Goal: Transaction & Acquisition: Book appointment/travel/reservation

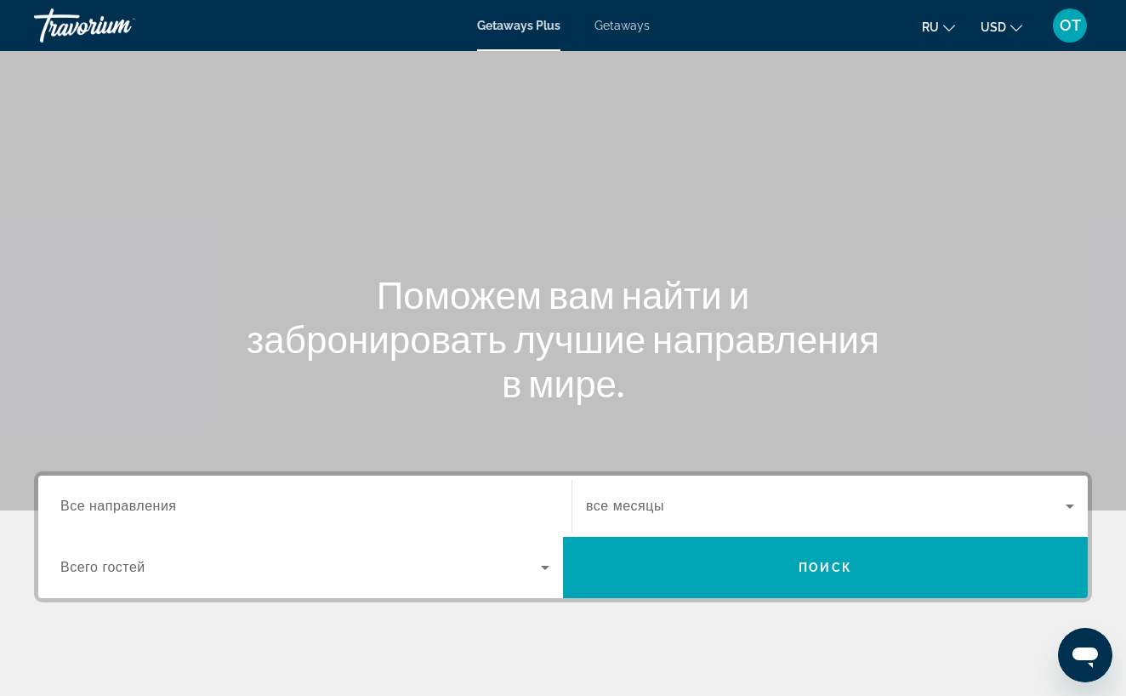
click at [177, 508] on span "Все направления" at bounding box center [118, 506] width 117 height 14
click at [178, 508] on input "Destination Все направления" at bounding box center [304, 507] width 489 height 20
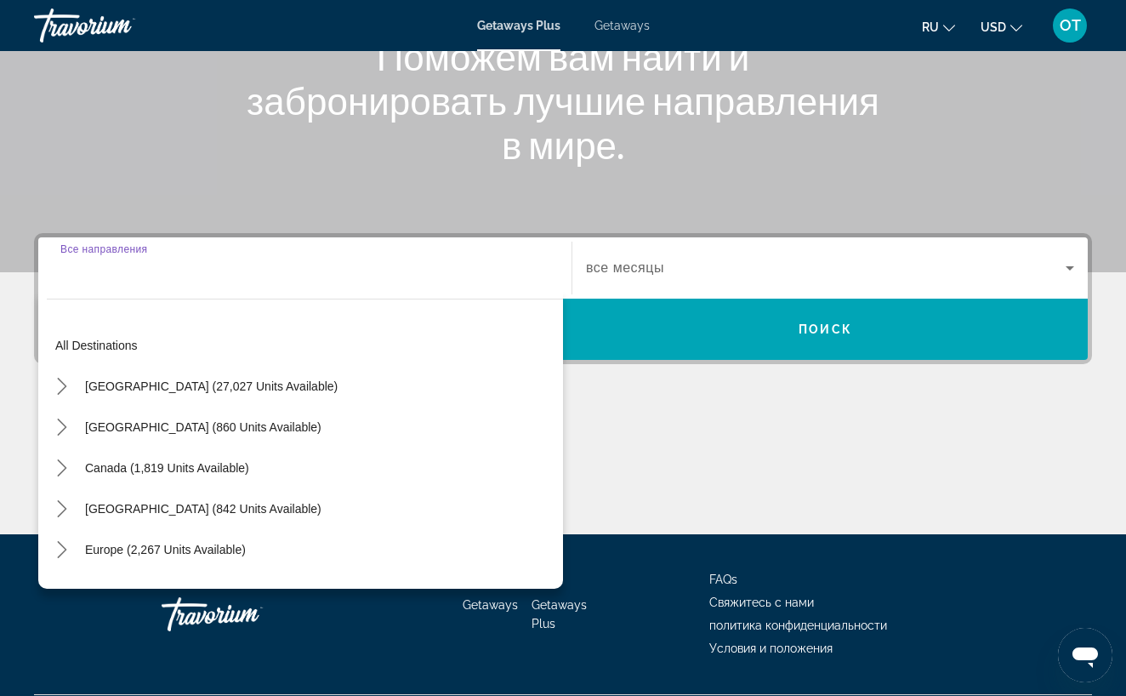
scroll to position [285, 0]
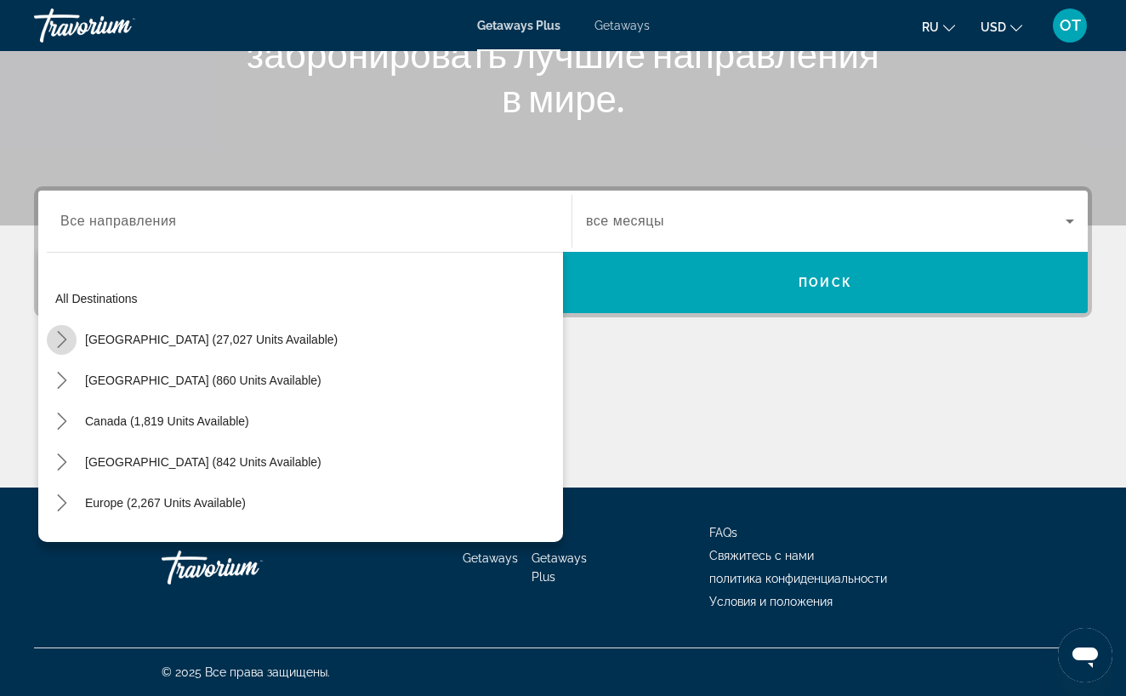
click at [65, 339] on icon "Toggle United States (27,027 units available) submenu" at bounding box center [61, 339] width 9 height 17
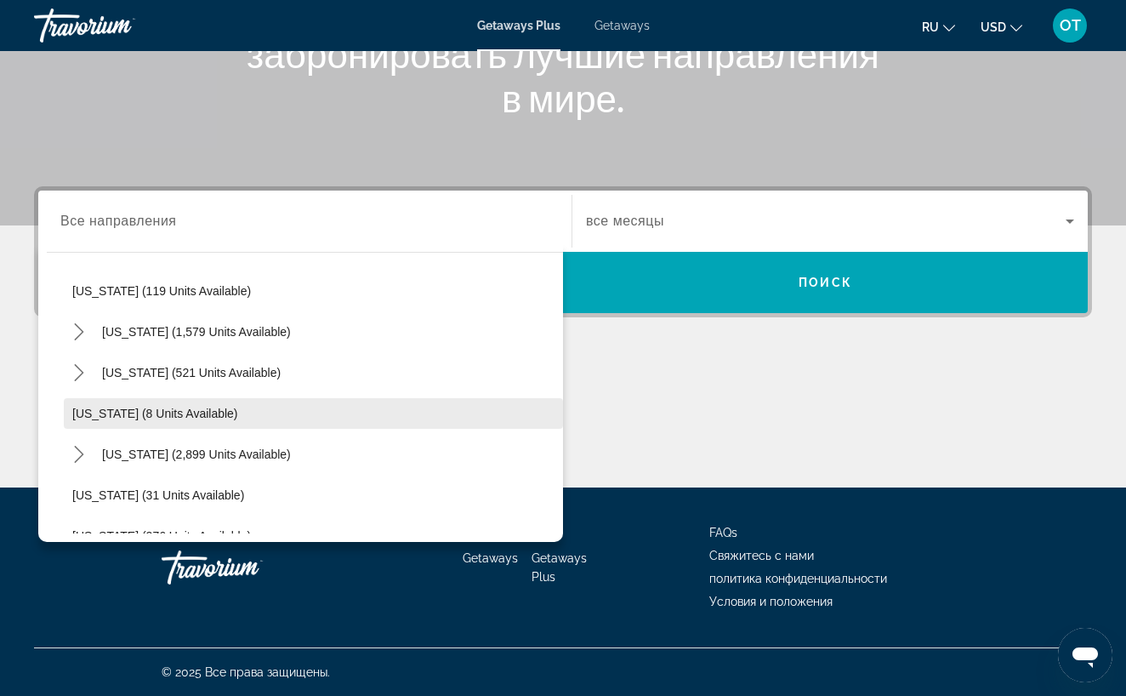
scroll to position [135, 0]
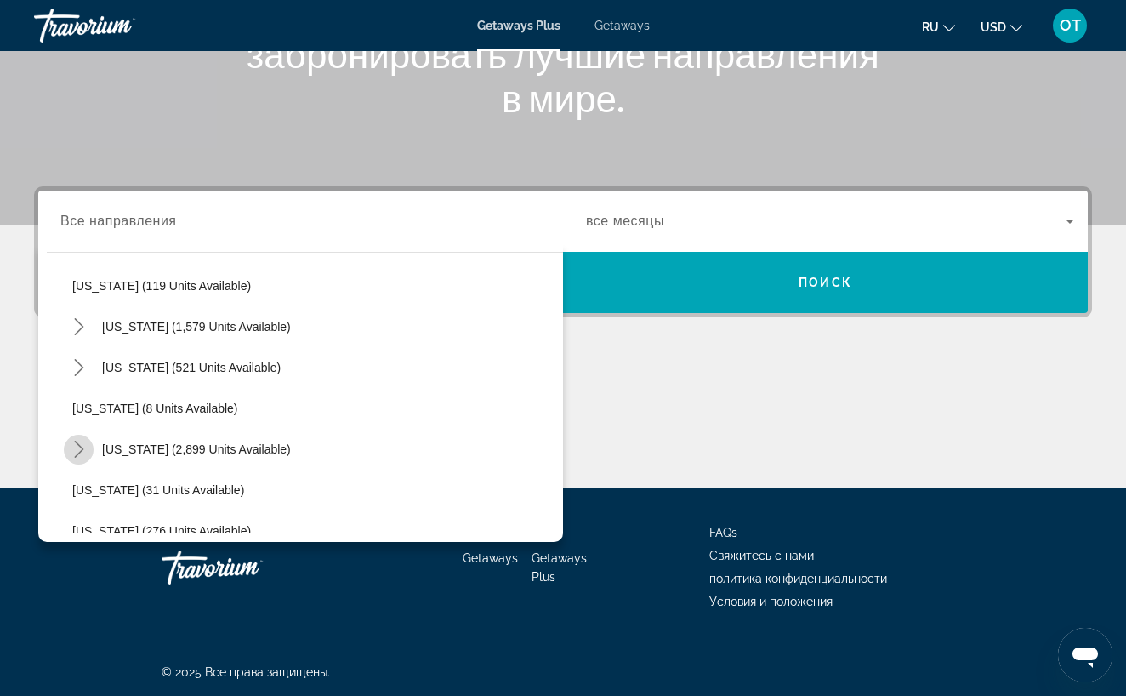
click at [77, 450] on icon "Toggle Florida (2,899 units available) submenu" at bounding box center [79, 449] width 17 height 17
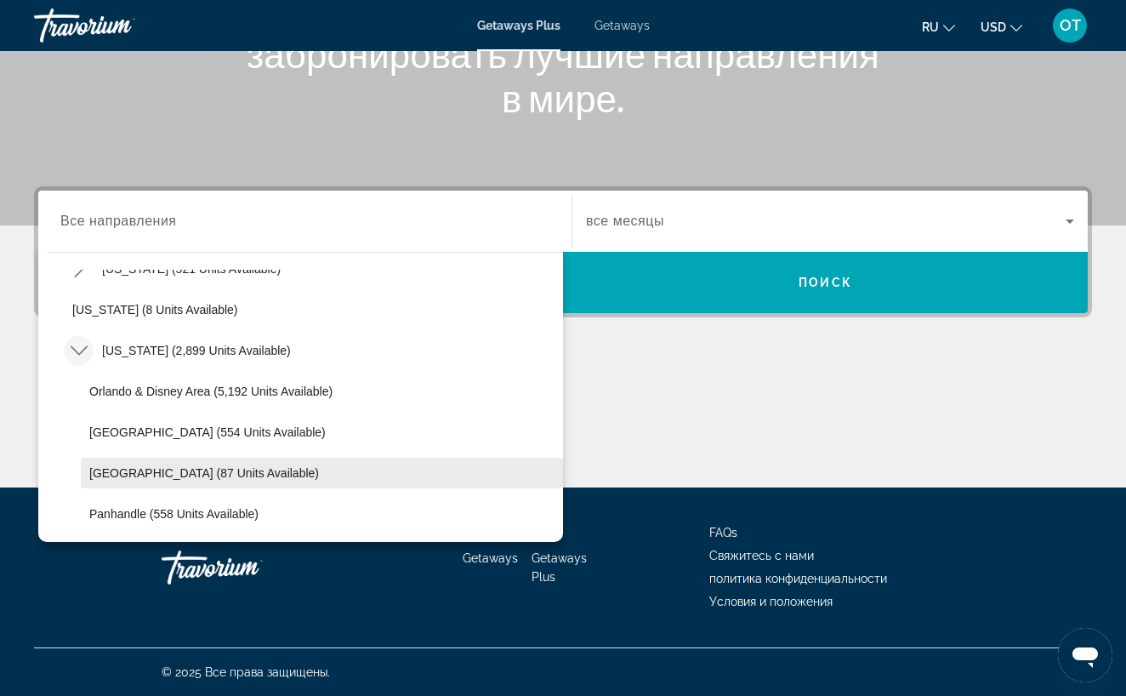
scroll to position [241, 0]
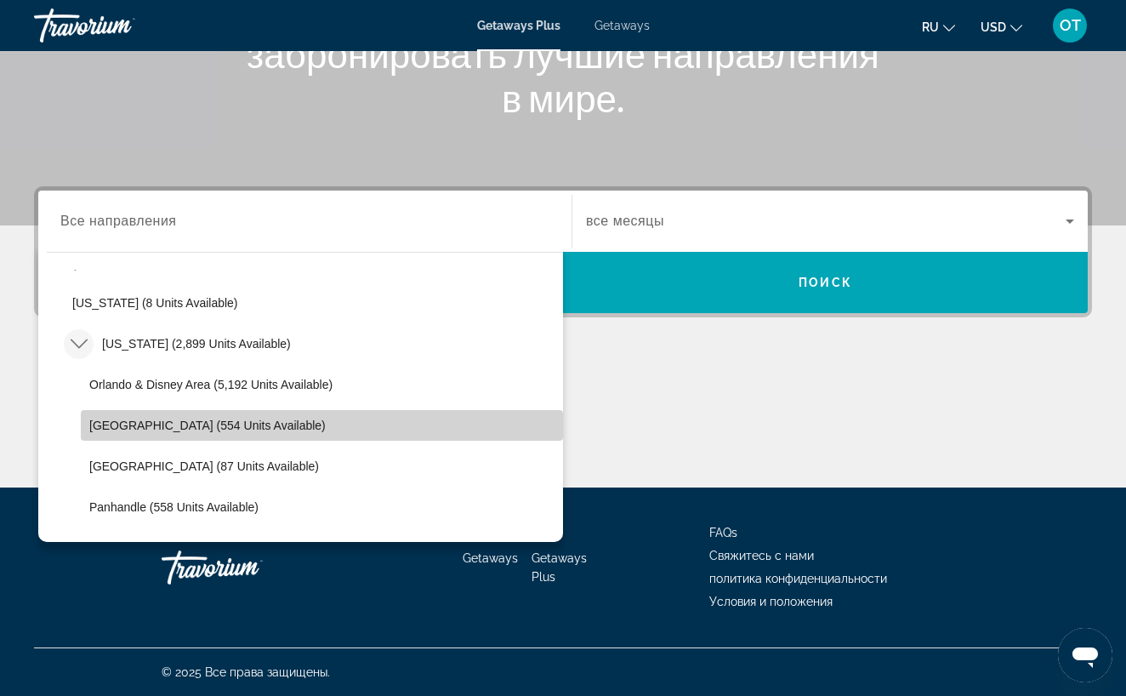
click at [167, 421] on span "[GEOGRAPHIC_DATA] (554 units available)" at bounding box center [207, 426] width 237 height 14
type input "**********"
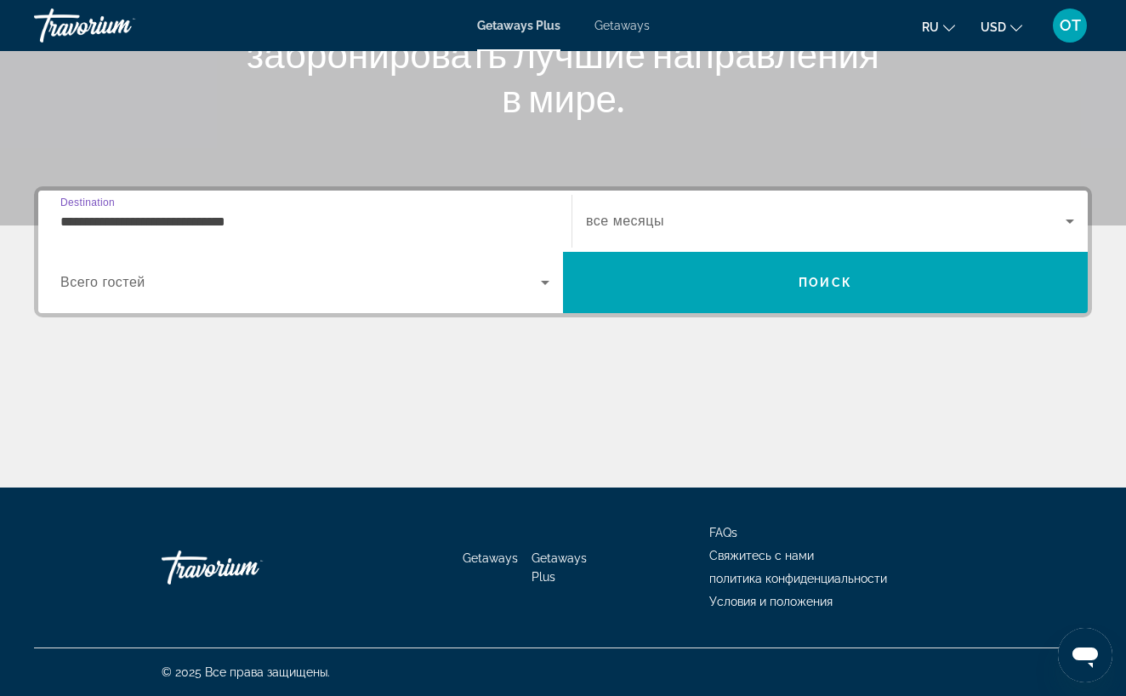
click at [829, 221] on span "Search widget" at bounding box center [826, 221] width 480 height 20
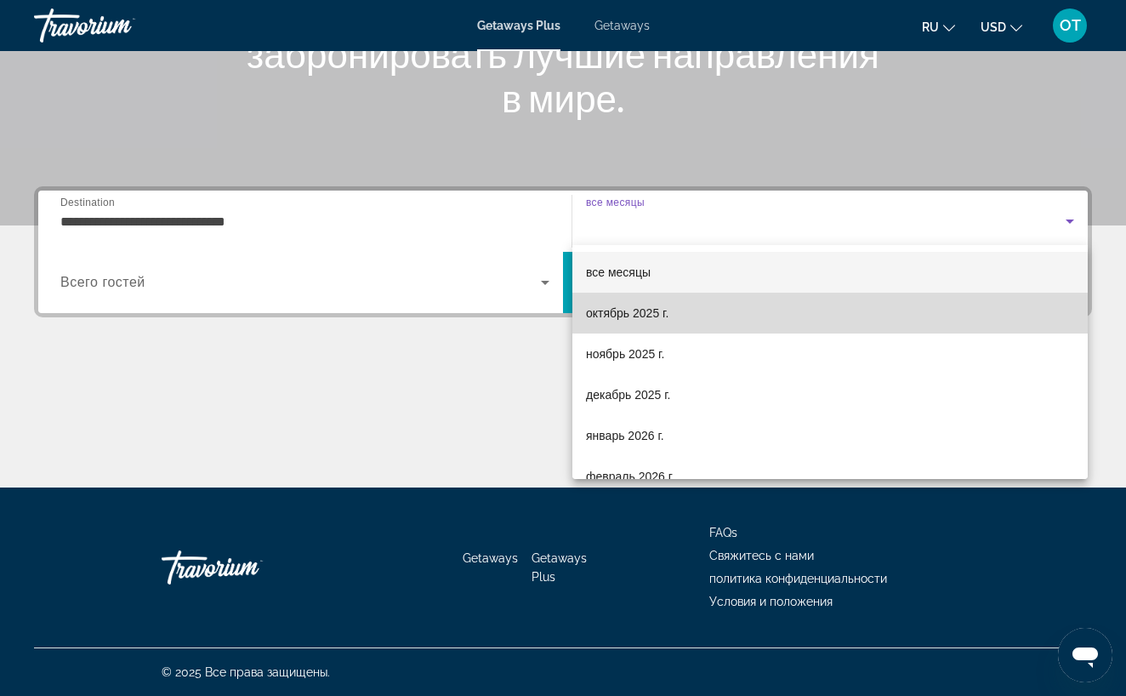
click at [669, 314] on span "октябрь 2025 г." at bounding box center [627, 313] width 83 height 20
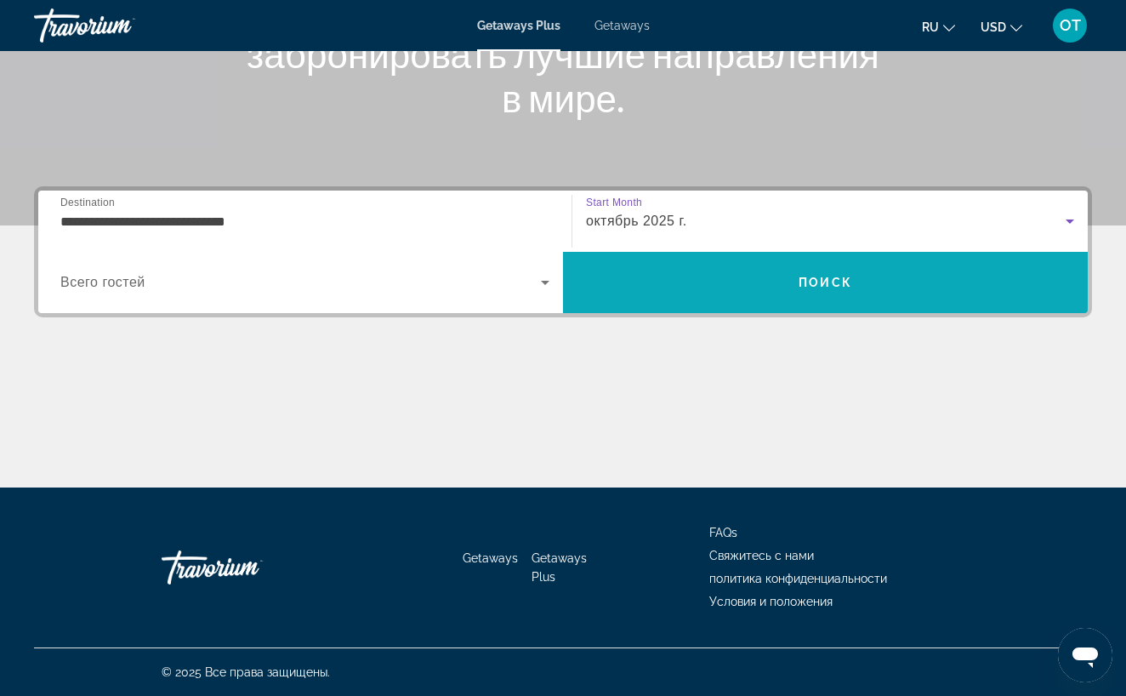
click at [713, 293] on span "Search" at bounding box center [825, 282] width 525 height 41
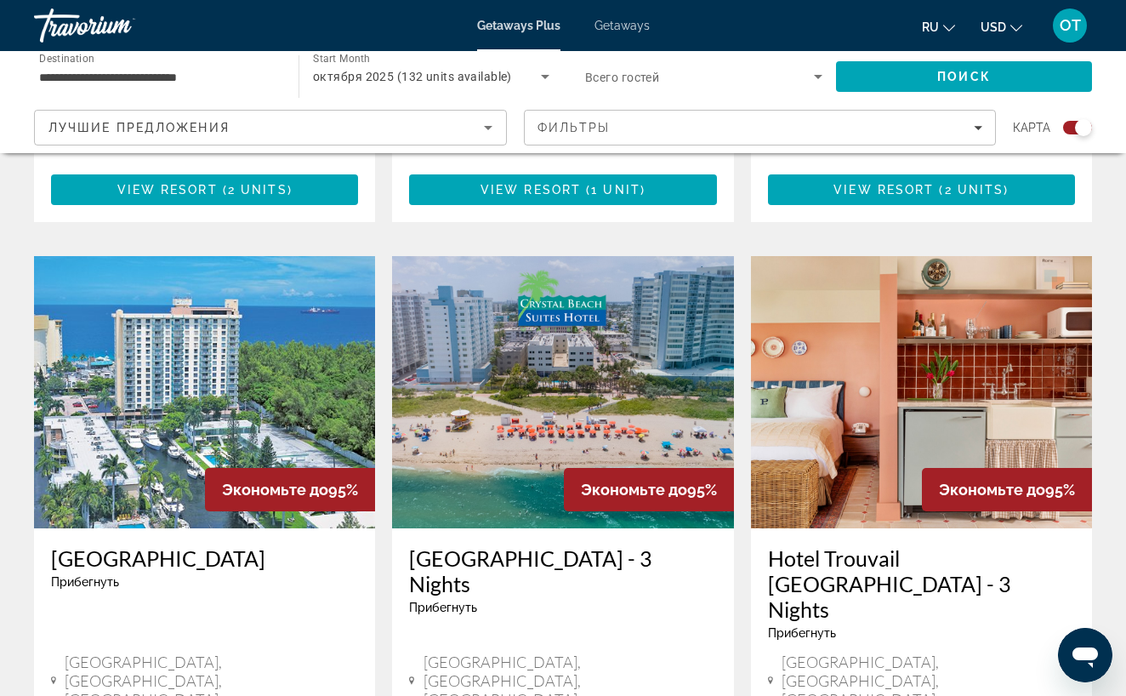
scroll to position [2443, 0]
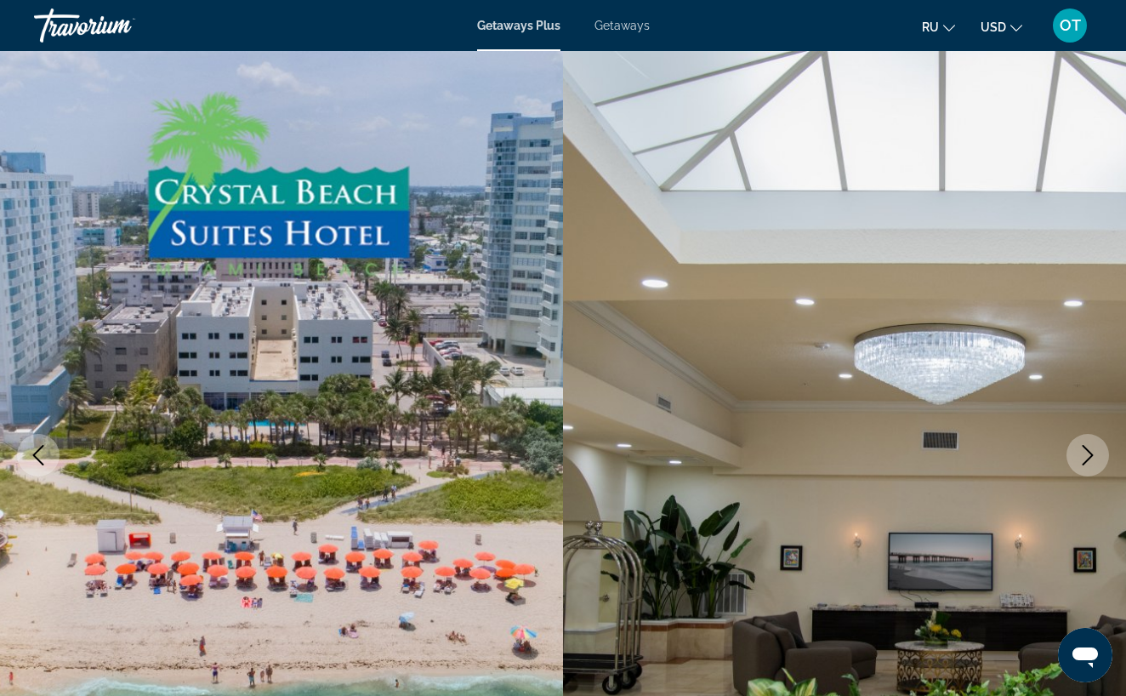
click at [1092, 455] on icon "Next image" at bounding box center [1088, 455] width 11 height 20
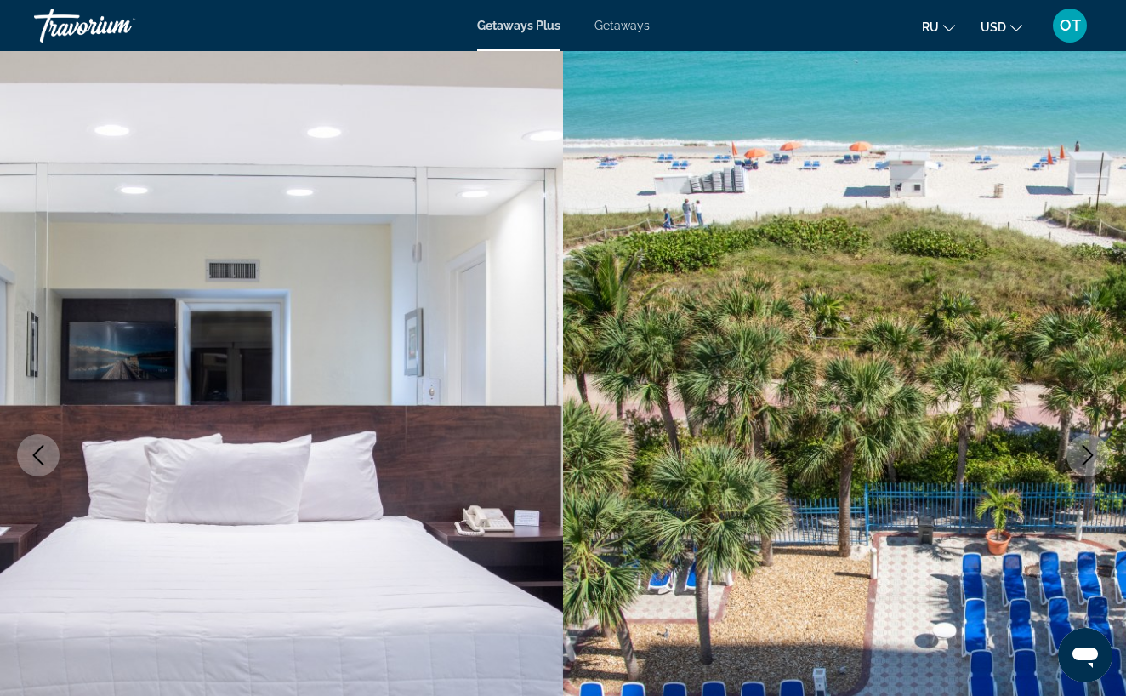
click at [1091, 453] on icon "Next image" at bounding box center [1088, 455] width 11 height 20
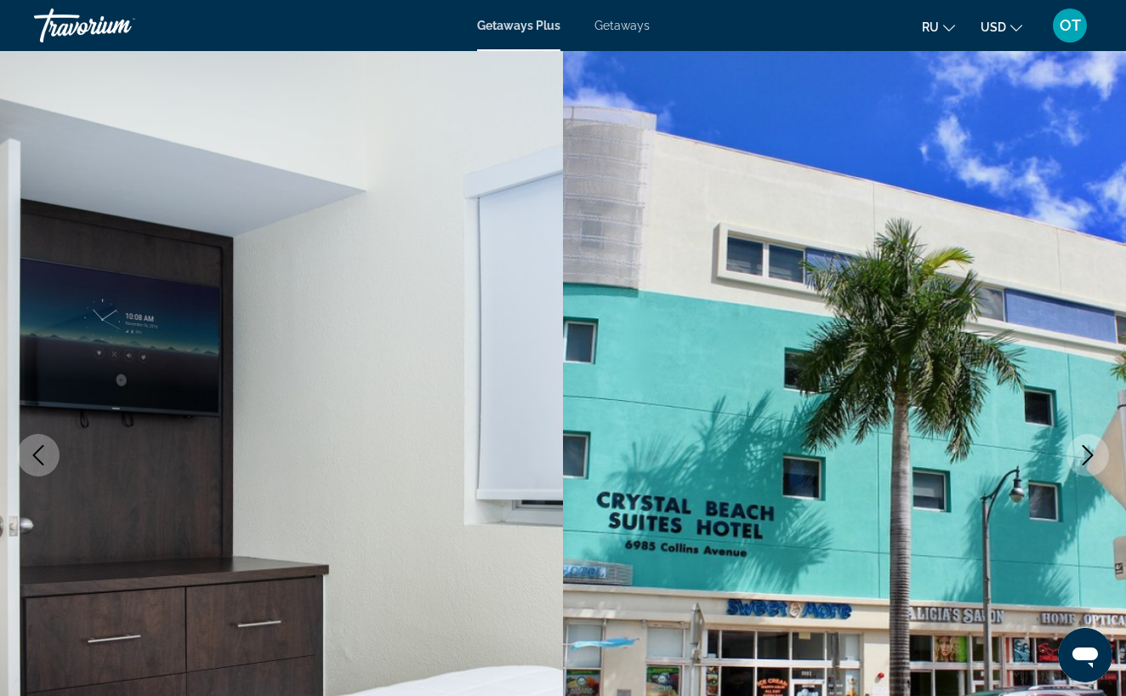
click at [1091, 453] on icon "Next image" at bounding box center [1088, 455] width 11 height 20
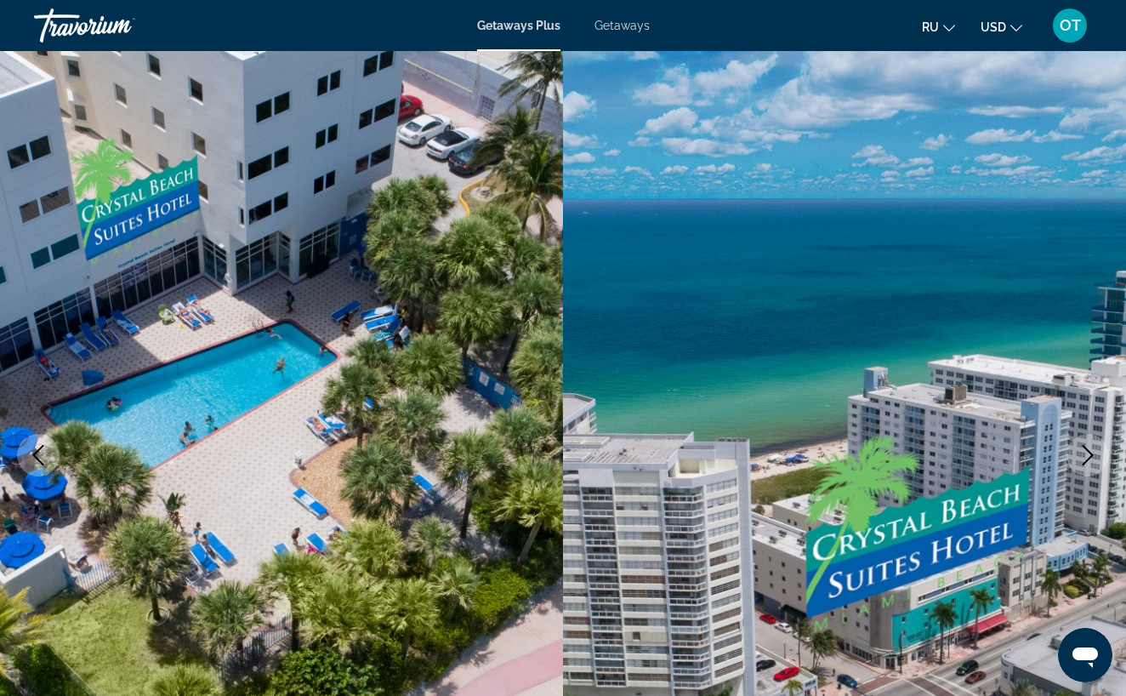
click at [1083, 454] on icon "Next image" at bounding box center [1088, 455] width 20 height 20
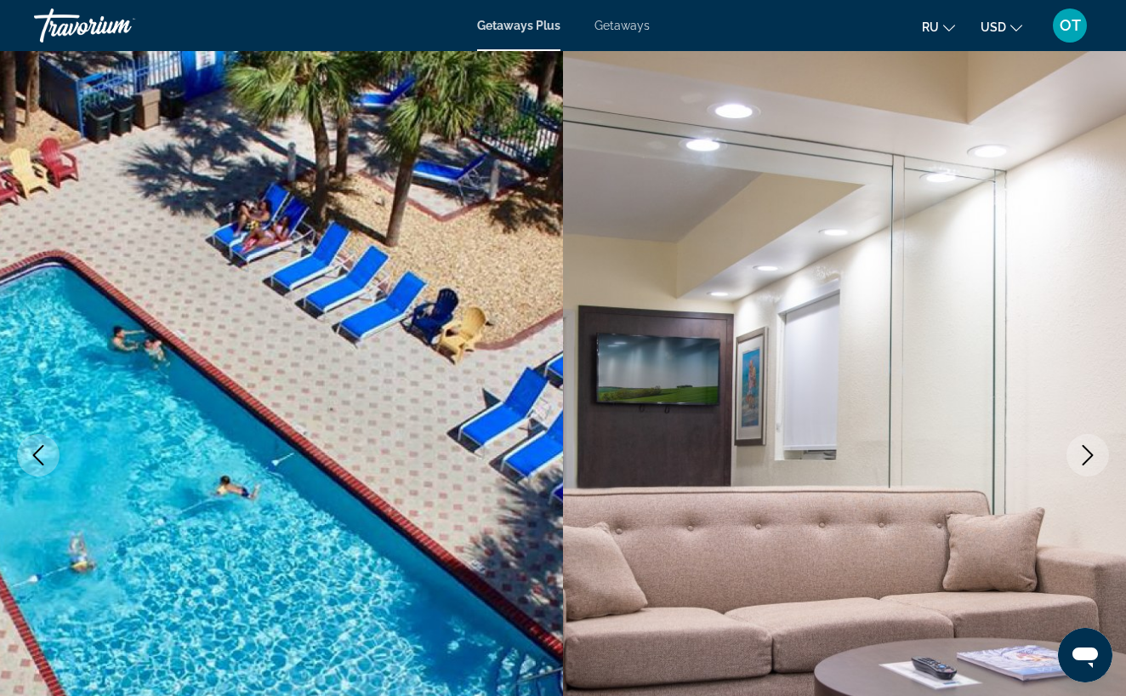
click at [1083, 455] on icon "Next image" at bounding box center [1088, 455] width 20 height 20
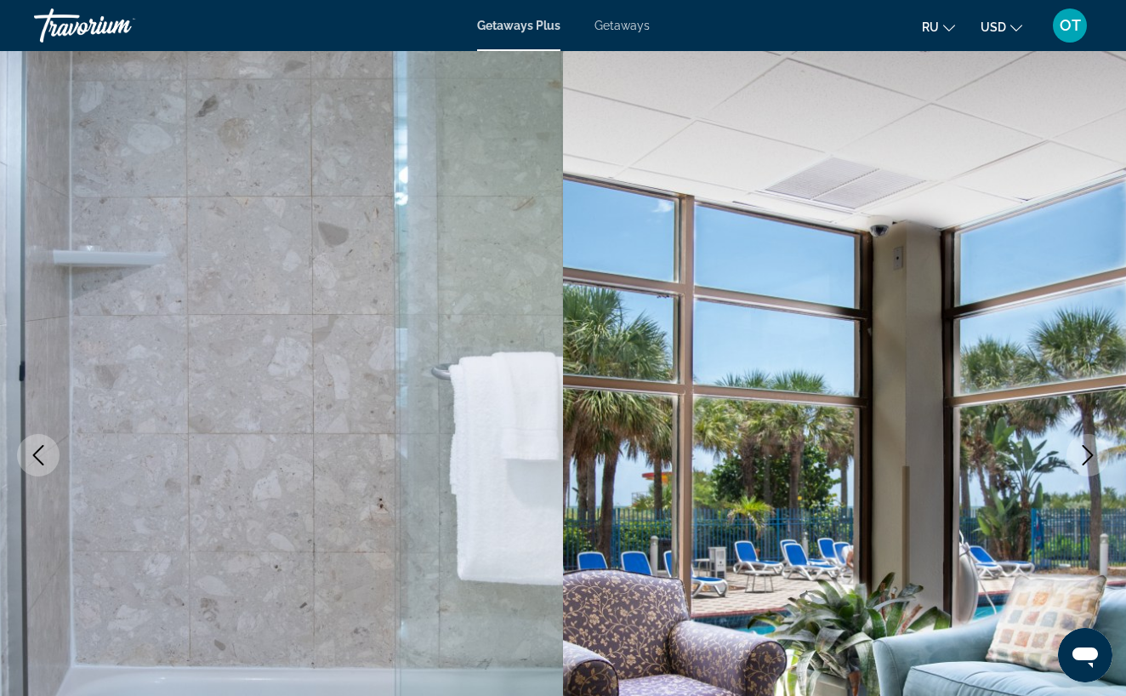
click at [1085, 454] on icon "Next image" at bounding box center [1088, 455] width 20 height 20
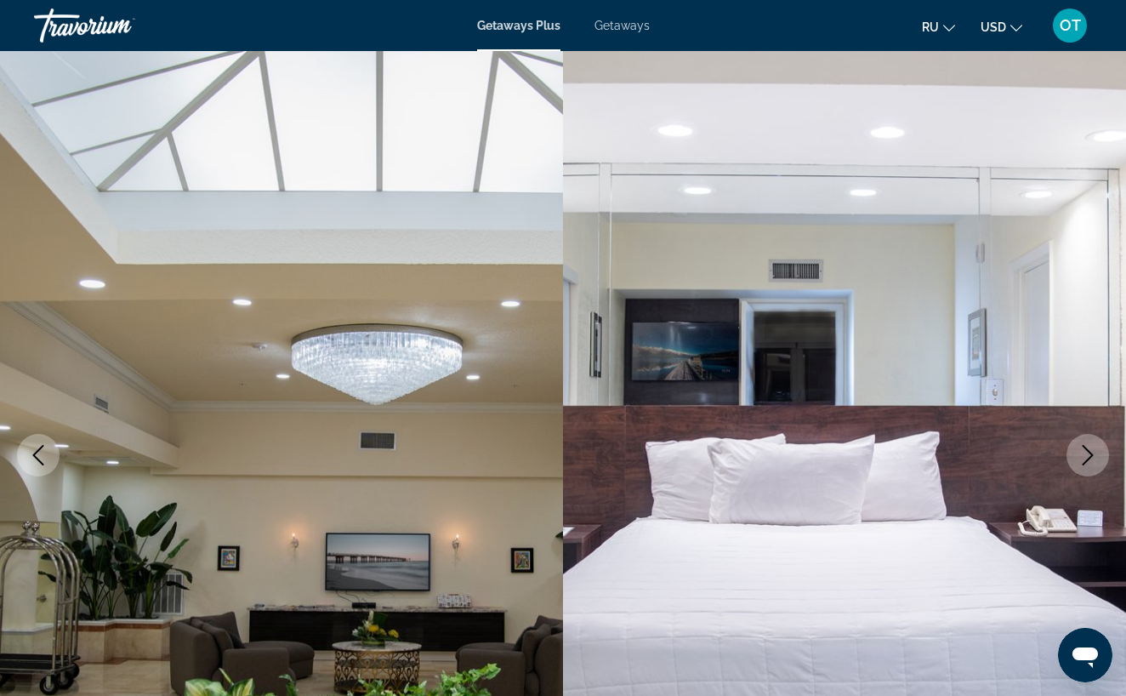
click at [1086, 453] on icon "Next image" at bounding box center [1088, 455] width 20 height 20
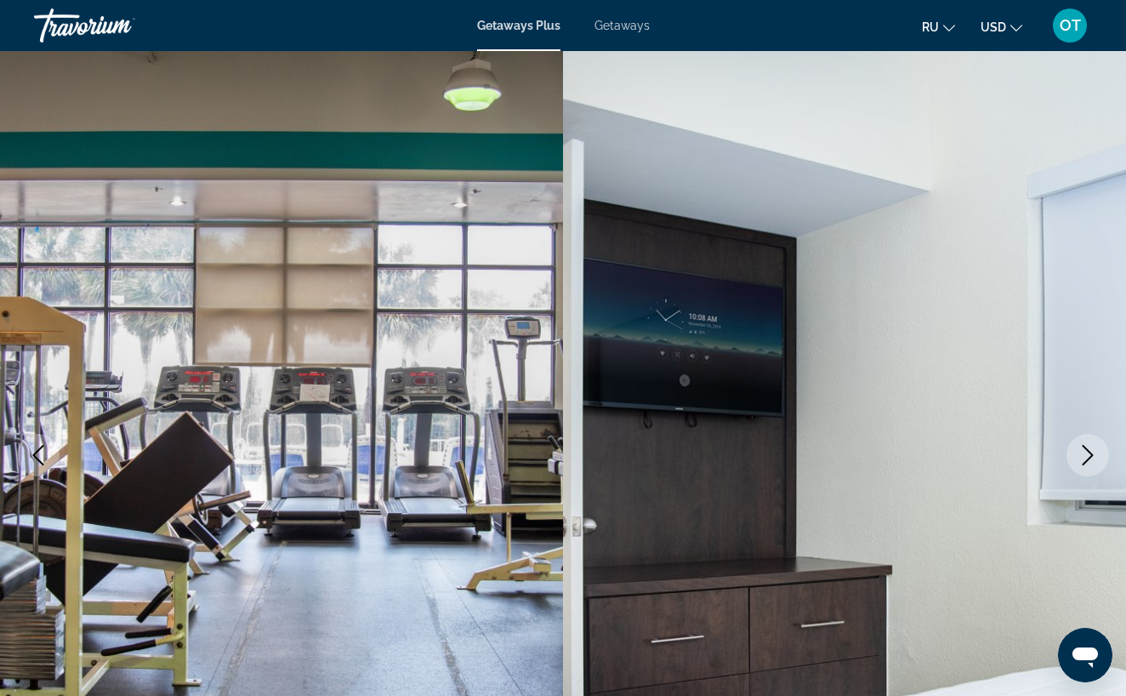
click at [1086, 453] on icon "Next image" at bounding box center [1088, 455] width 20 height 20
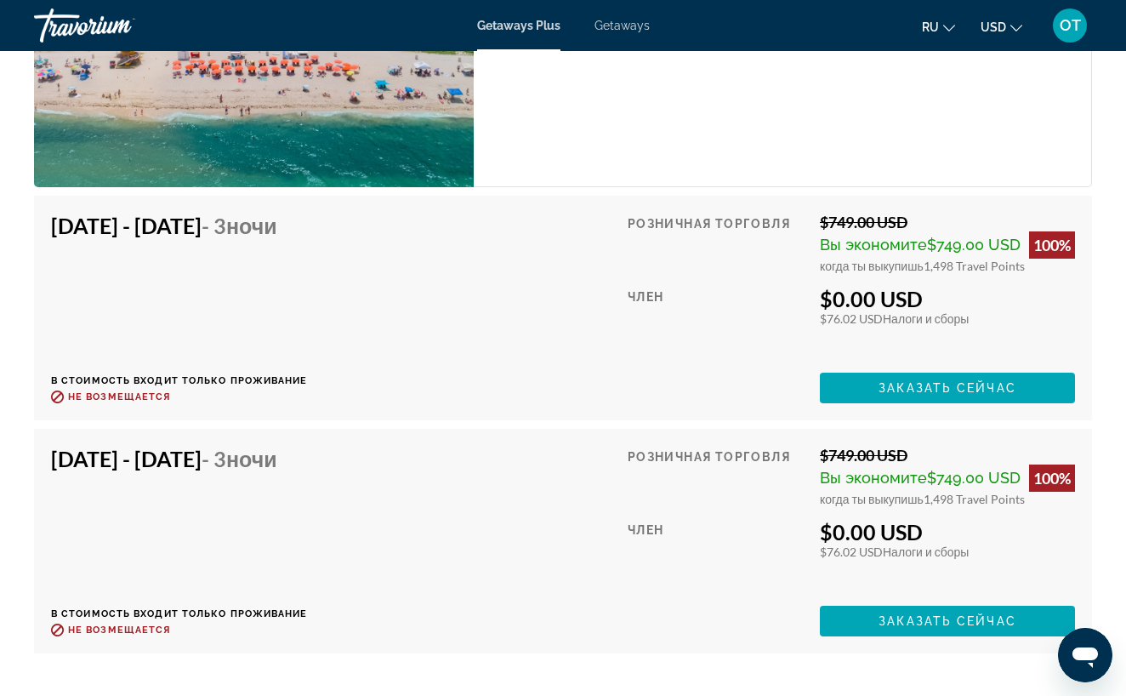
scroll to position [3190, 0]
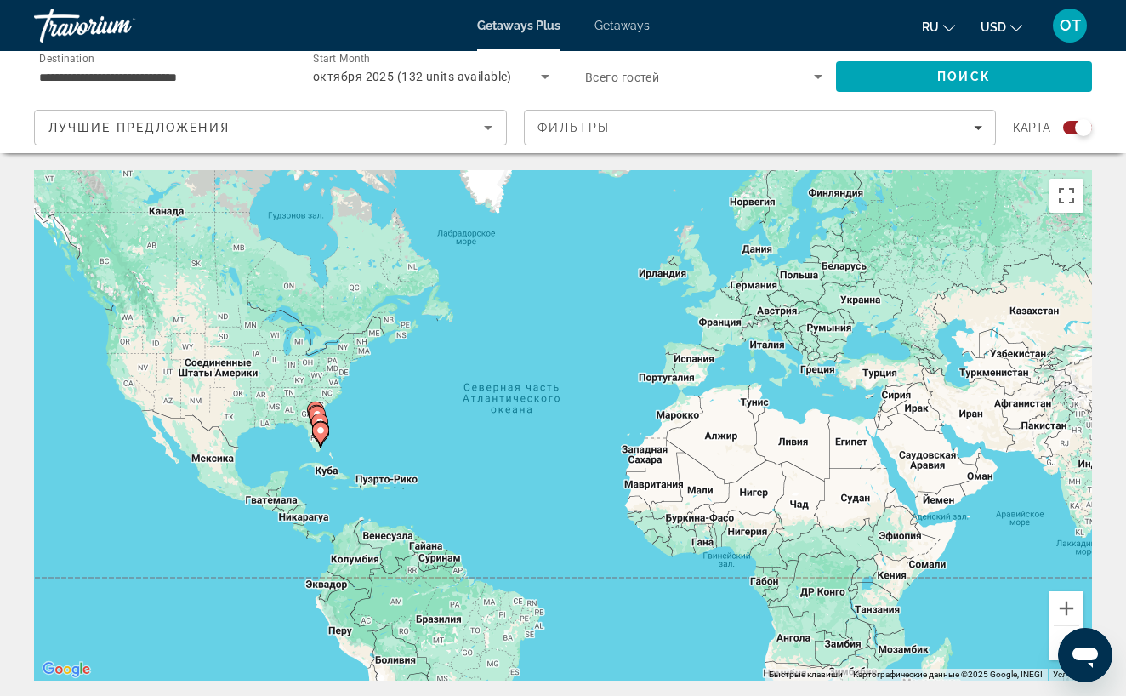
click at [637, 26] on span "Getaways" at bounding box center [622, 26] width 55 height 14
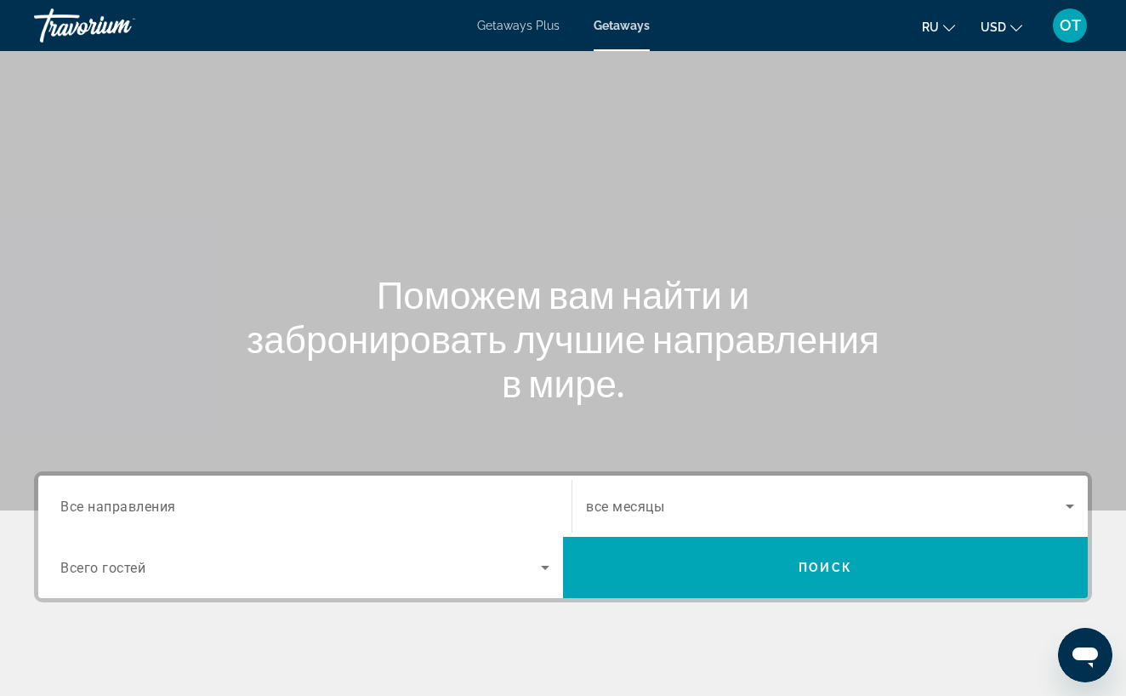
click at [155, 516] on div "Search widget" at bounding box center [304, 506] width 489 height 48
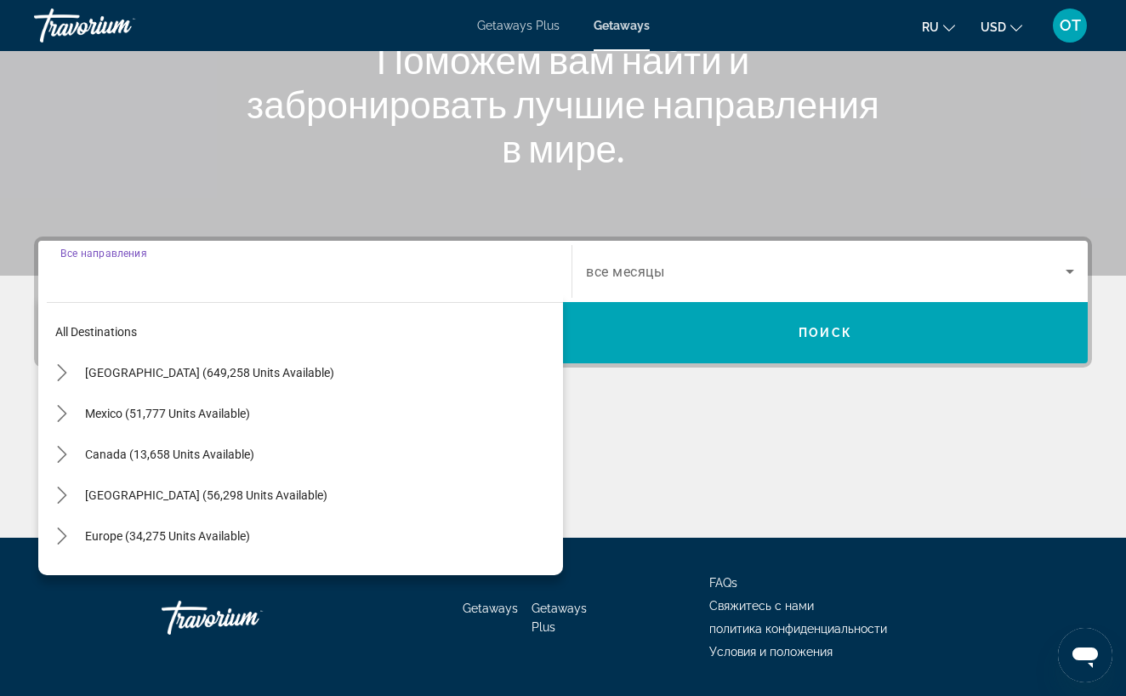
scroll to position [285, 0]
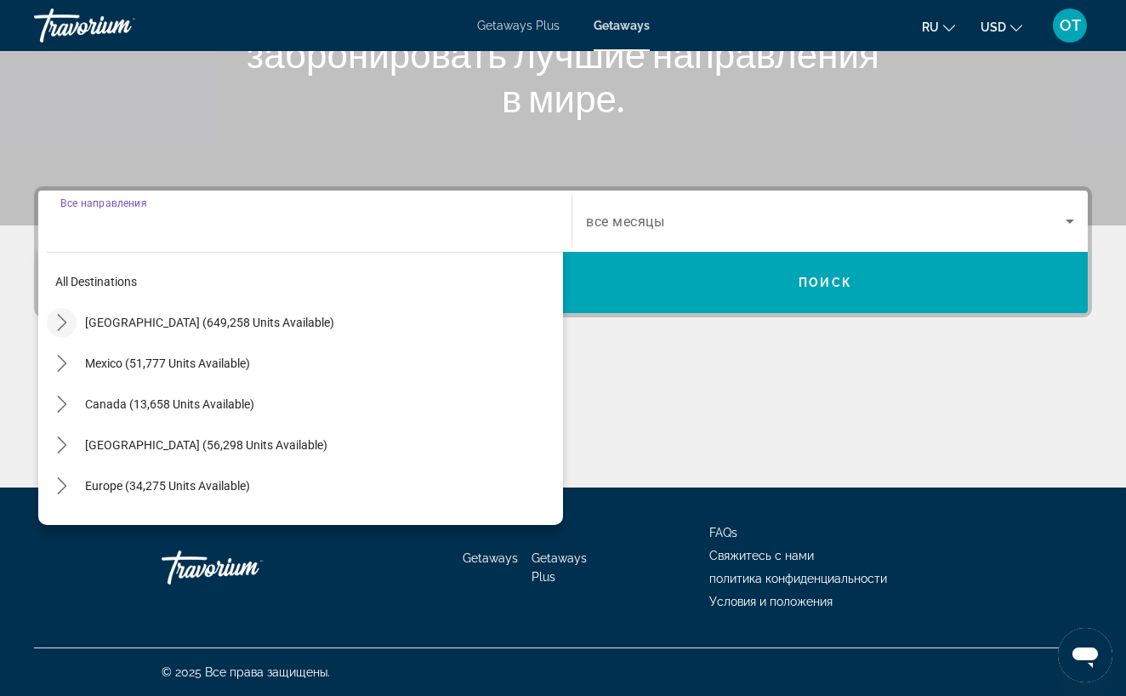
click at [66, 325] on icon "Toggle United States (649,258 units available) submenu" at bounding box center [62, 322] width 17 height 17
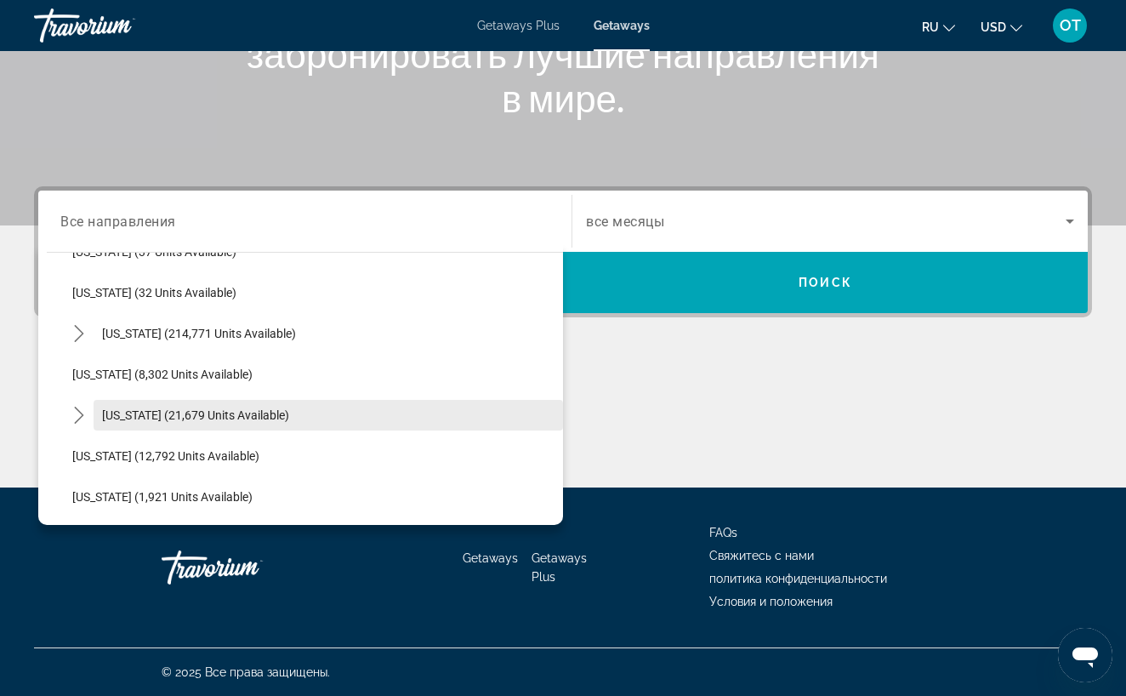
scroll to position [277, 0]
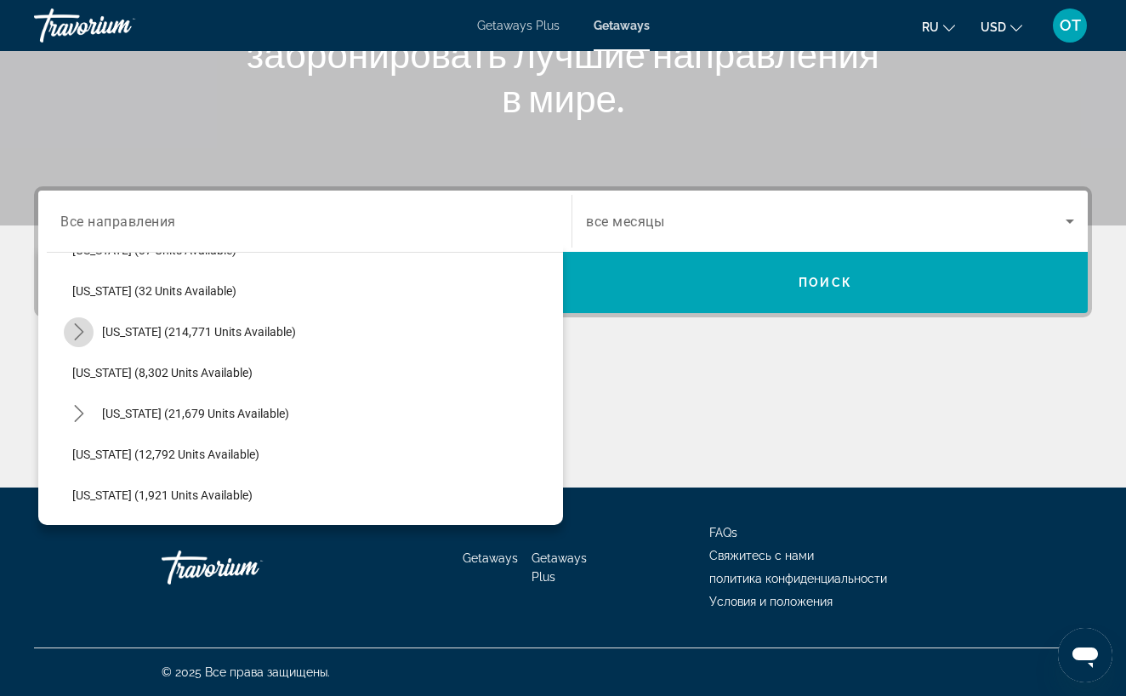
click at [77, 332] on icon "Toggle Florida (214,771 units available) submenu" at bounding box center [79, 331] width 17 height 17
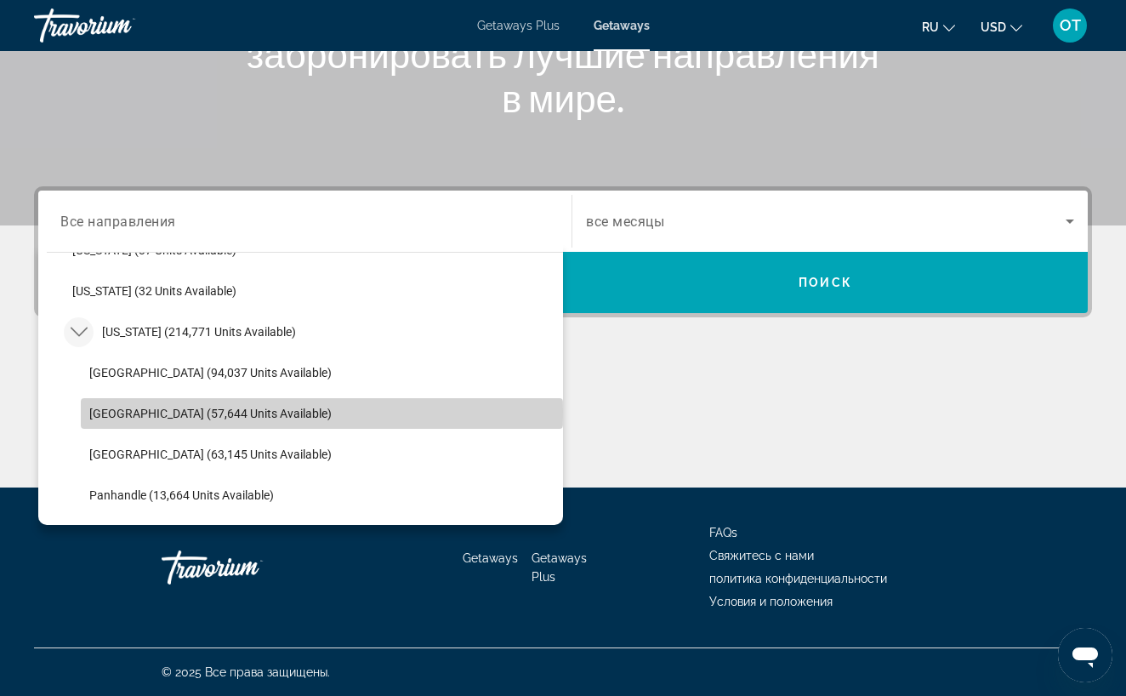
click at [145, 411] on span "[GEOGRAPHIC_DATA] (57,644 units available)" at bounding box center [210, 414] width 242 height 14
type input "**********"
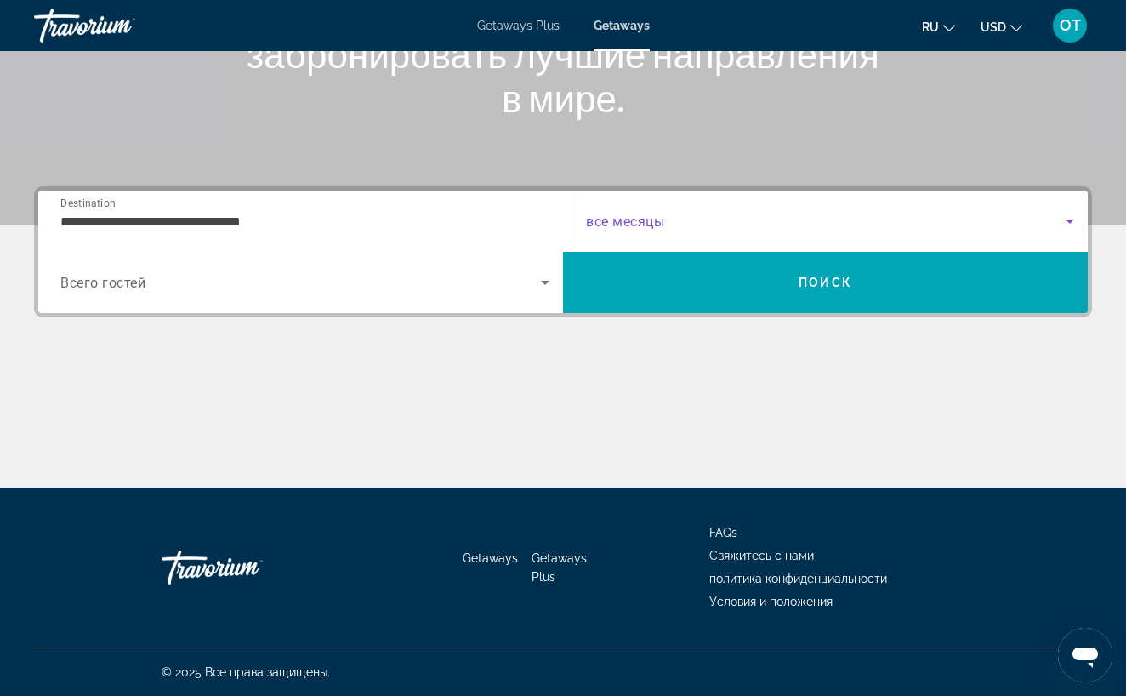
click at [1070, 224] on icon "Search widget" at bounding box center [1070, 222] width 9 height 4
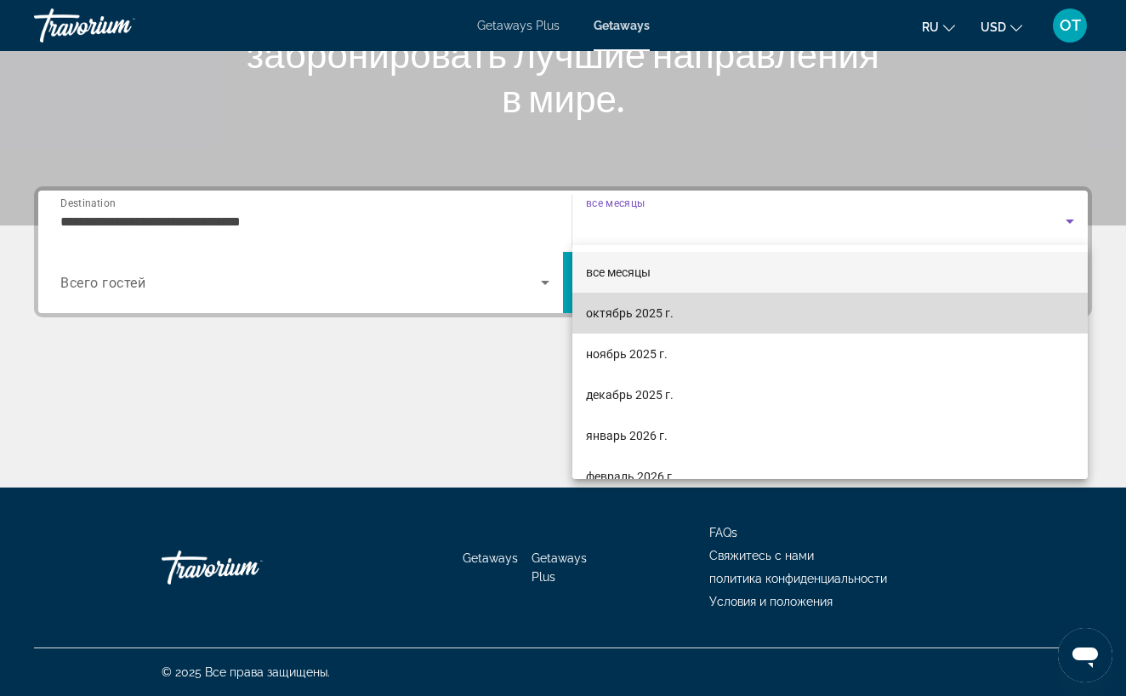
click at [847, 311] on mat-option "октябрь 2025 г." at bounding box center [831, 313] width 516 height 41
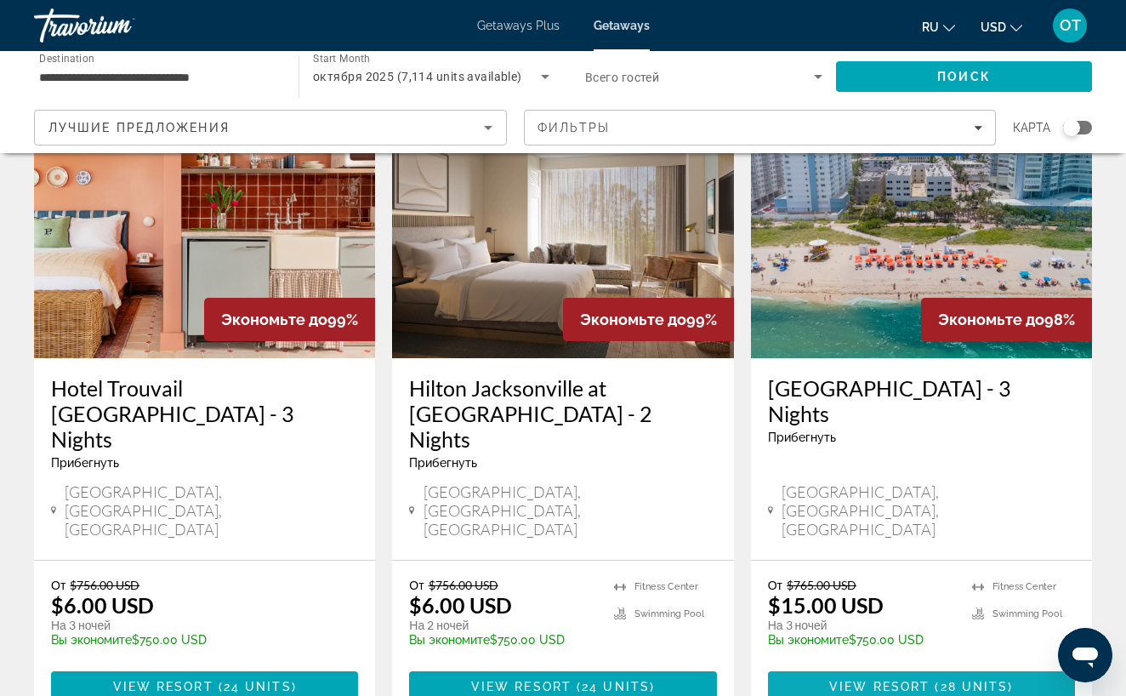
scroll to position [769, 0]
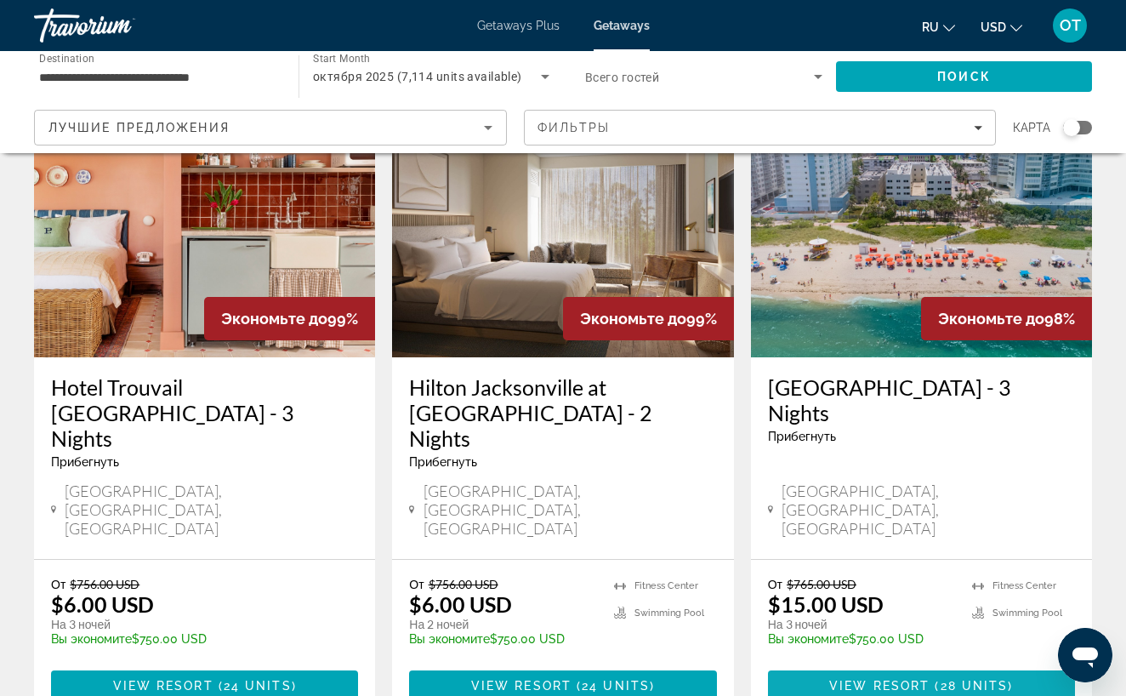
click at [903, 679] on span "View Resort" at bounding box center [880, 686] width 100 height 14
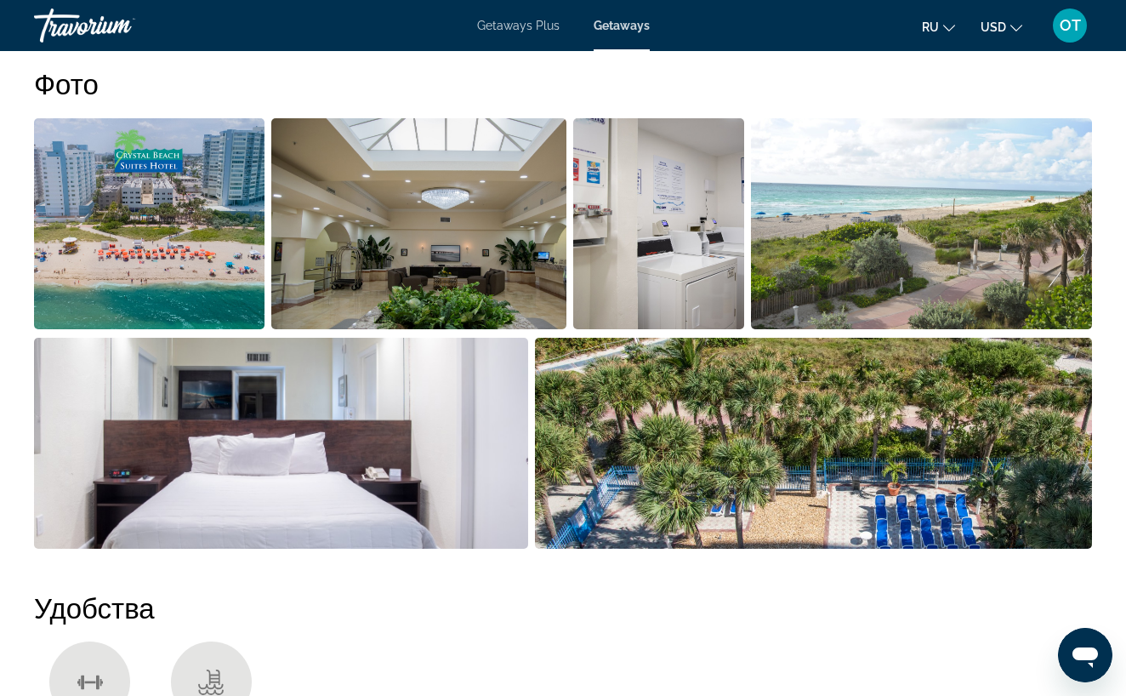
scroll to position [1091, 0]
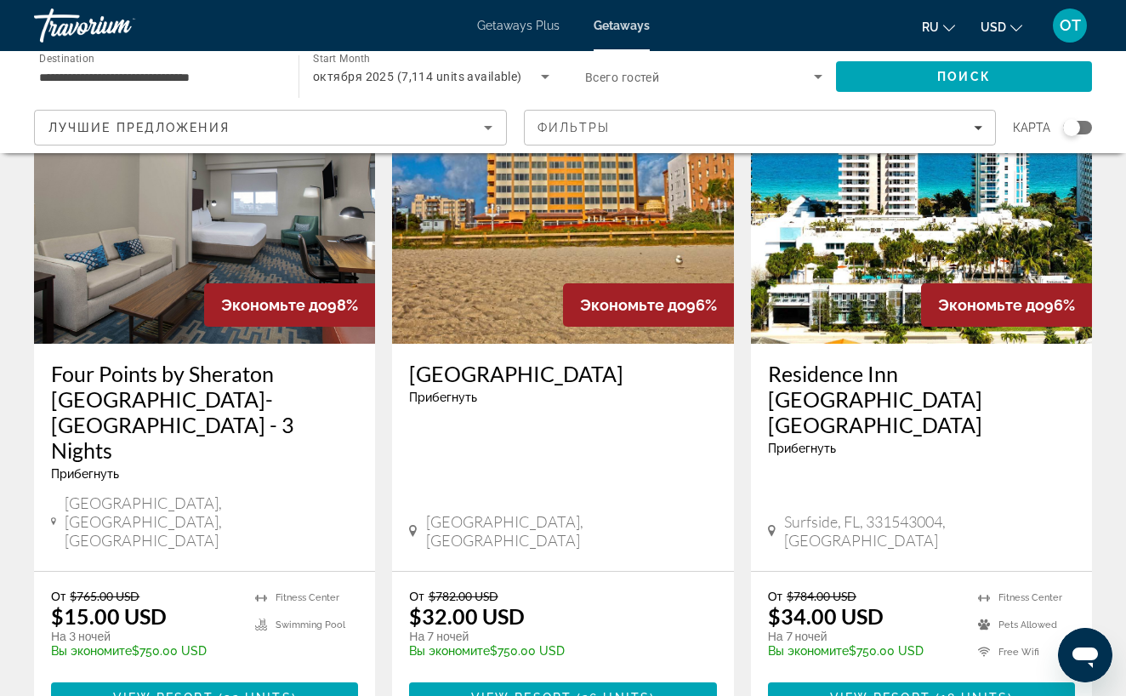
scroll to position [1472, 0]
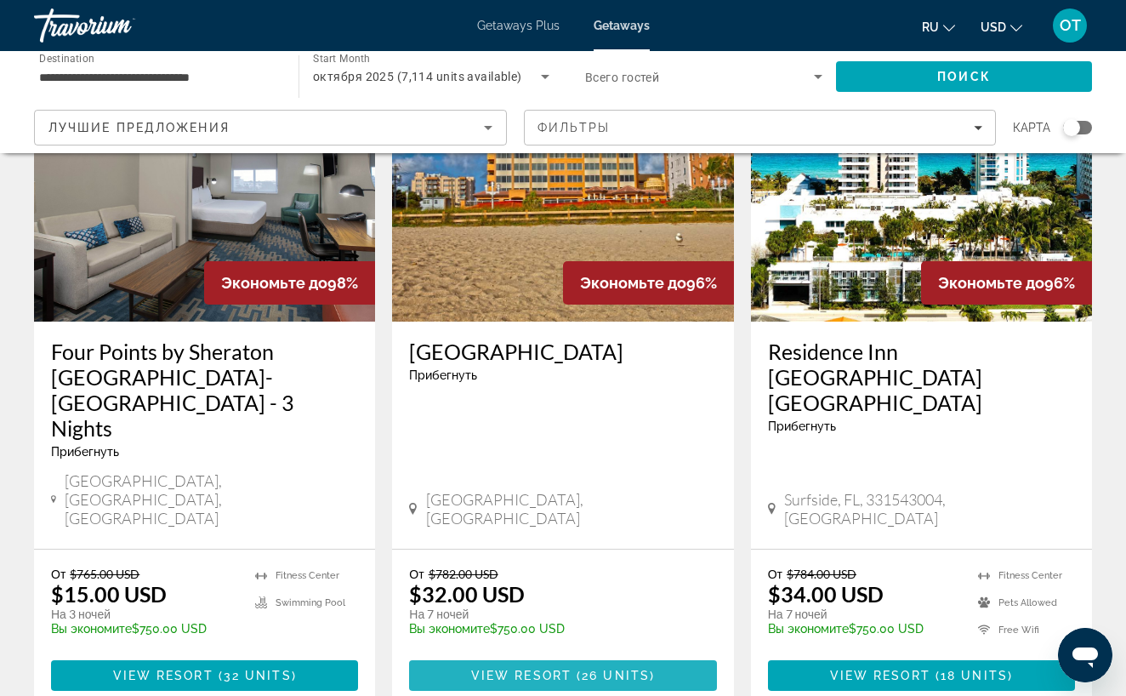
click at [553, 669] on span "View Resort" at bounding box center [521, 676] width 100 height 14
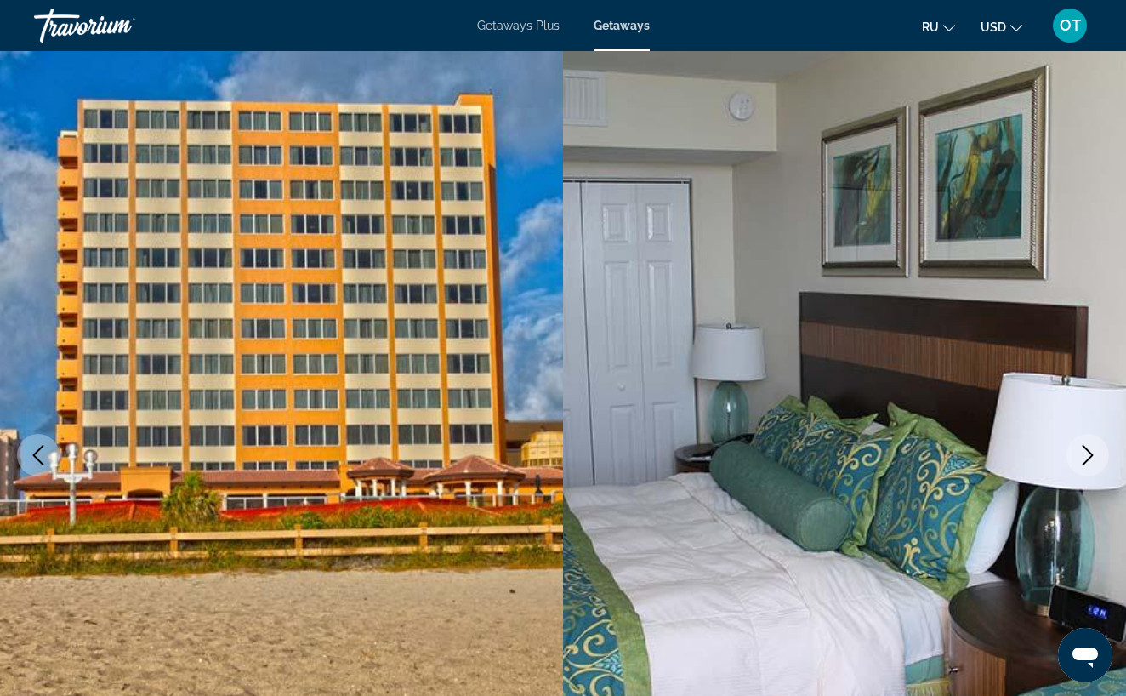
click at [1086, 453] on icon "Next image" at bounding box center [1088, 455] width 20 height 20
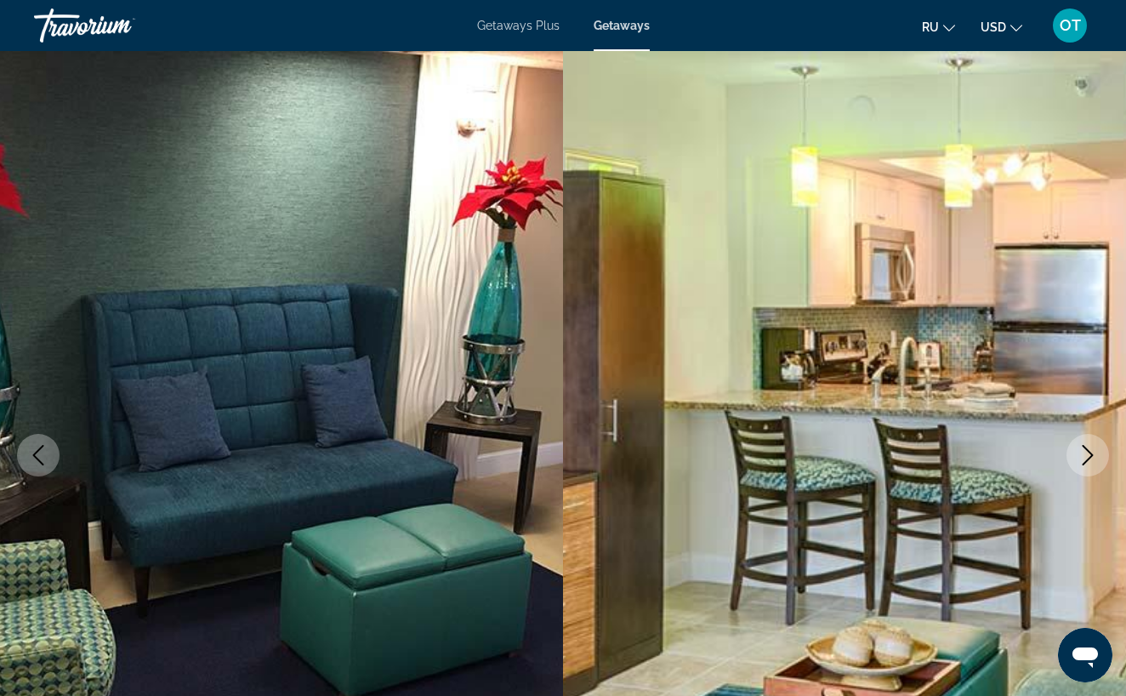
click at [1086, 455] on icon "Next image" at bounding box center [1088, 455] width 20 height 20
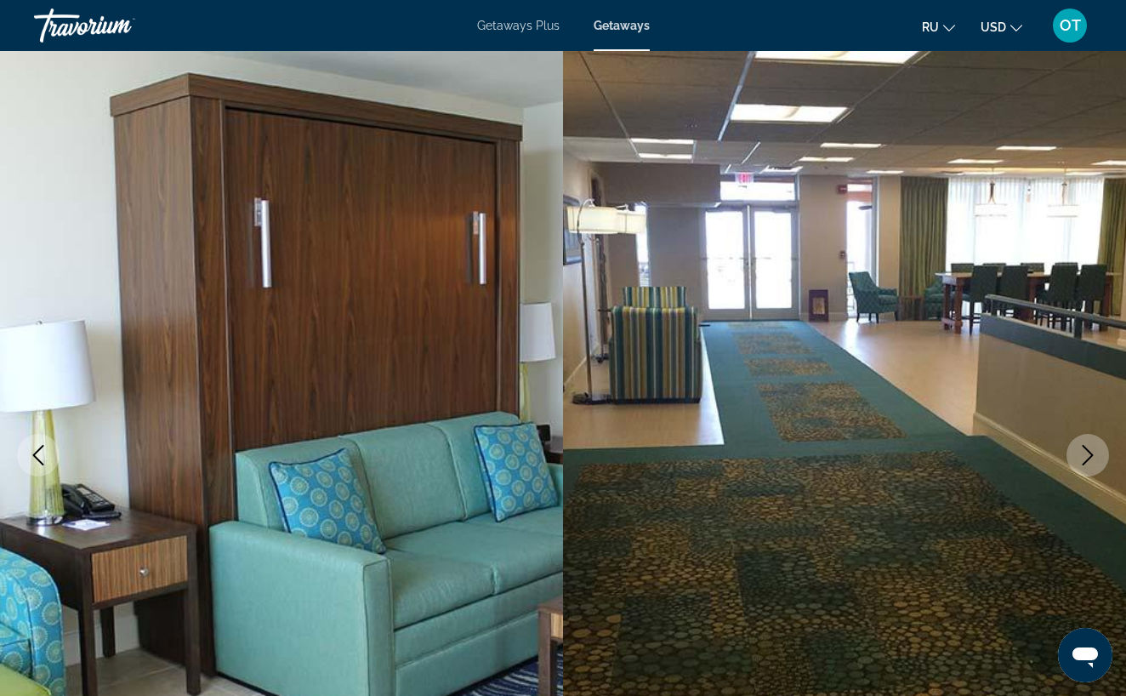
click at [1086, 455] on icon "Next image" at bounding box center [1088, 455] width 20 height 20
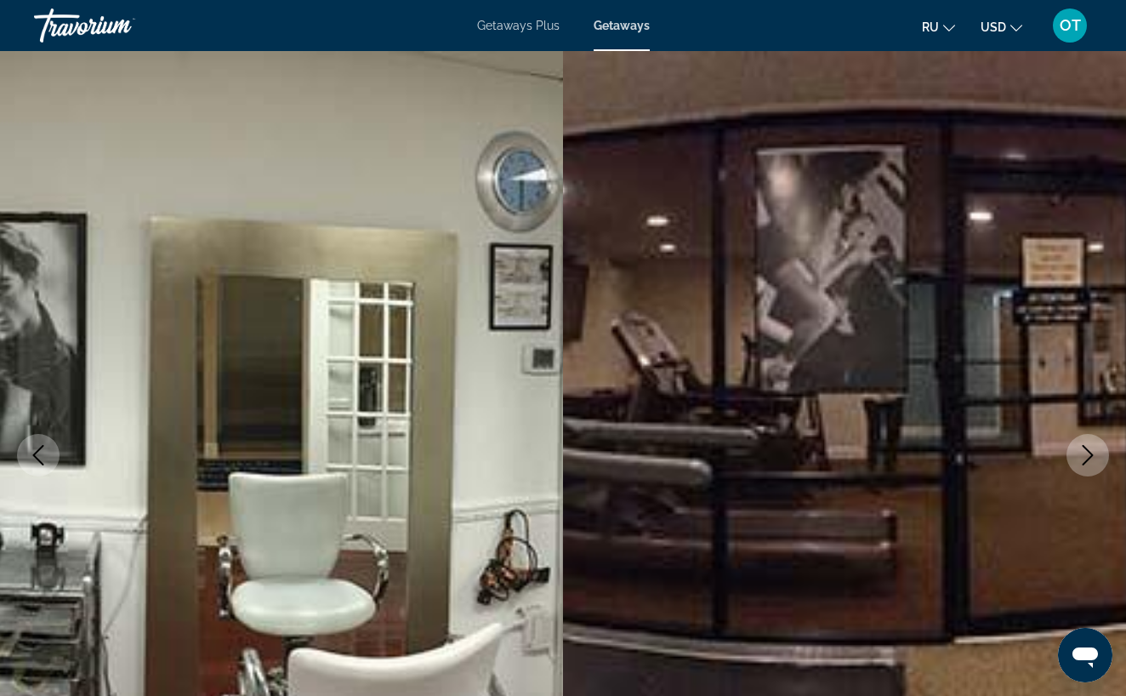
click at [1086, 455] on icon "Next image" at bounding box center [1088, 455] width 20 height 20
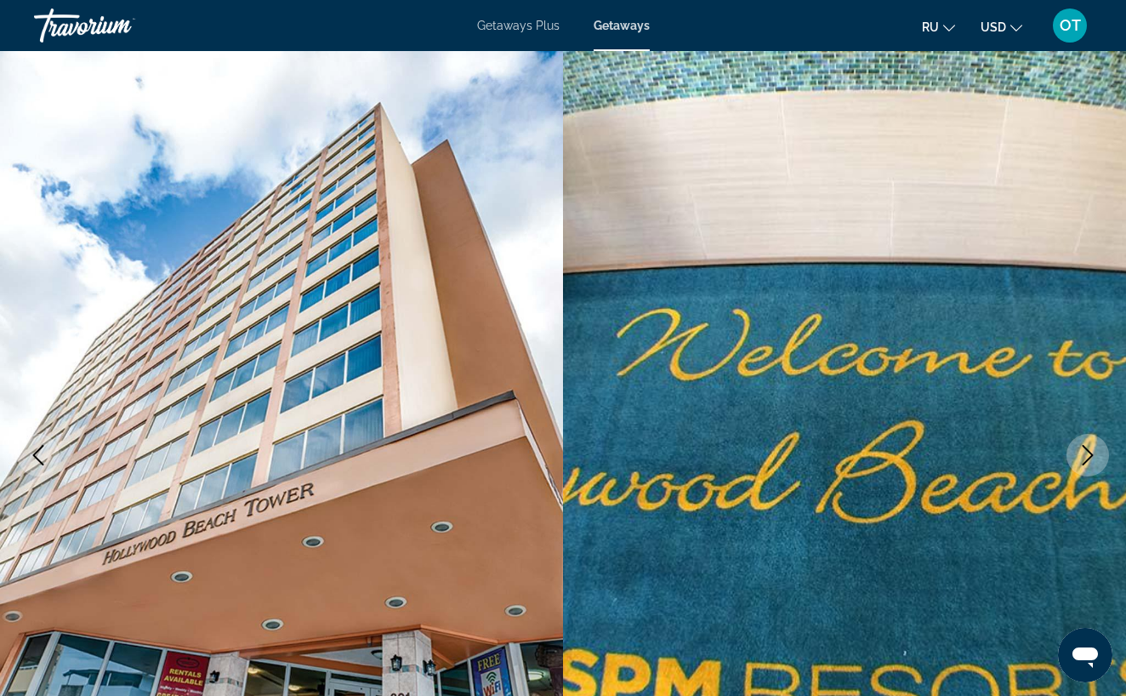
click at [1086, 455] on icon "Next image" at bounding box center [1088, 455] width 20 height 20
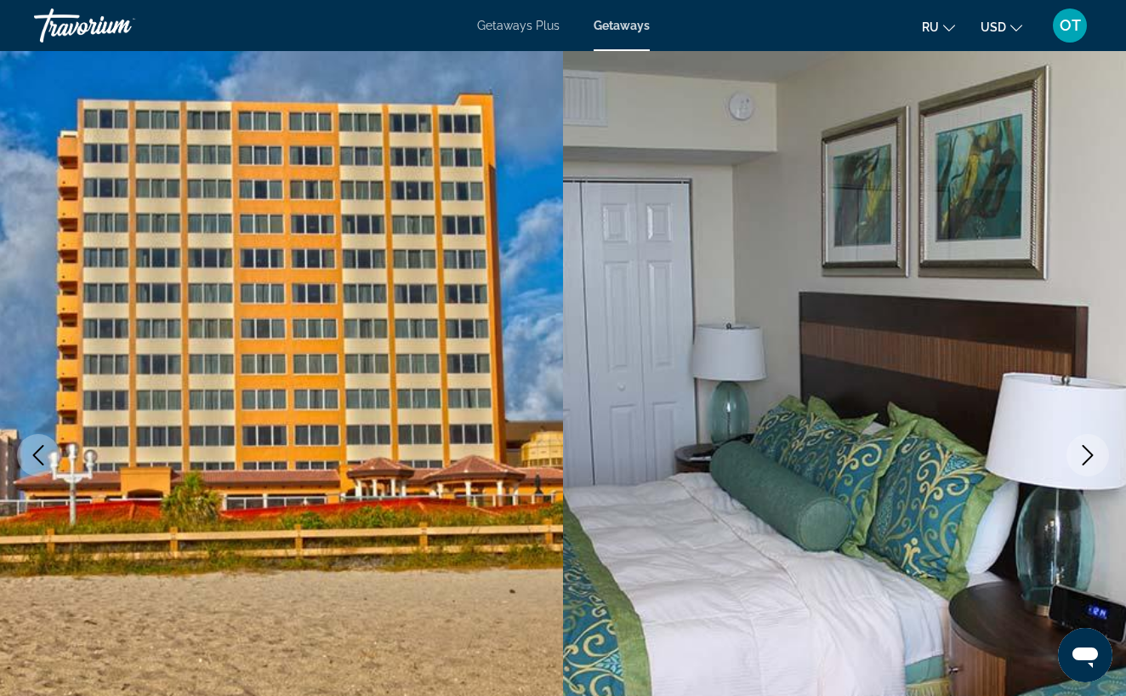
click at [1086, 455] on icon "Next image" at bounding box center [1088, 455] width 20 height 20
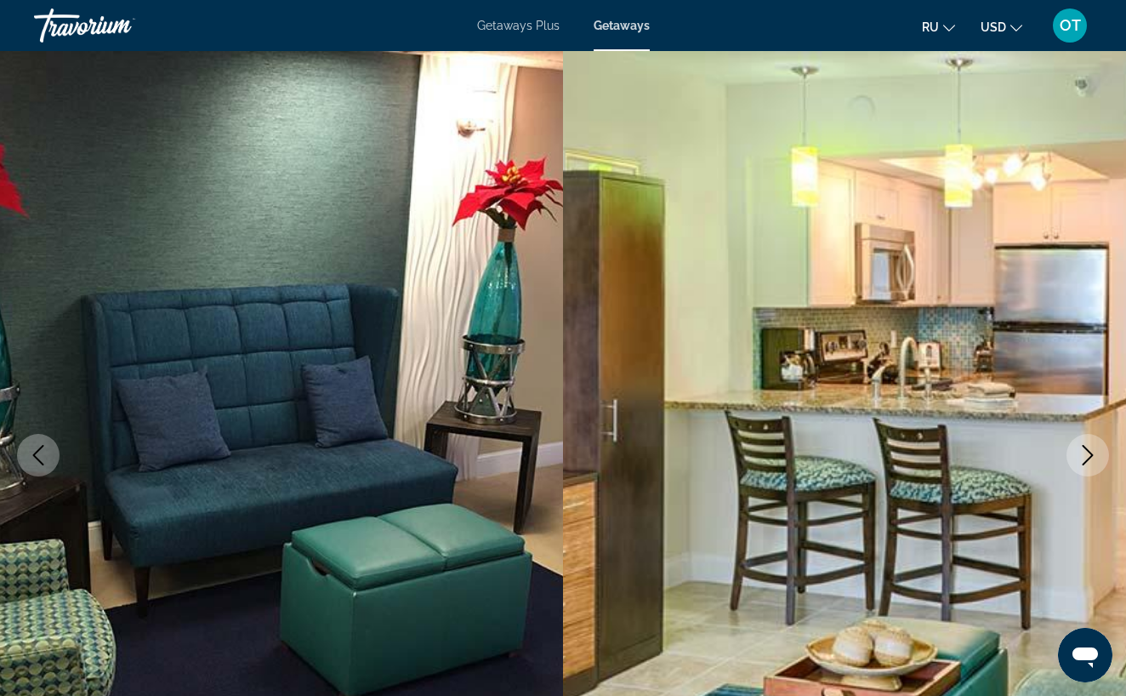
click at [1086, 455] on icon "Next image" at bounding box center [1088, 455] width 20 height 20
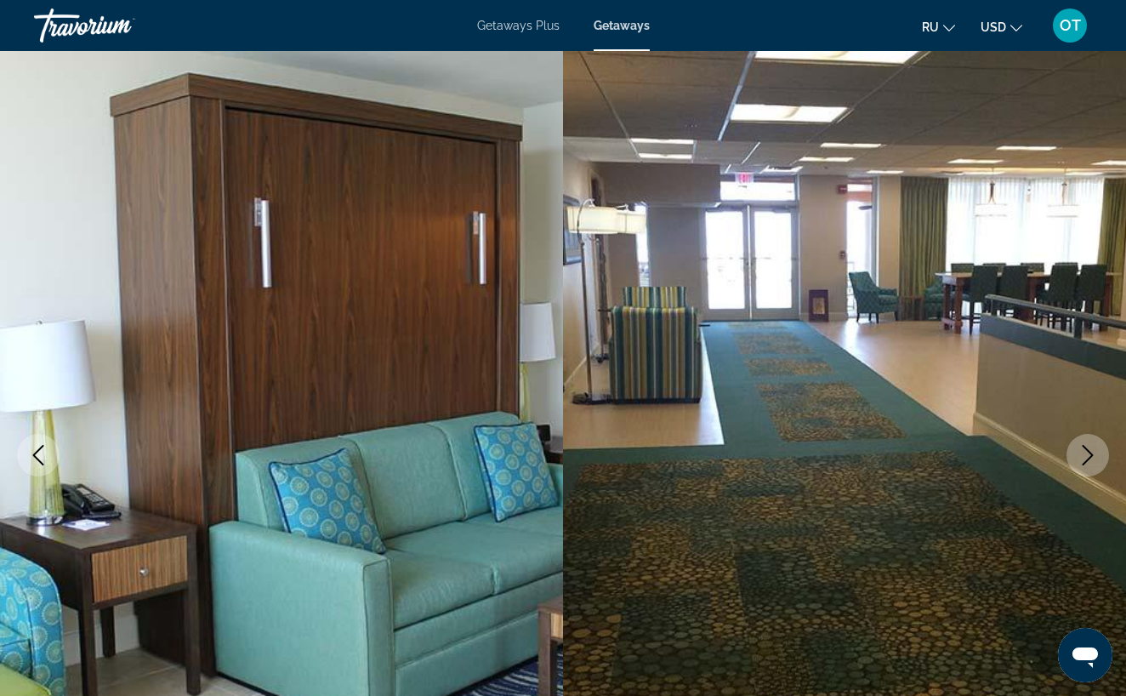
click at [1086, 455] on icon "Next image" at bounding box center [1088, 455] width 20 height 20
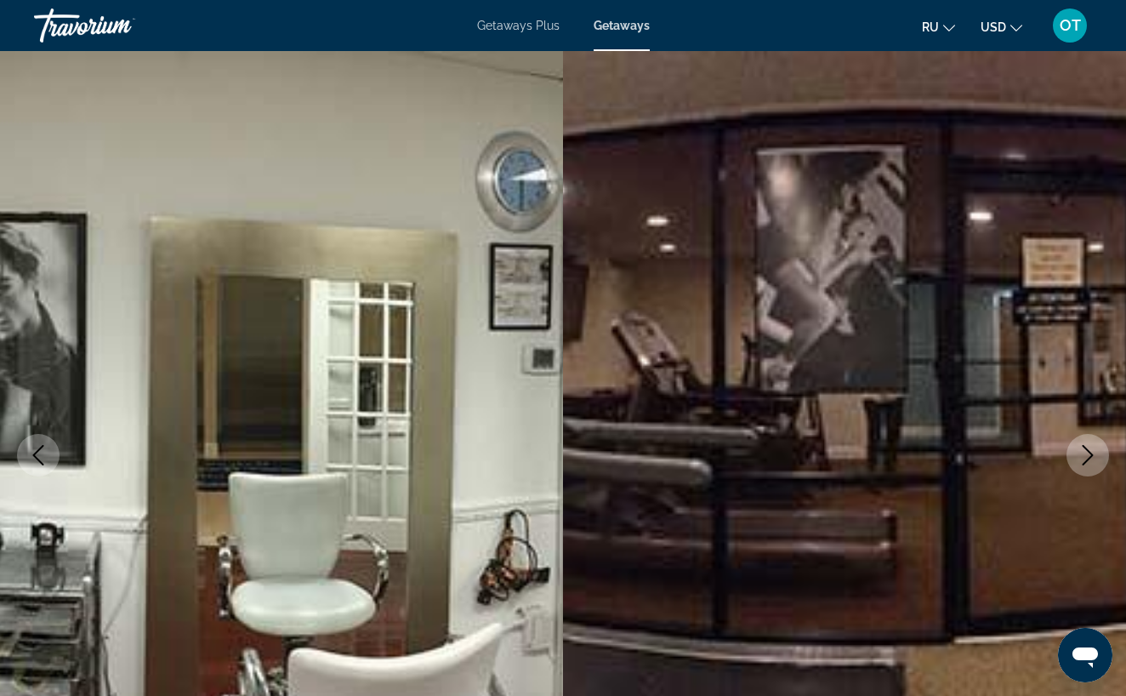
click at [1086, 455] on icon "Next image" at bounding box center [1088, 455] width 20 height 20
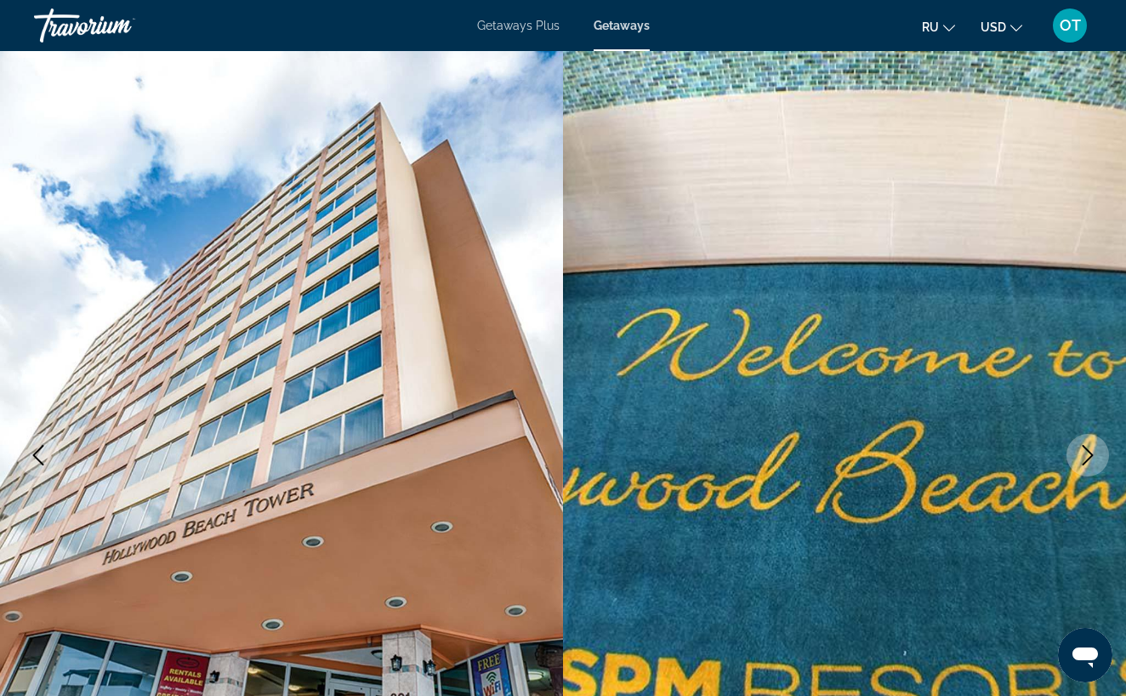
click at [1086, 455] on icon "Next image" at bounding box center [1088, 455] width 20 height 20
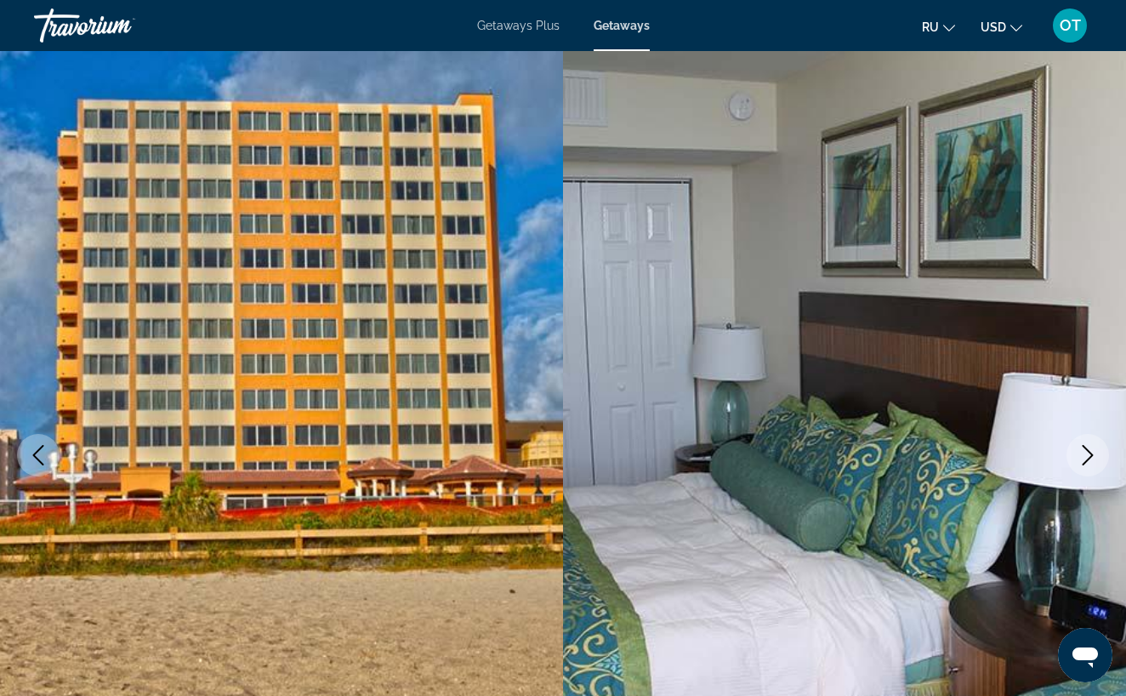
click at [1086, 455] on icon "Next image" at bounding box center [1088, 455] width 20 height 20
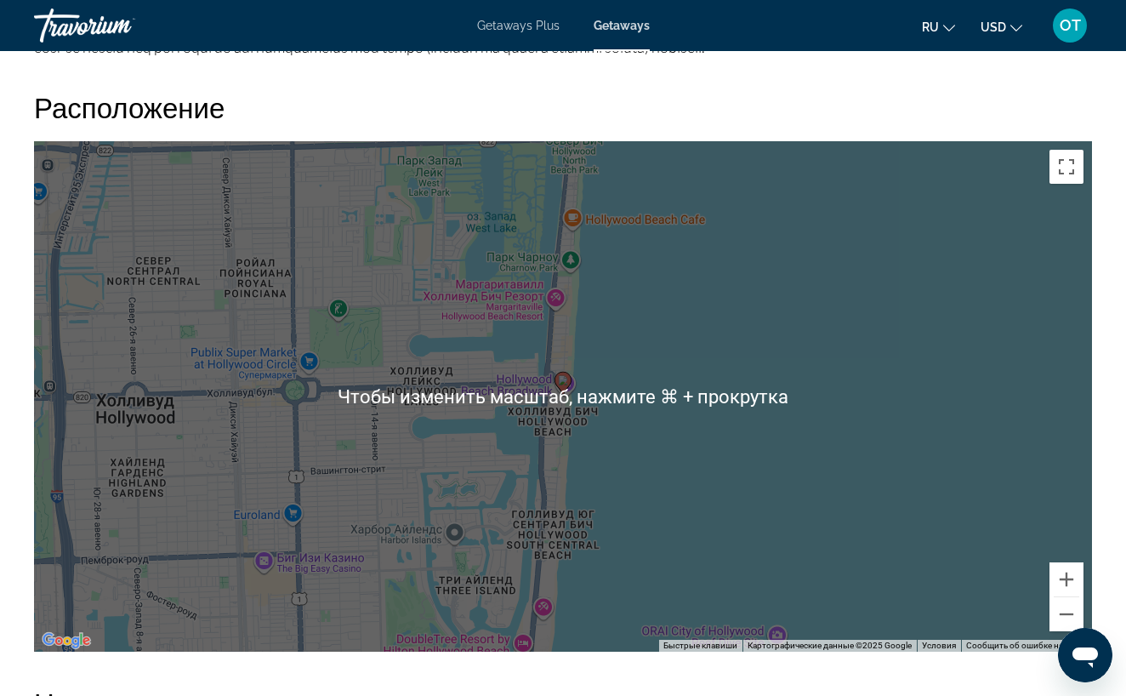
scroll to position [2207, 0]
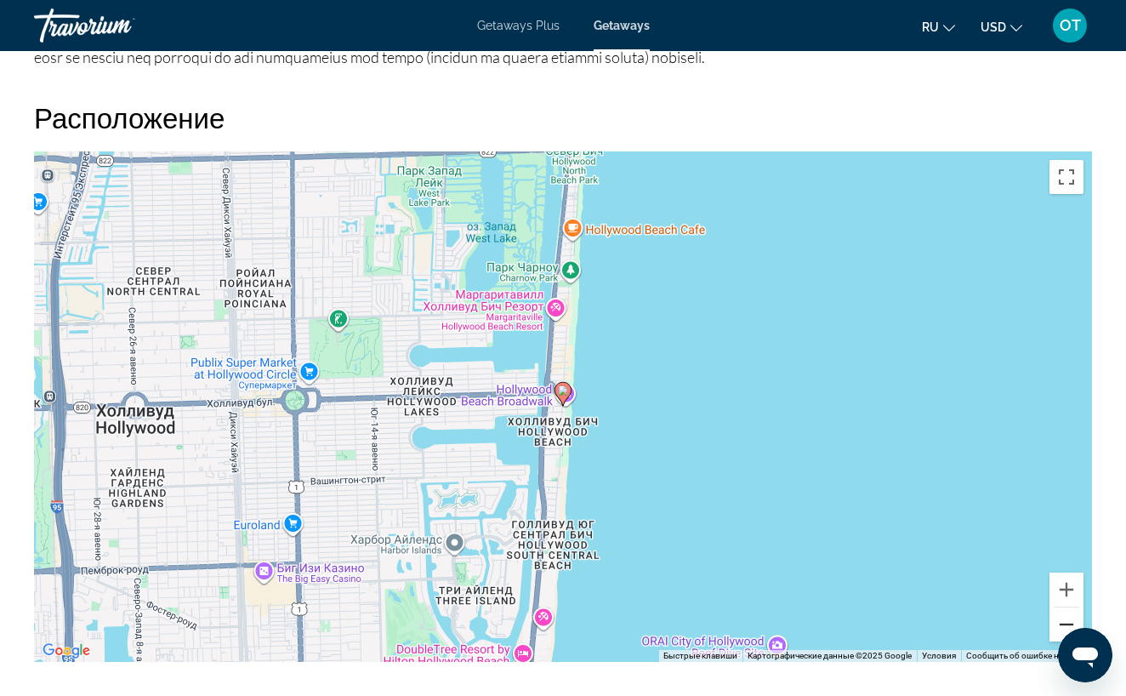
click at [1064, 620] on button "Уменьшить" at bounding box center [1067, 624] width 34 height 34
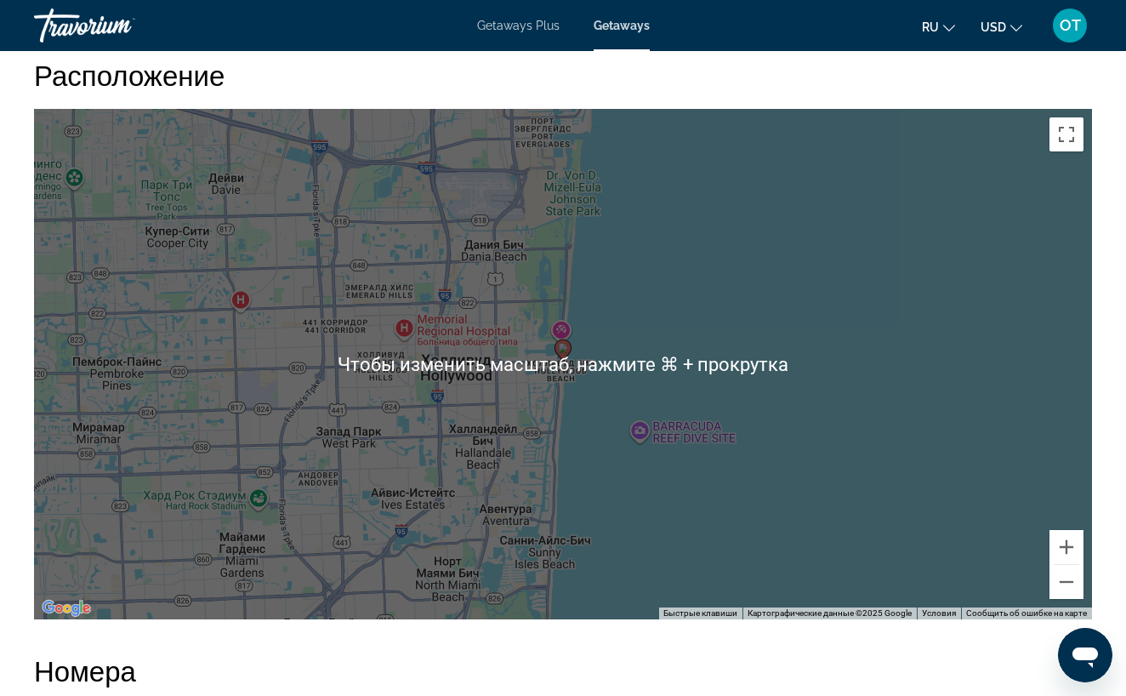
scroll to position [2255, 0]
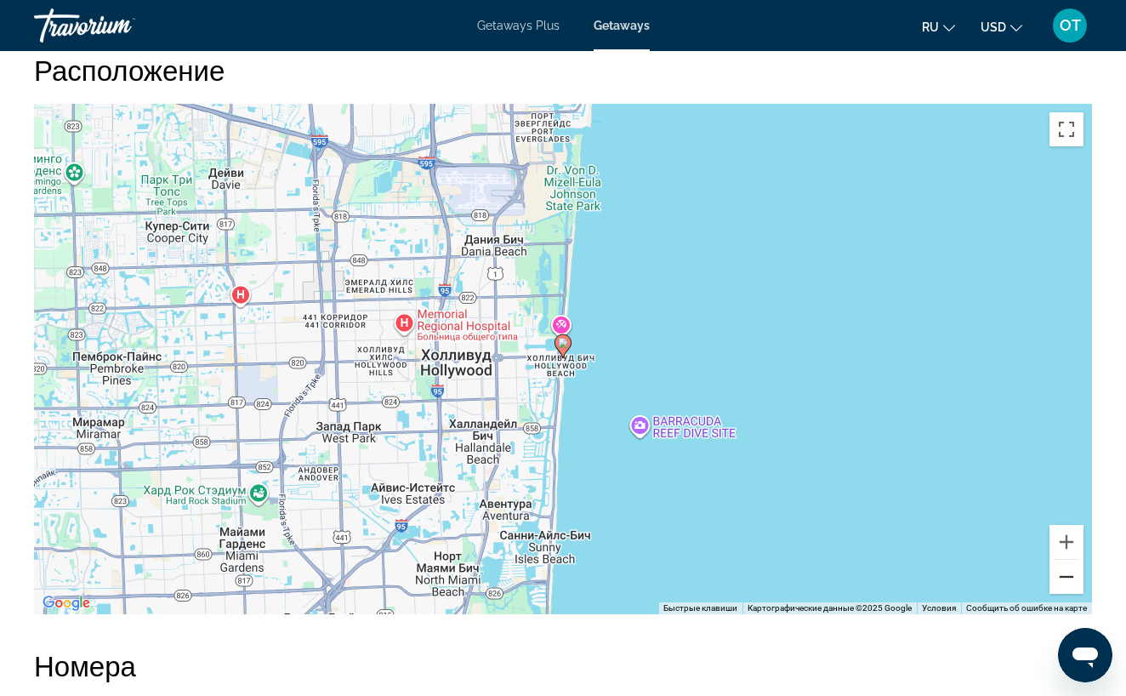
click at [1076, 581] on button "Уменьшить" at bounding box center [1067, 577] width 34 height 34
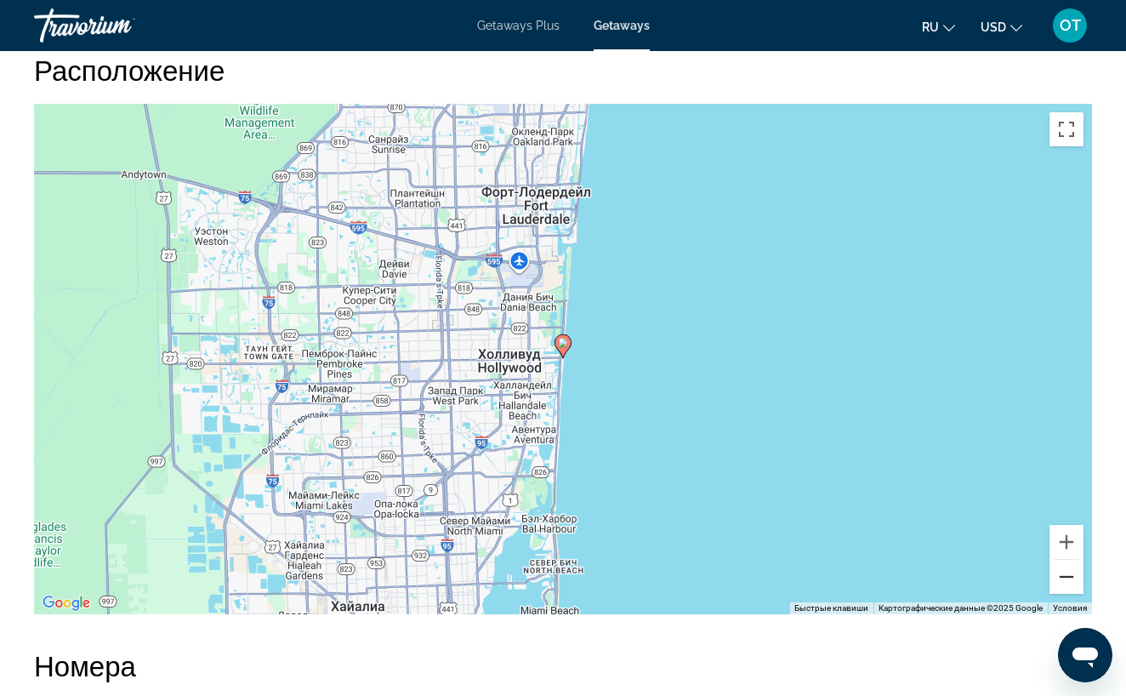
click at [1073, 580] on button "Уменьшить" at bounding box center [1067, 577] width 34 height 34
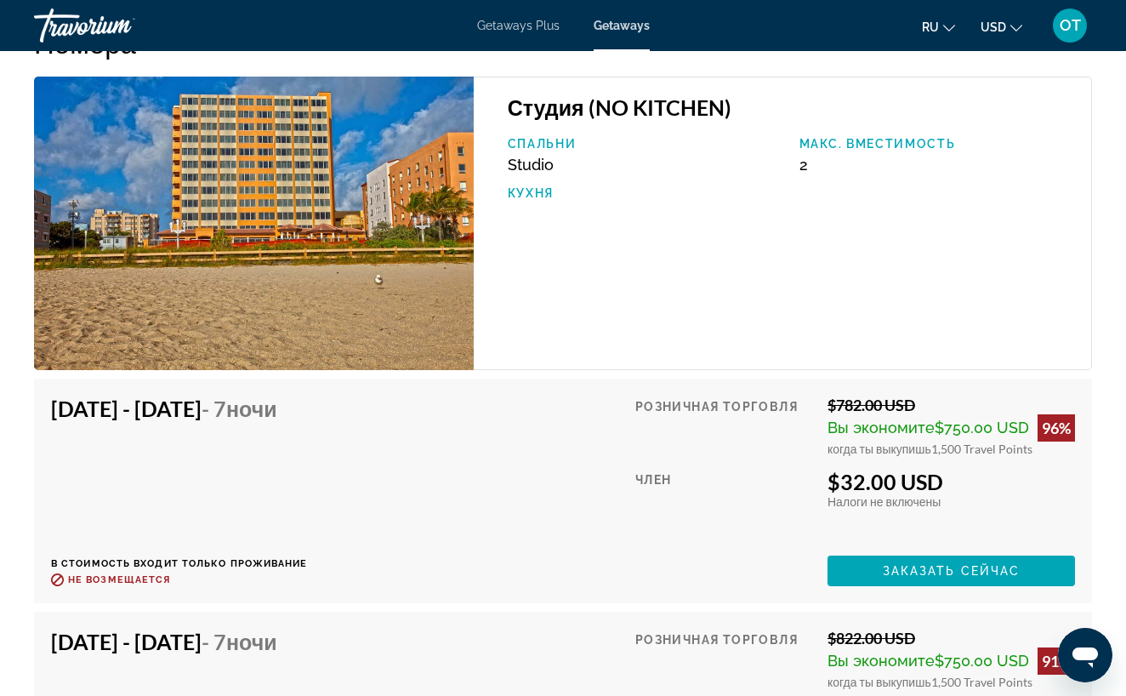
scroll to position [2902, 0]
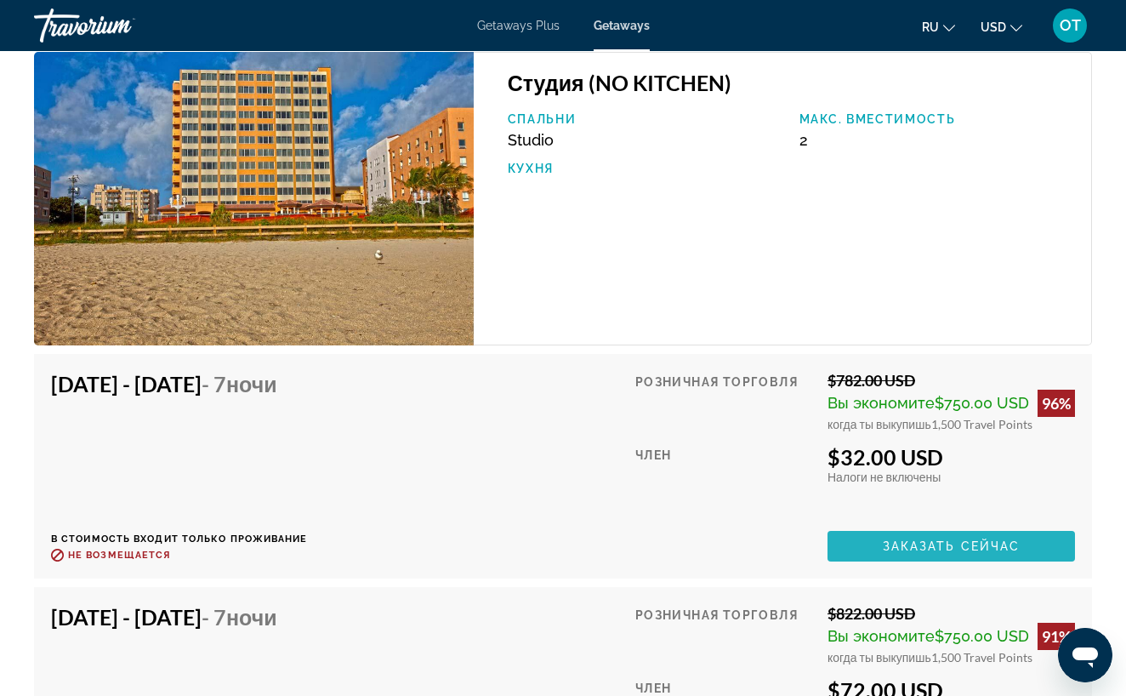
click at [944, 548] on span "Заказать сейчас" at bounding box center [952, 546] width 138 height 14
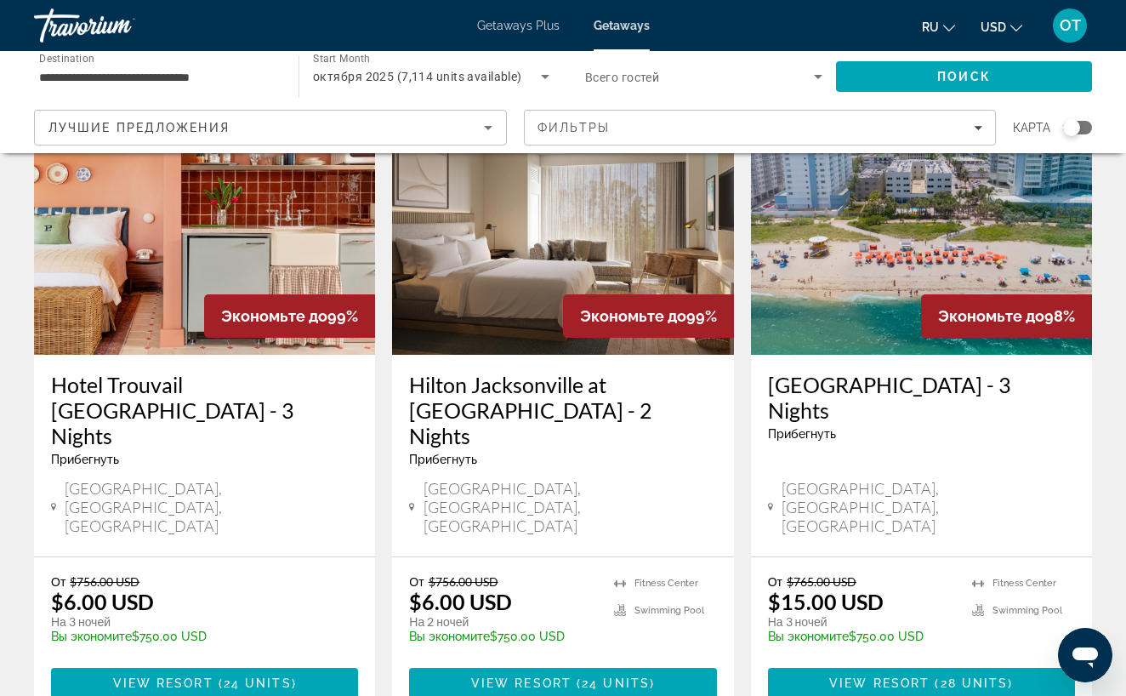
scroll to position [773, 0]
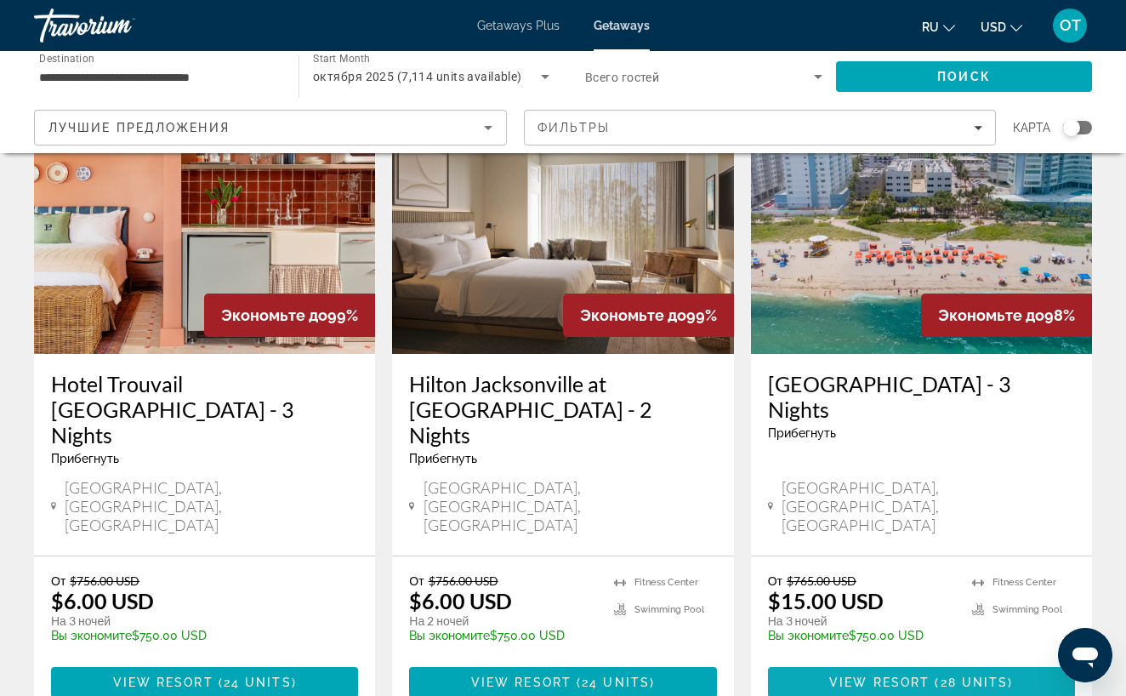
click at [889, 676] on span "View Resort" at bounding box center [880, 683] width 100 height 14
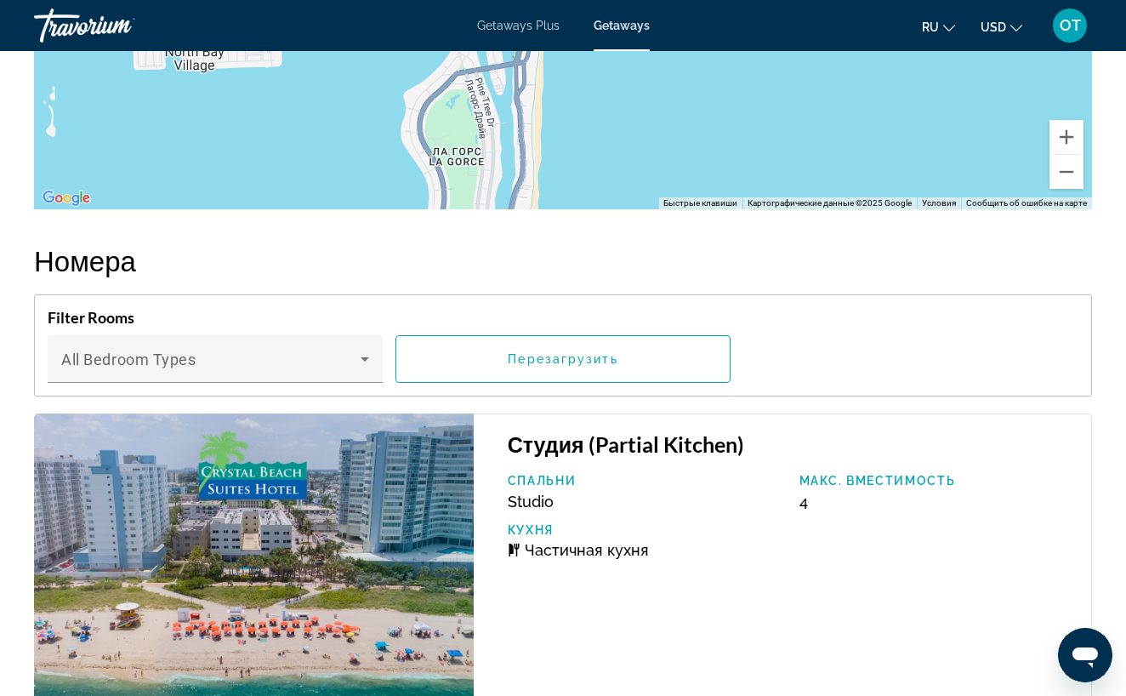
scroll to position [2574, 0]
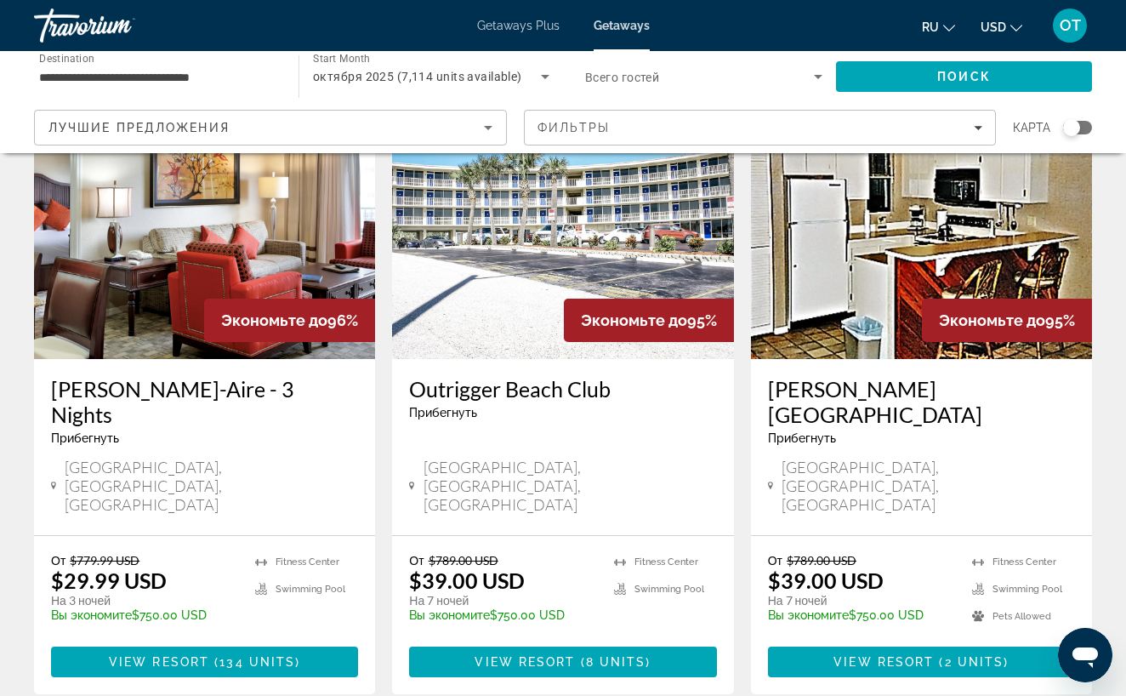
scroll to position [2125, 0]
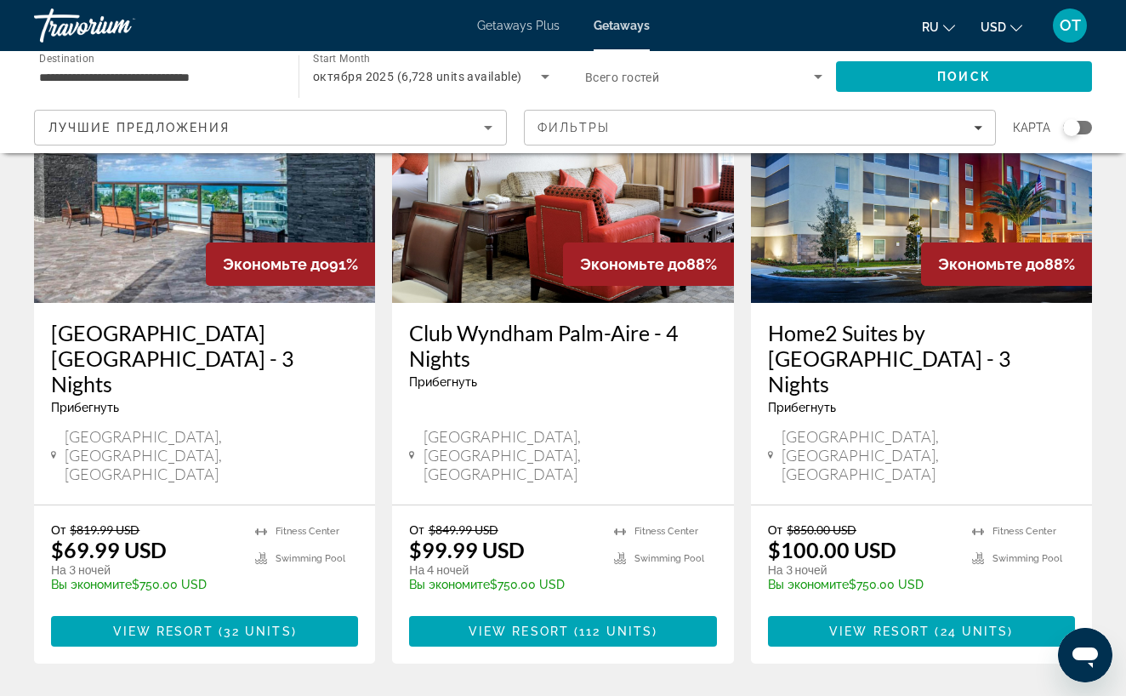
scroll to position [2057, 0]
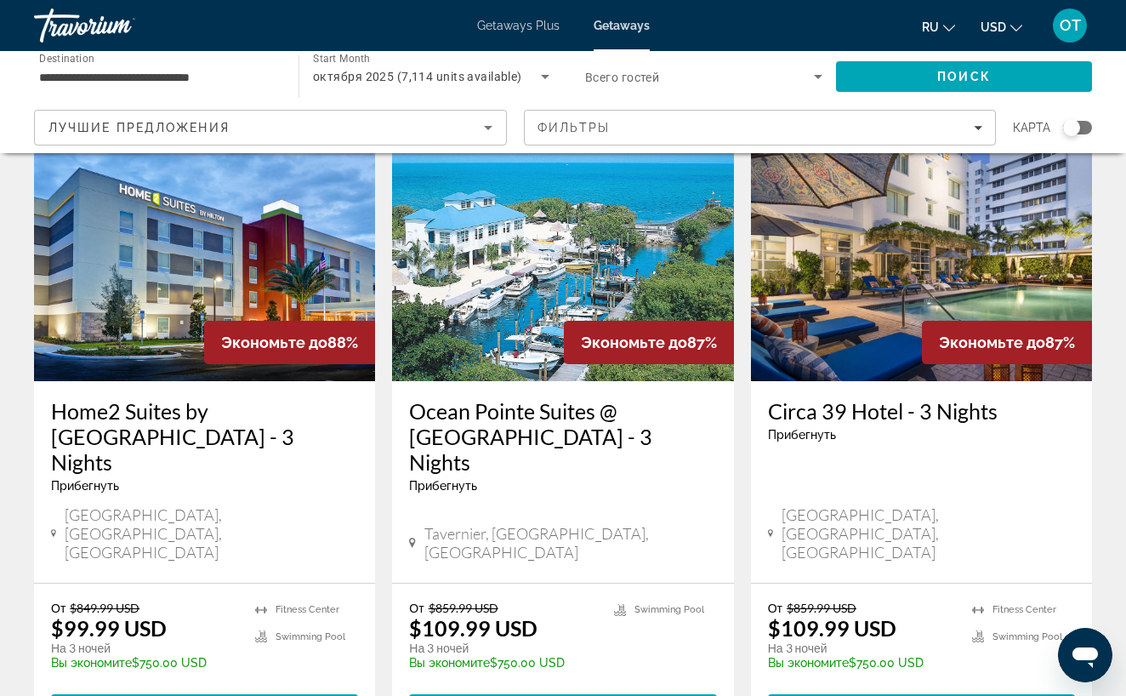
scroll to position [772, 0]
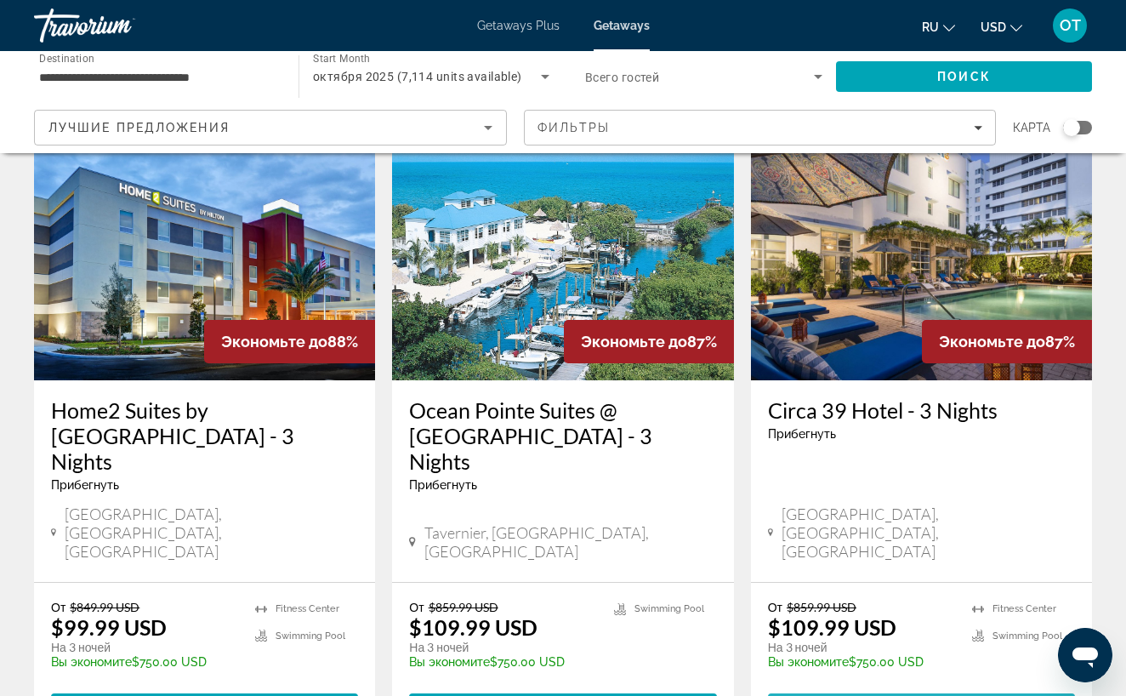
click at [923, 695] on span "View Resort" at bounding box center [880, 709] width 100 height 14
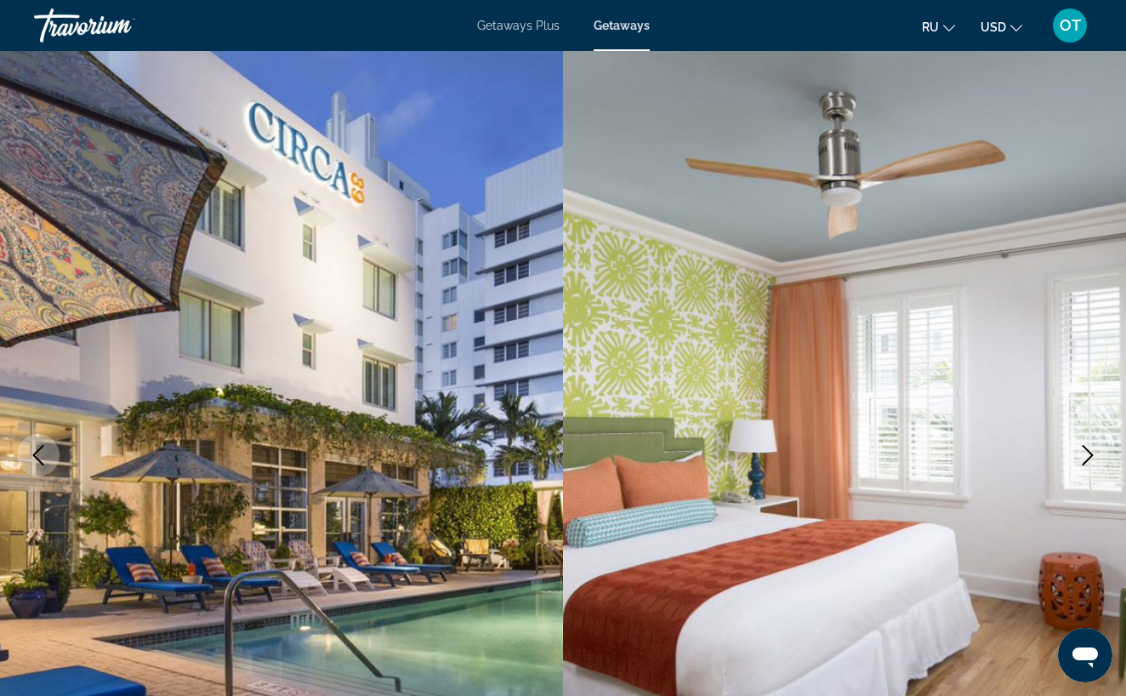
click at [1092, 453] on icon "Next image" at bounding box center [1088, 455] width 11 height 20
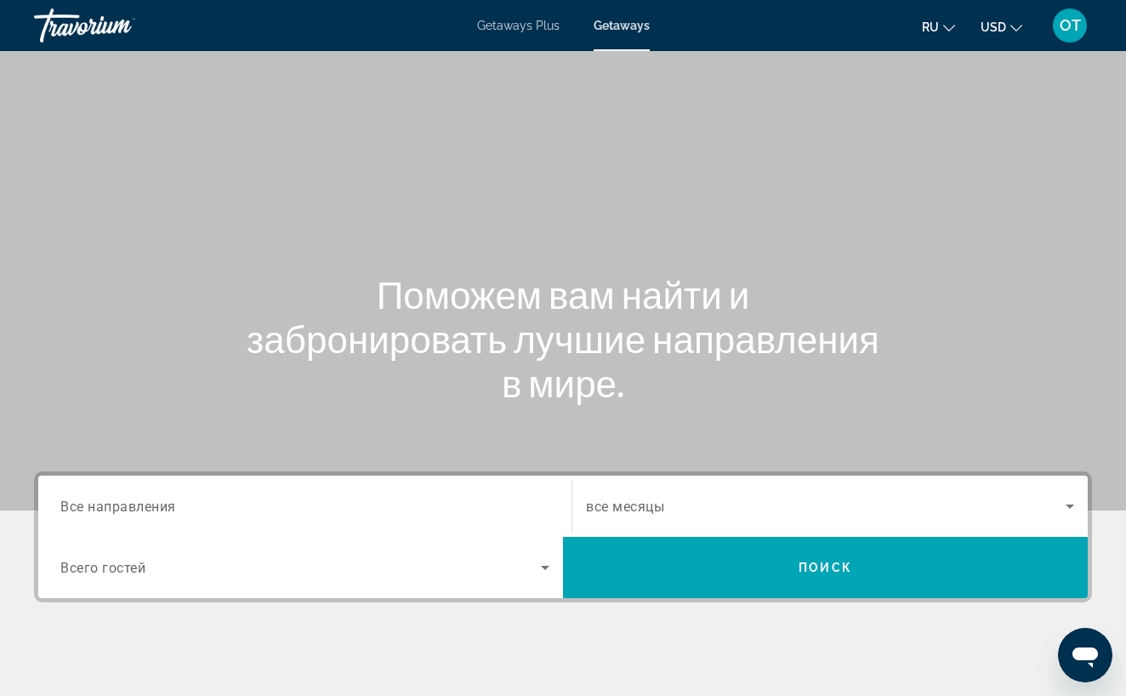
click at [162, 510] on span "Все направления" at bounding box center [118, 506] width 116 height 16
click at [162, 510] on input "Destination Все направления" at bounding box center [304, 507] width 489 height 20
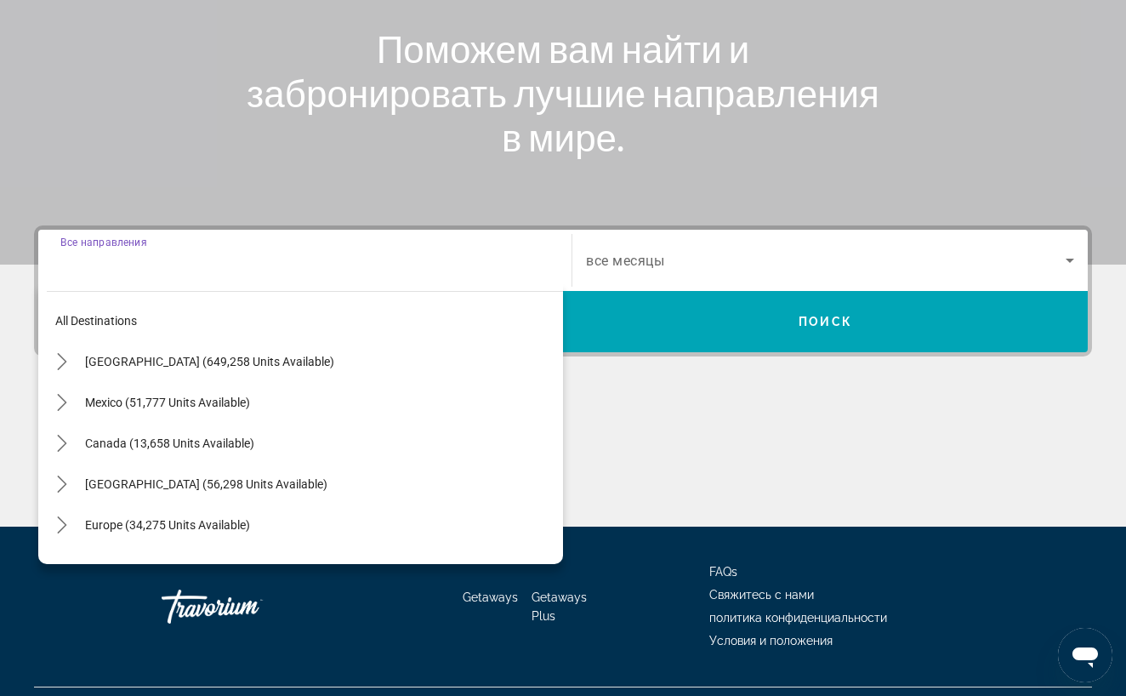
scroll to position [285, 0]
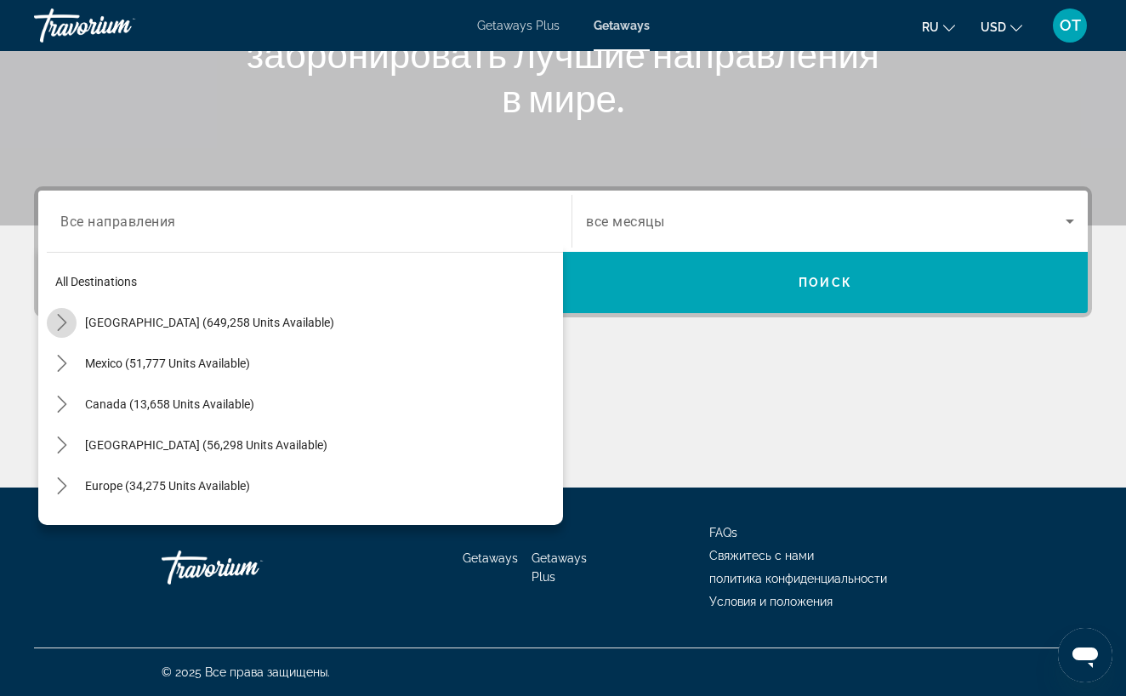
click at [63, 322] on icon "Toggle United States (649,258 units available) submenu" at bounding box center [62, 322] width 17 height 17
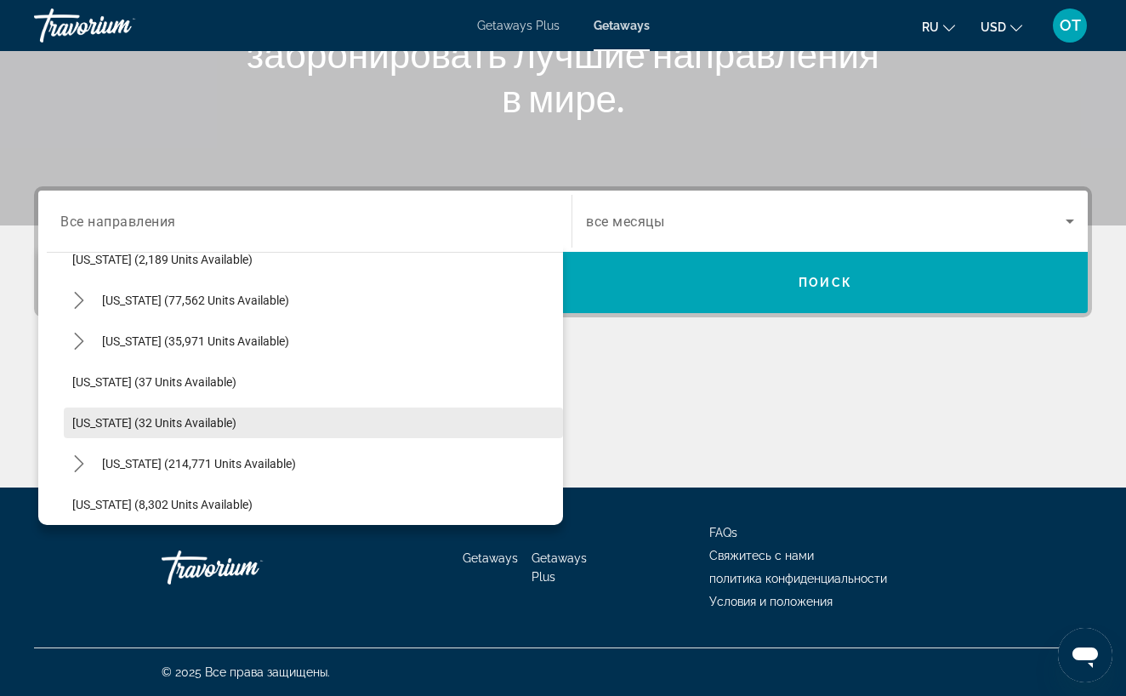
scroll to position [169, 0]
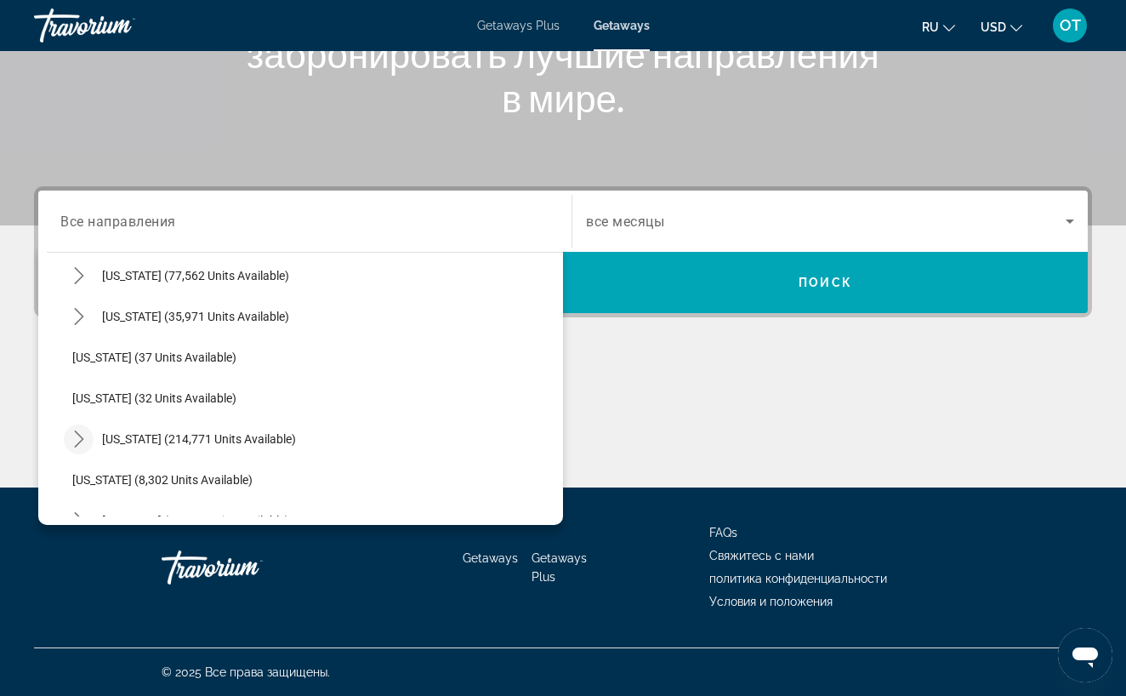
click at [81, 441] on icon "Toggle Florida (214,771 units available) submenu" at bounding box center [78, 438] width 9 height 17
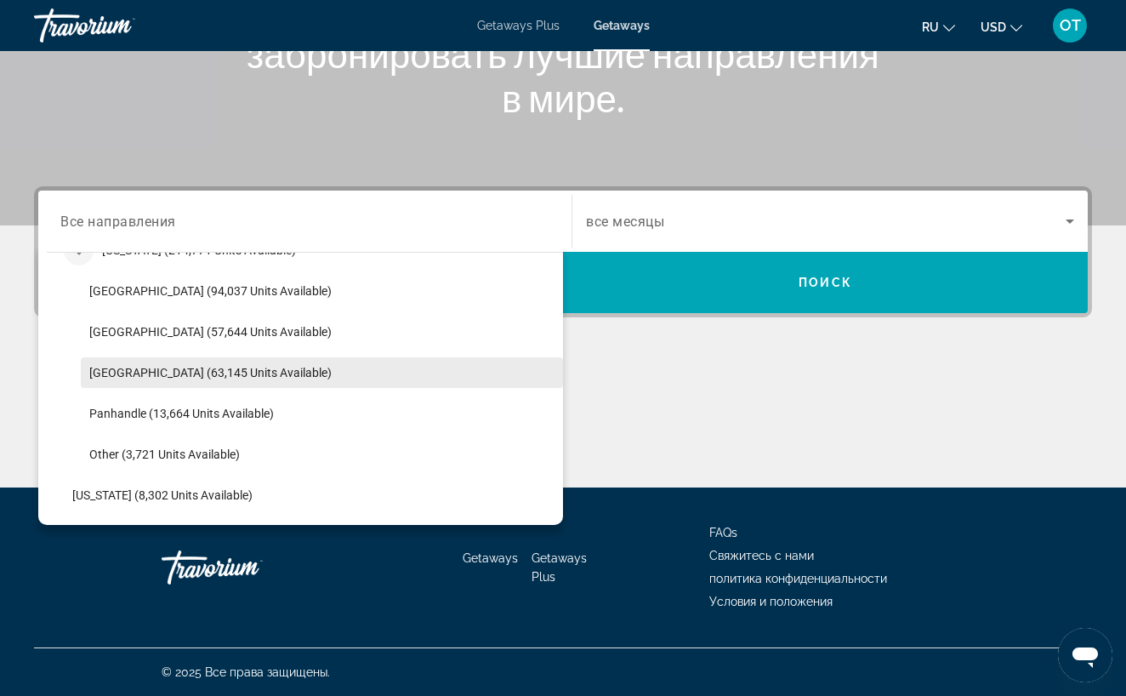
scroll to position [359, 0]
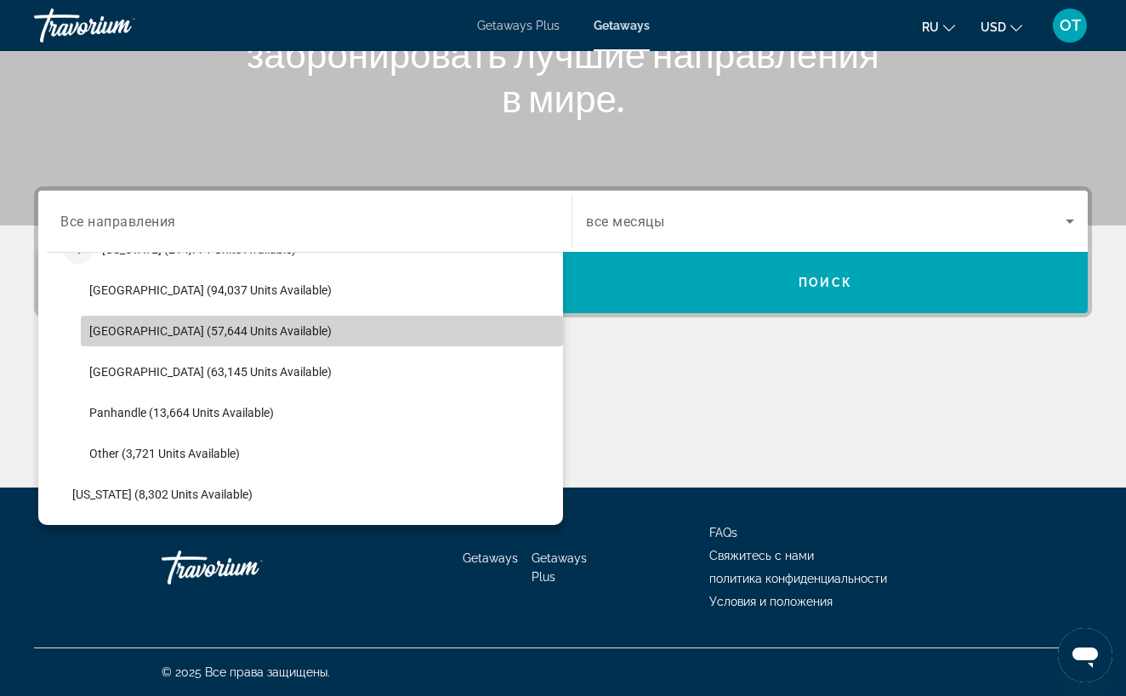
click at [145, 339] on span "Select destination: East Coast (57,644 units available)" at bounding box center [322, 331] width 482 height 41
type input "**********"
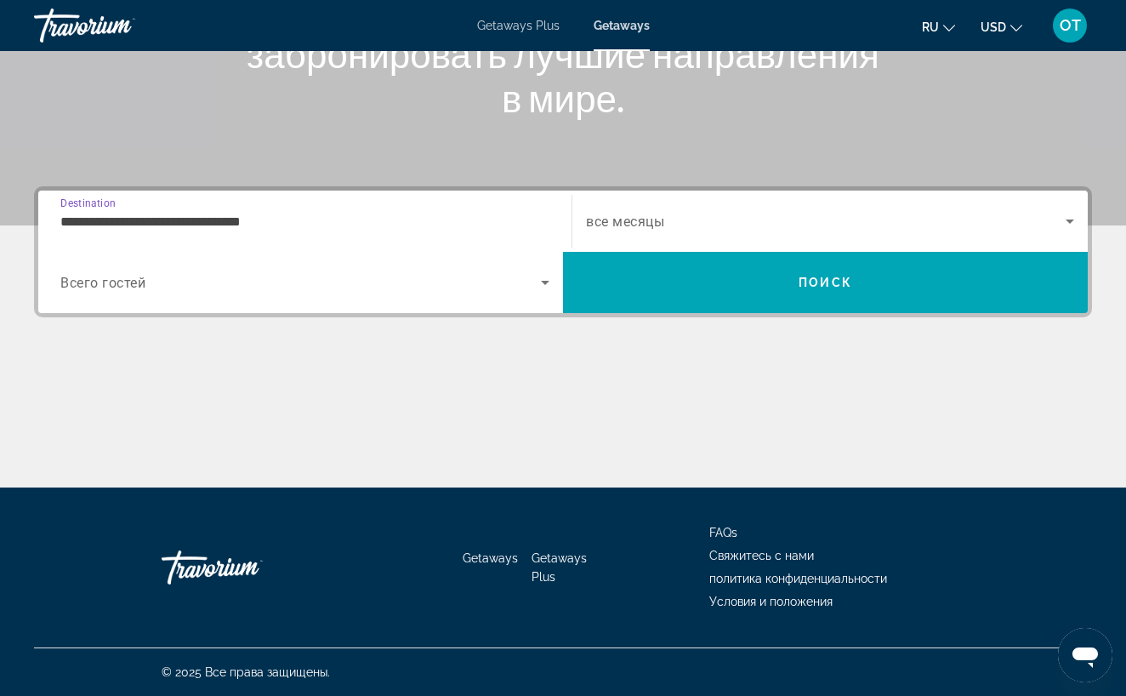
click at [1076, 220] on icon "Search widget" at bounding box center [1070, 221] width 20 height 20
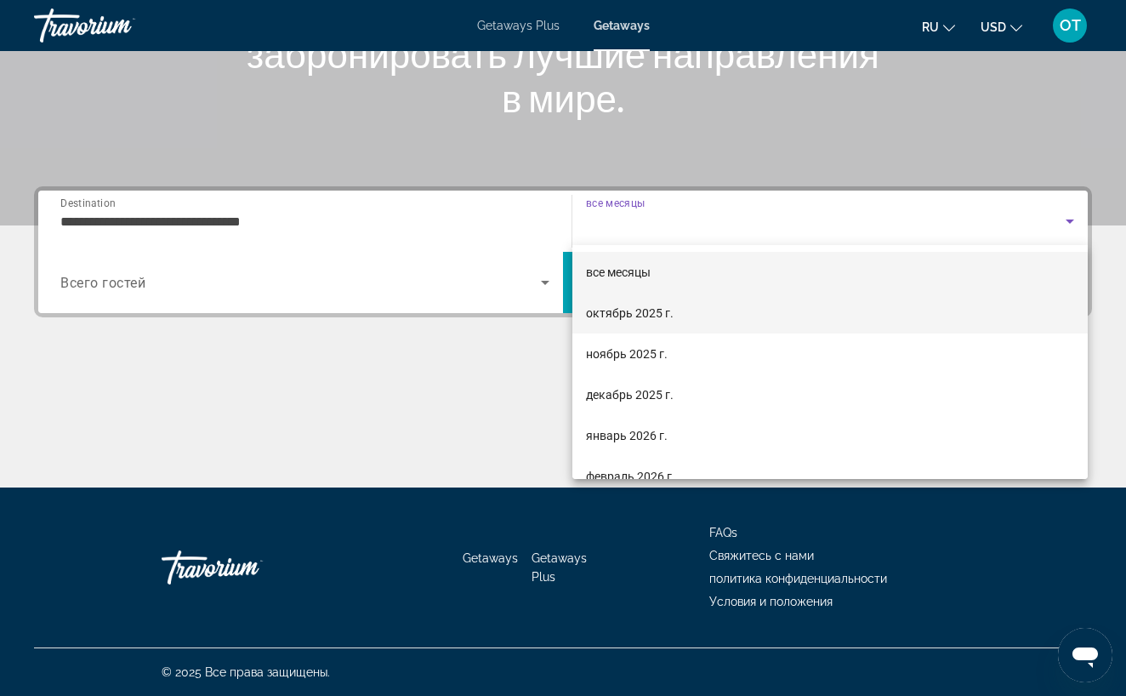
click at [763, 316] on mat-option "октябрь 2025 г." at bounding box center [831, 313] width 516 height 41
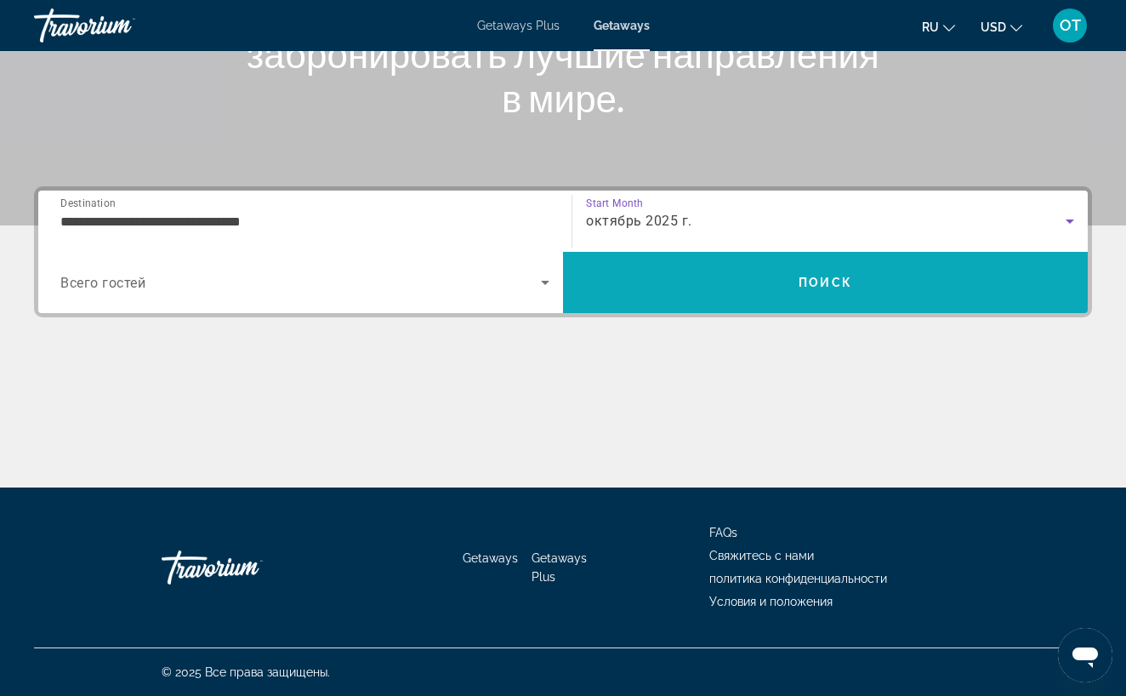
click at [778, 289] on span "Search" at bounding box center [825, 282] width 525 height 41
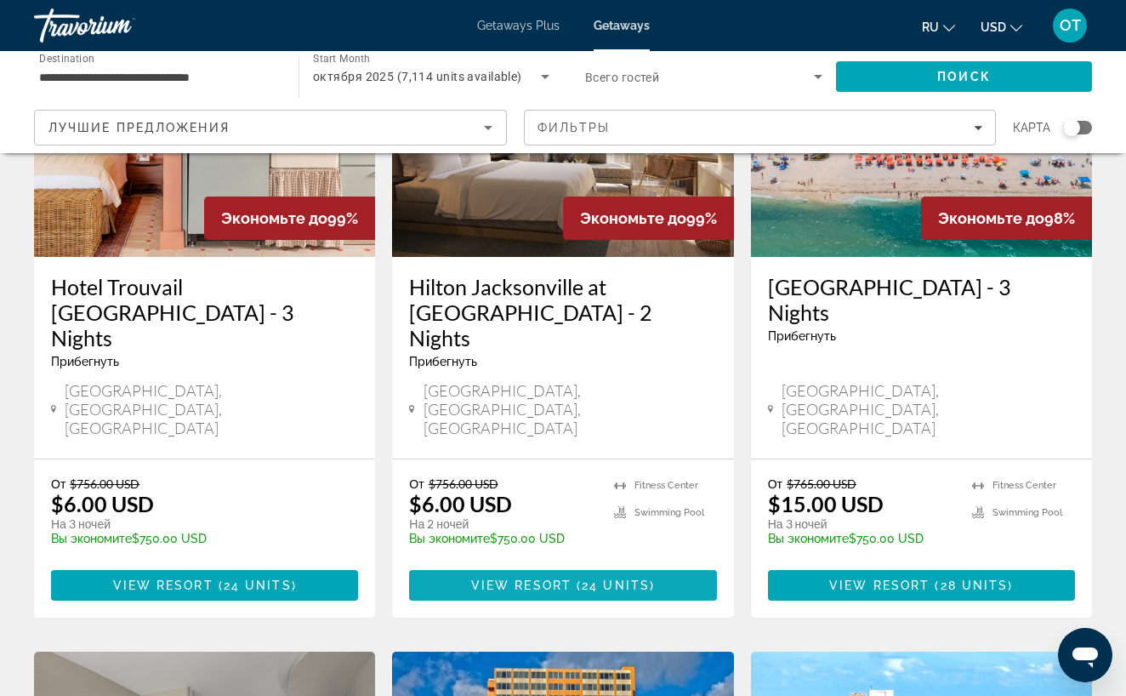
scroll to position [890, 0]
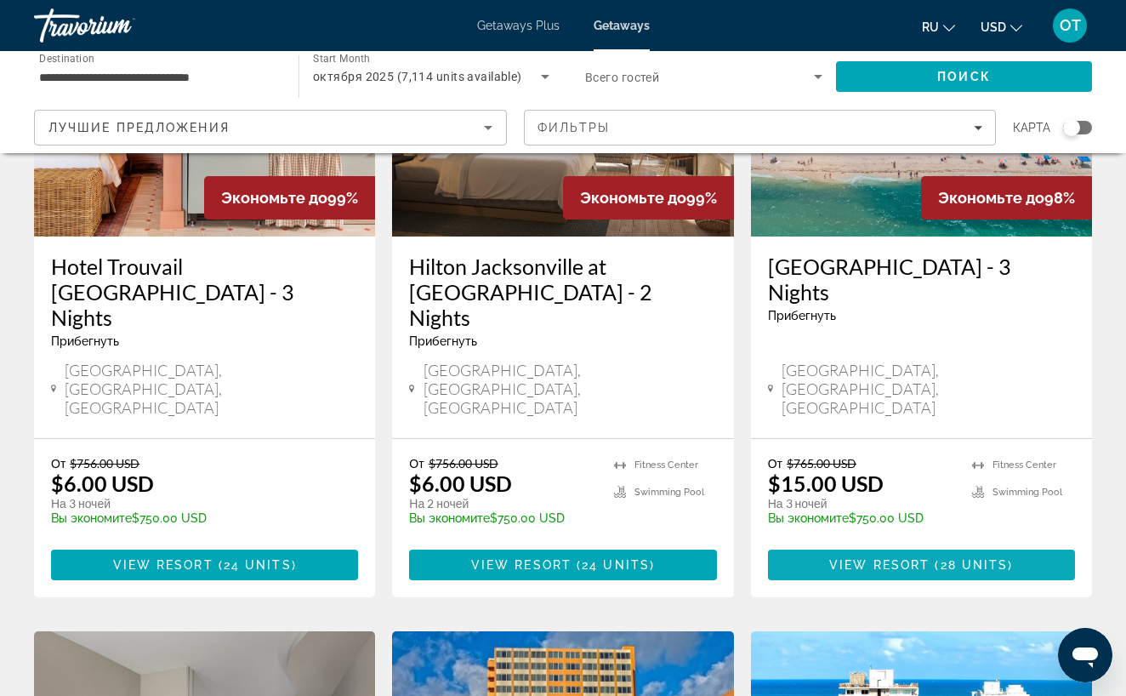
click at [932, 558] on span "Main content" at bounding box center [932, 565] width 5 height 14
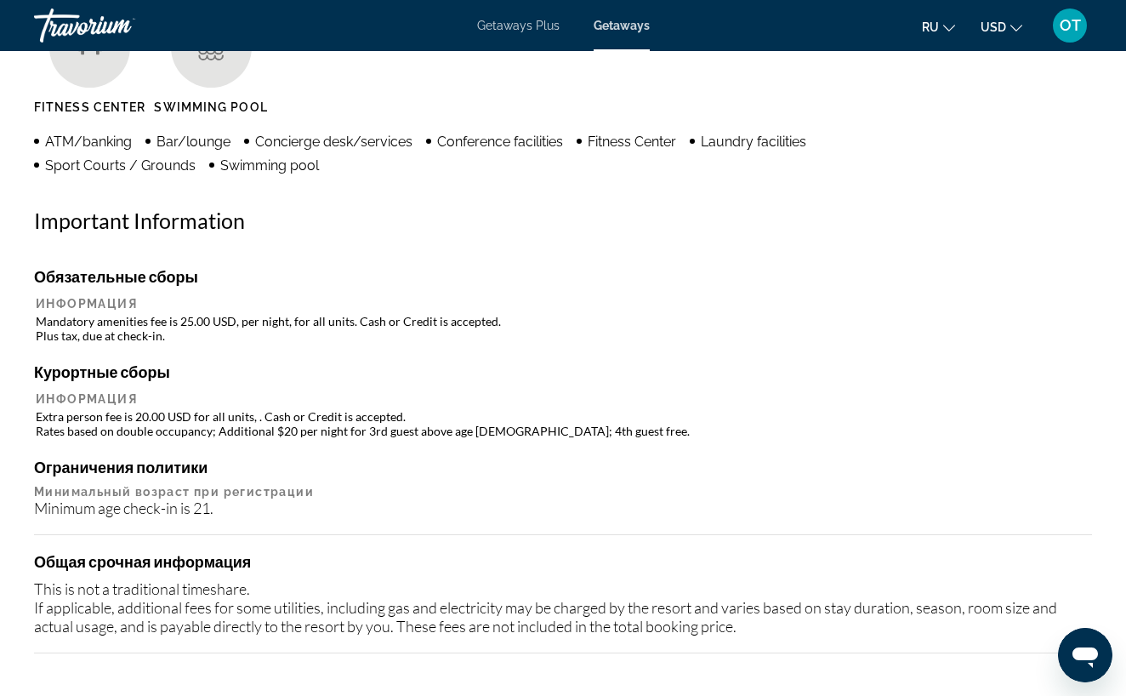
scroll to position [1706, 0]
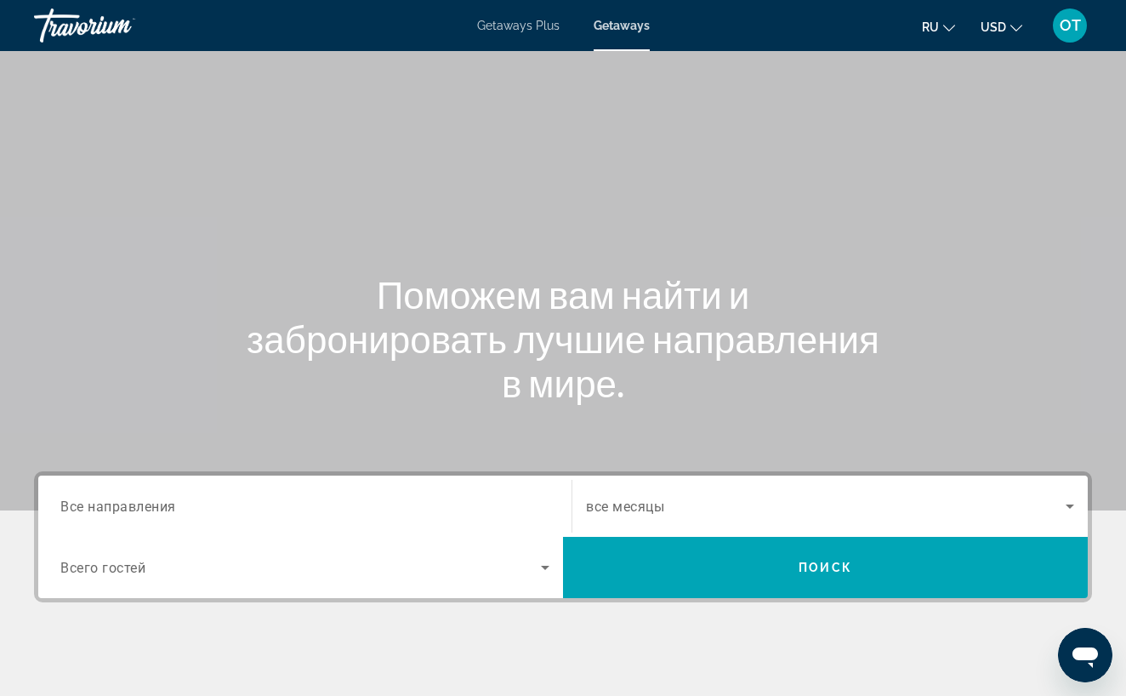
click at [168, 506] on span "Все направления" at bounding box center [118, 506] width 116 height 16
click at [168, 506] on input "Destination Все направления" at bounding box center [304, 507] width 489 height 20
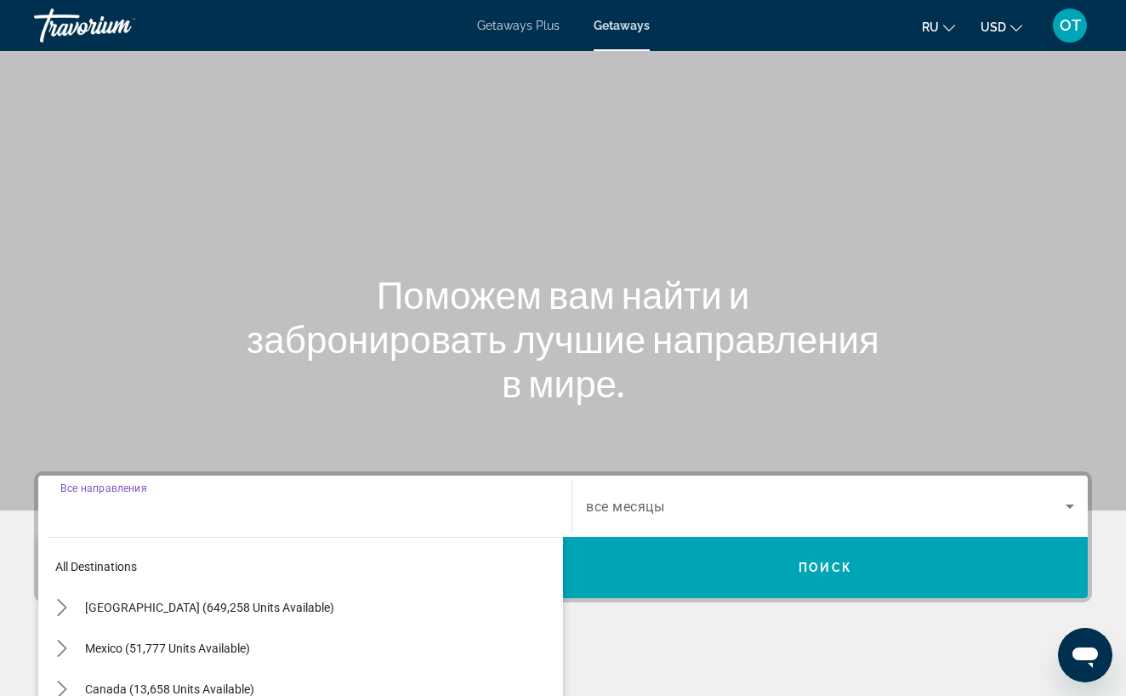
scroll to position [285, 0]
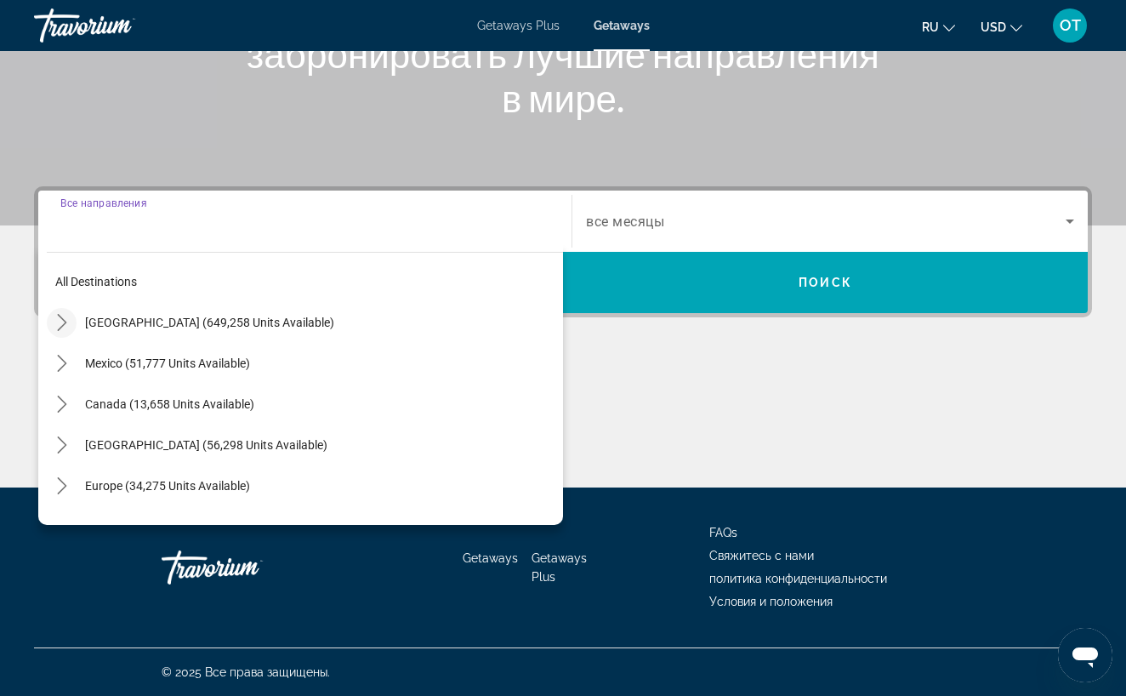
click at [60, 325] on icon "Toggle United States (649,258 units available) submenu" at bounding box center [62, 322] width 17 height 17
drag, startPoint x: 37, startPoint y: 416, endPoint x: 311, endPoint y: 106, distance: 412.9
click at [311, 106] on h1 "Поможем вам найти и забронировать лучшие направления в мире." at bounding box center [563, 53] width 638 height 133
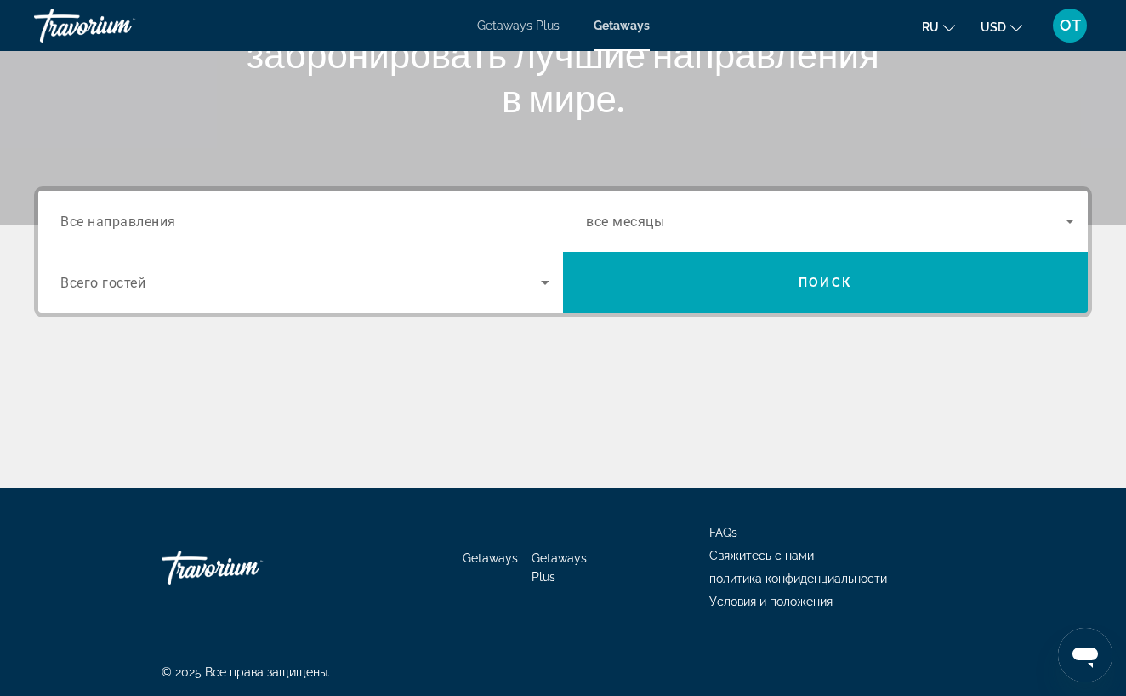
click at [162, 218] on span "Все направления" at bounding box center [118, 221] width 116 height 16
click at [162, 218] on input "Destination Все направления" at bounding box center [304, 222] width 489 height 20
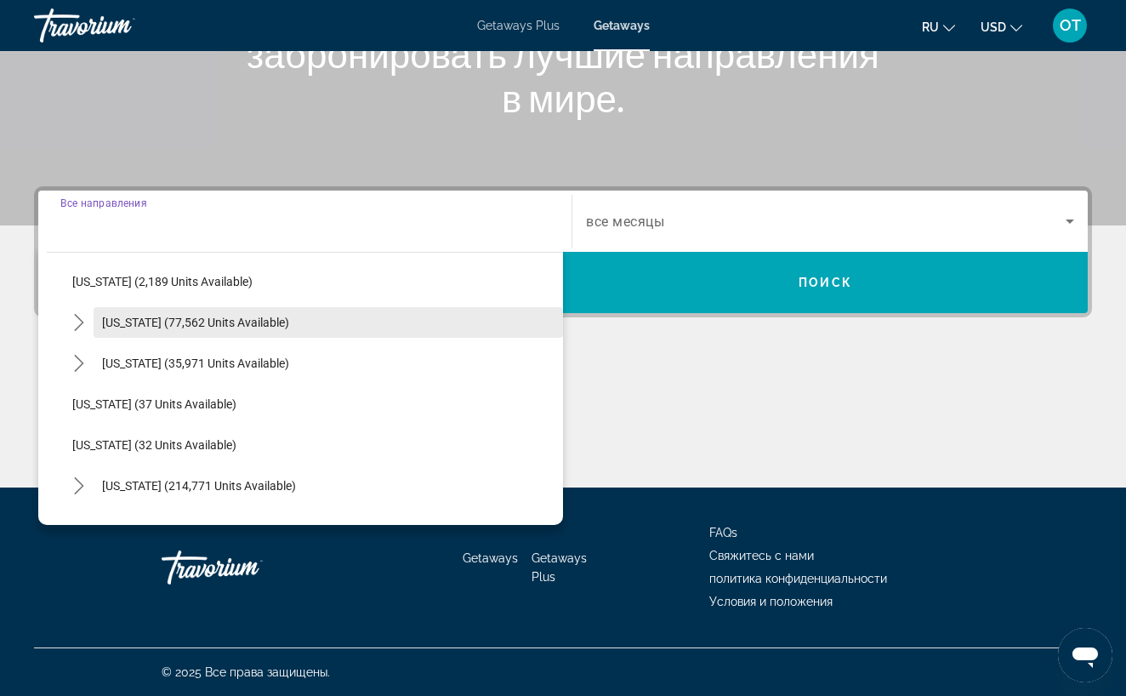
scroll to position [132, 0]
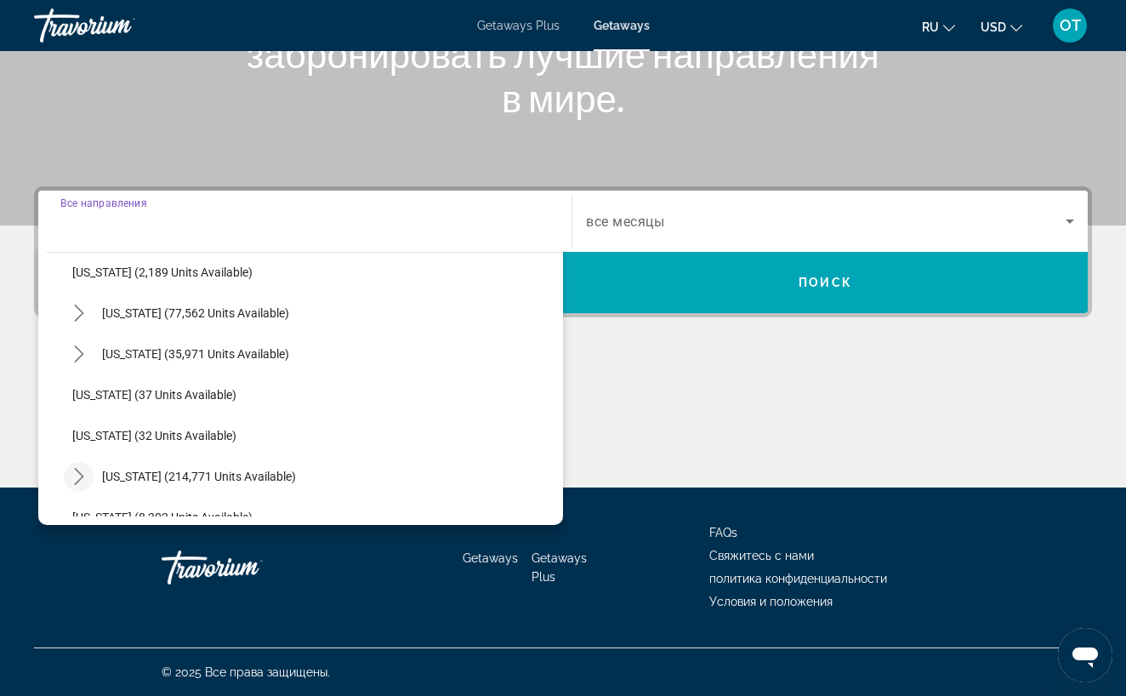
click at [80, 477] on icon "Toggle Florida (214,771 units available) submenu" at bounding box center [79, 476] width 17 height 17
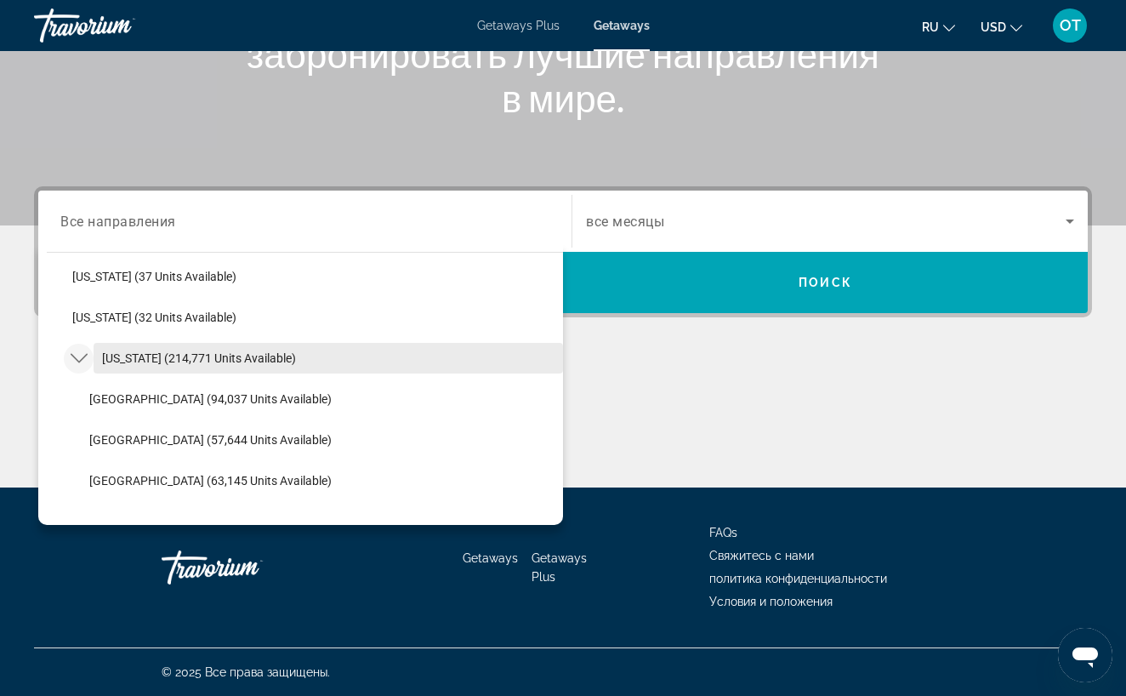
scroll to position [249, 0]
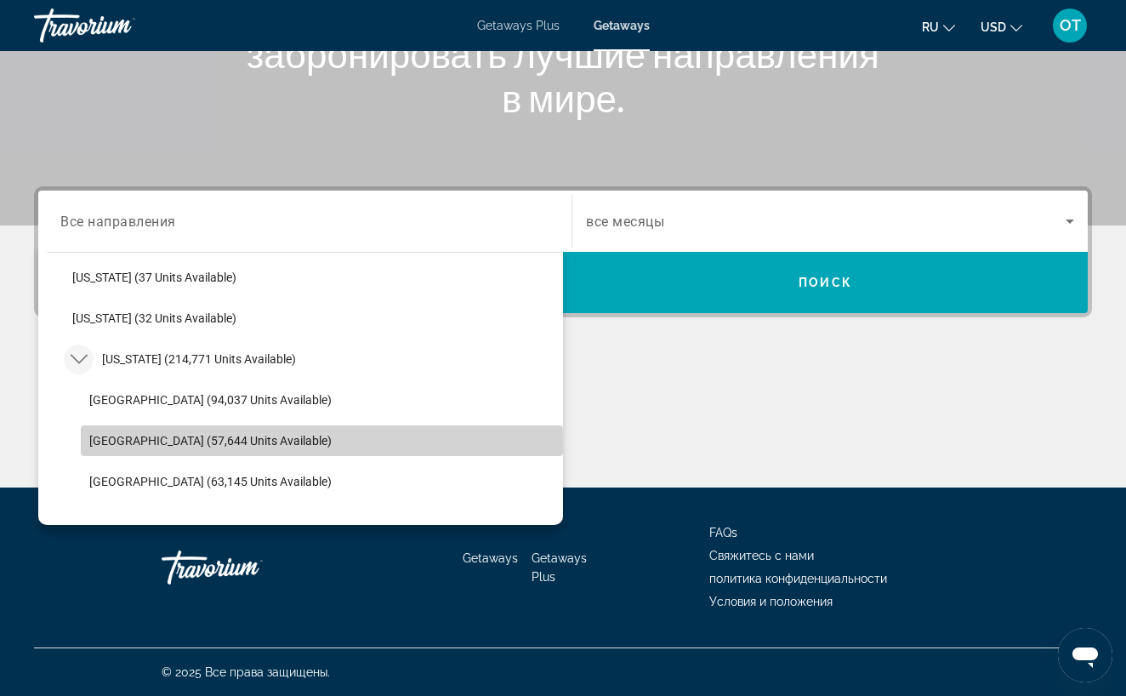
click at [146, 442] on span "[GEOGRAPHIC_DATA] (57,644 units available)" at bounding box center [210, 441] width 242 height 14
type input "**********"
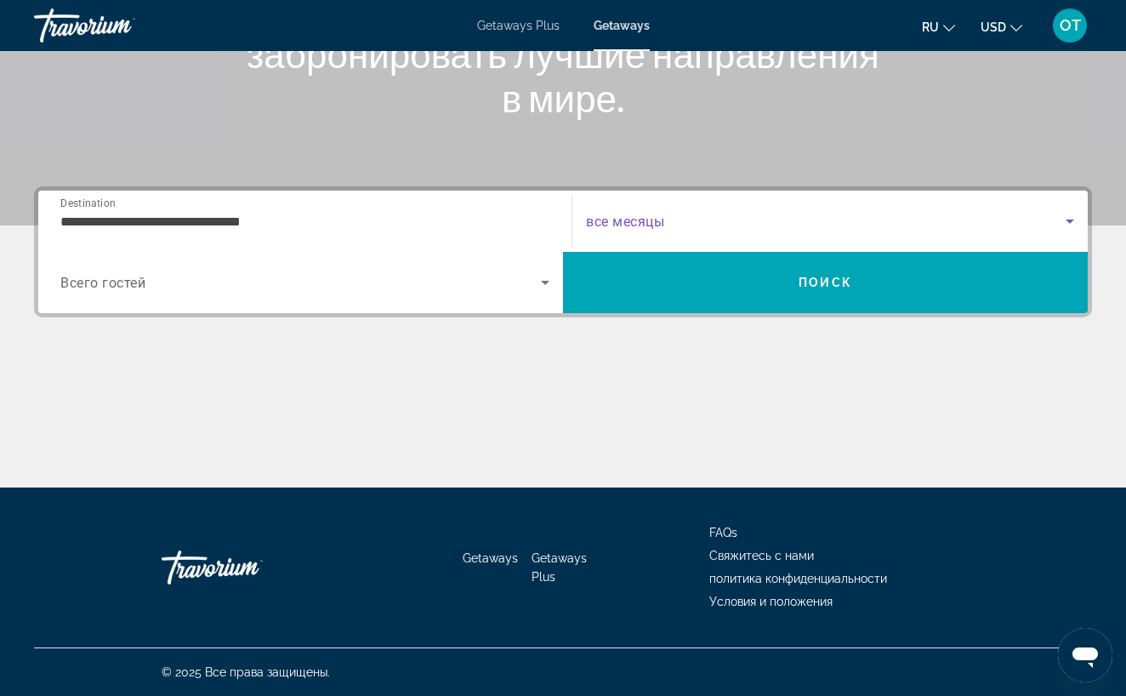
click at [1075, 220] on icon "Search widget" at bounding box center [1070, 221] width 20 height 20
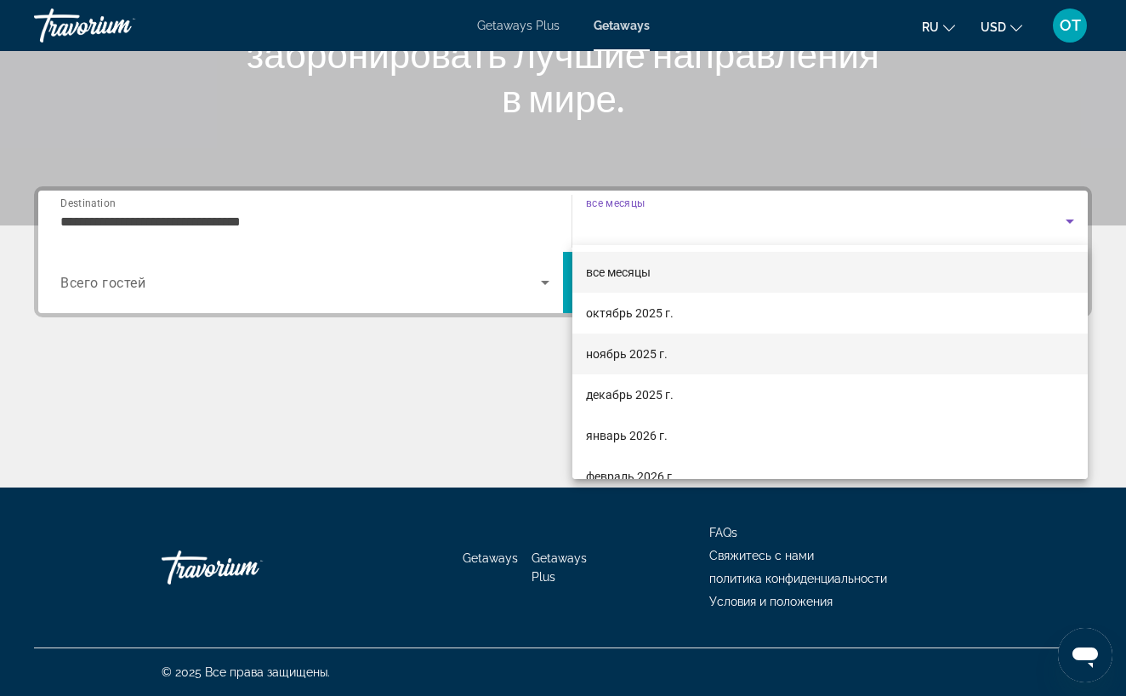
click at [872, 360] on mat-option "ноябрь 2025 г." at bounding box center [831, 354] width 516 height 41
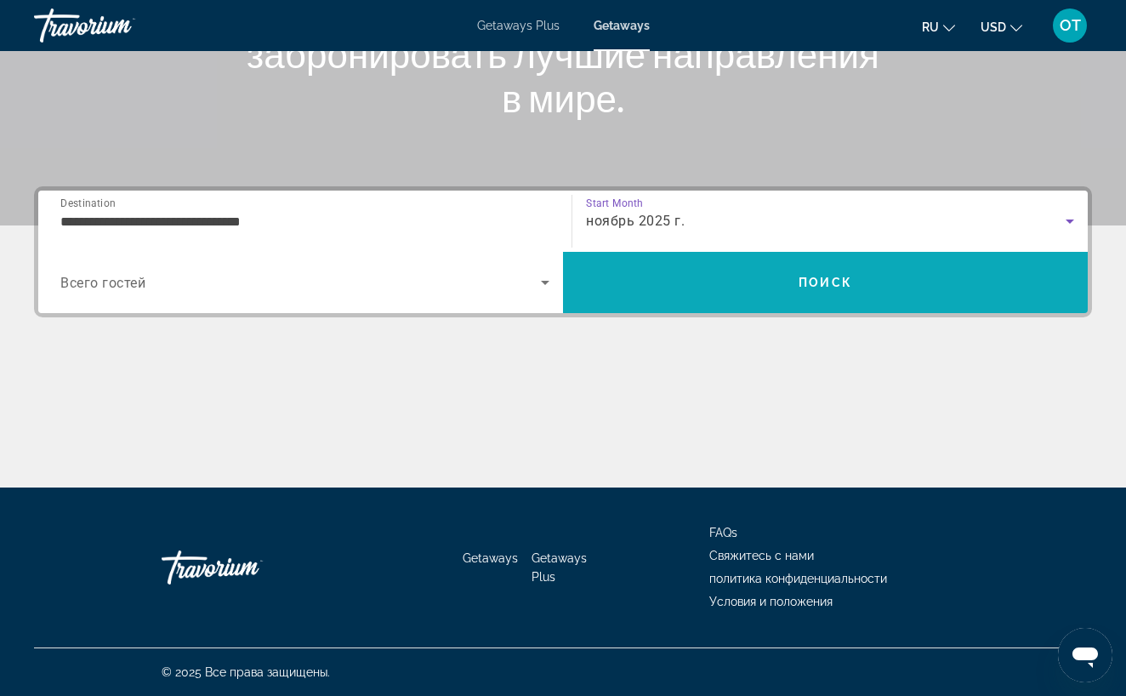
click at [861, 292] on span "Search" at bounding box center [825, 282] width 525 height 41
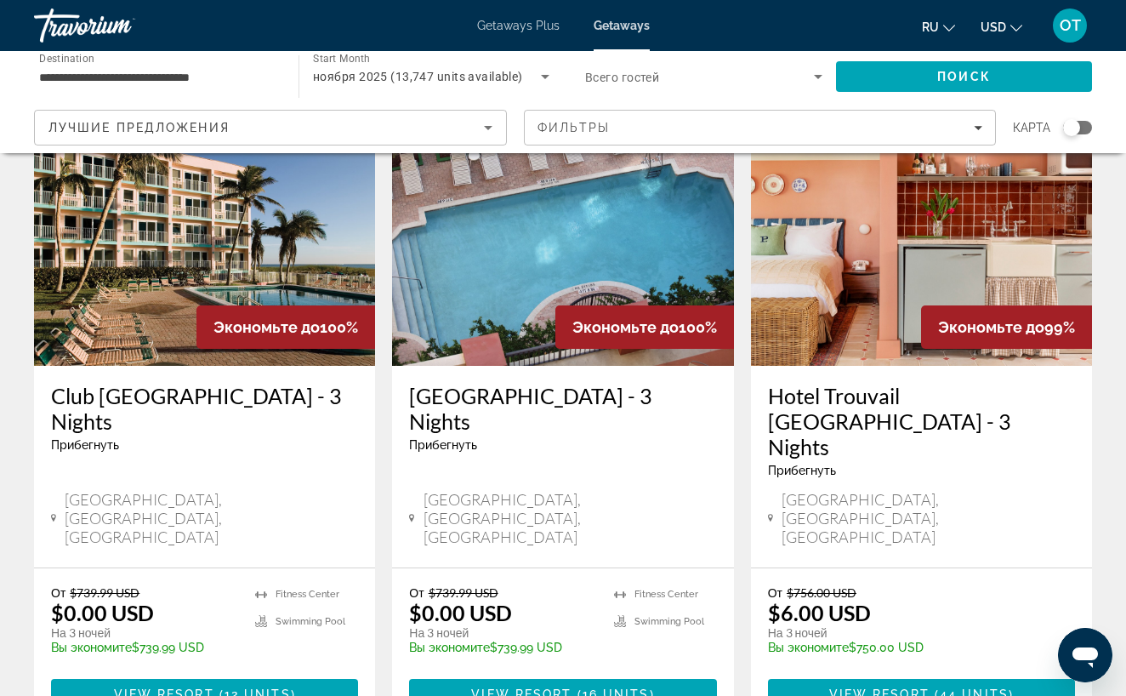
scroll to position [762, 0]
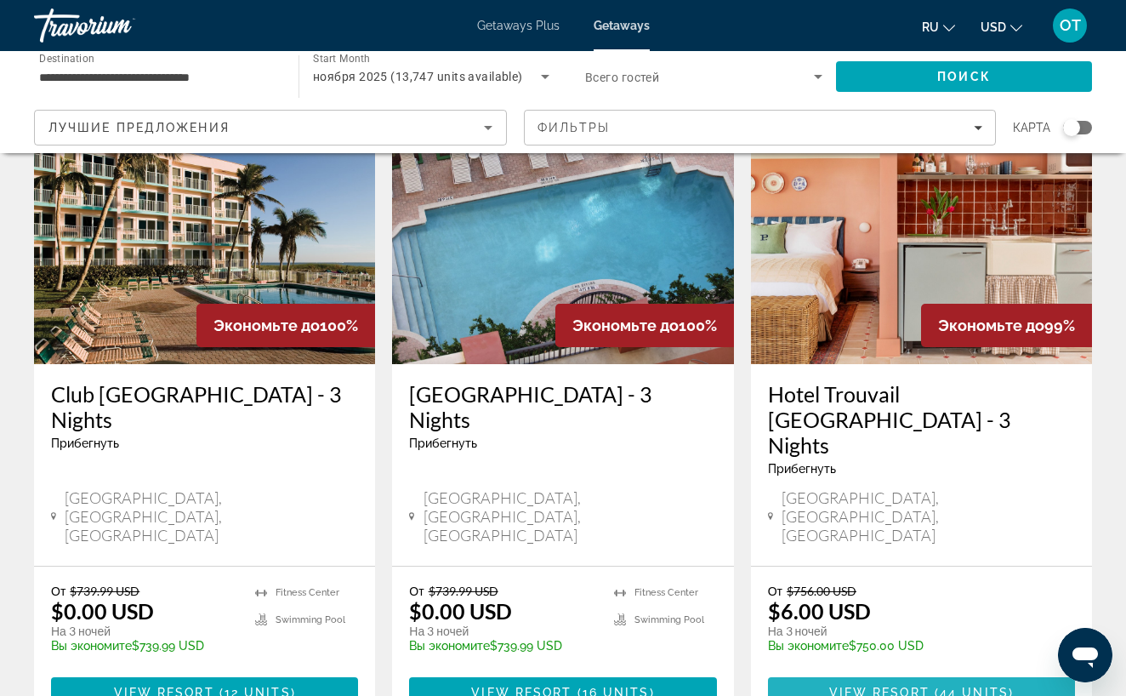
click at [927, 686] on span "View Resort" at bounding box center [880, 693] width 100 height 14
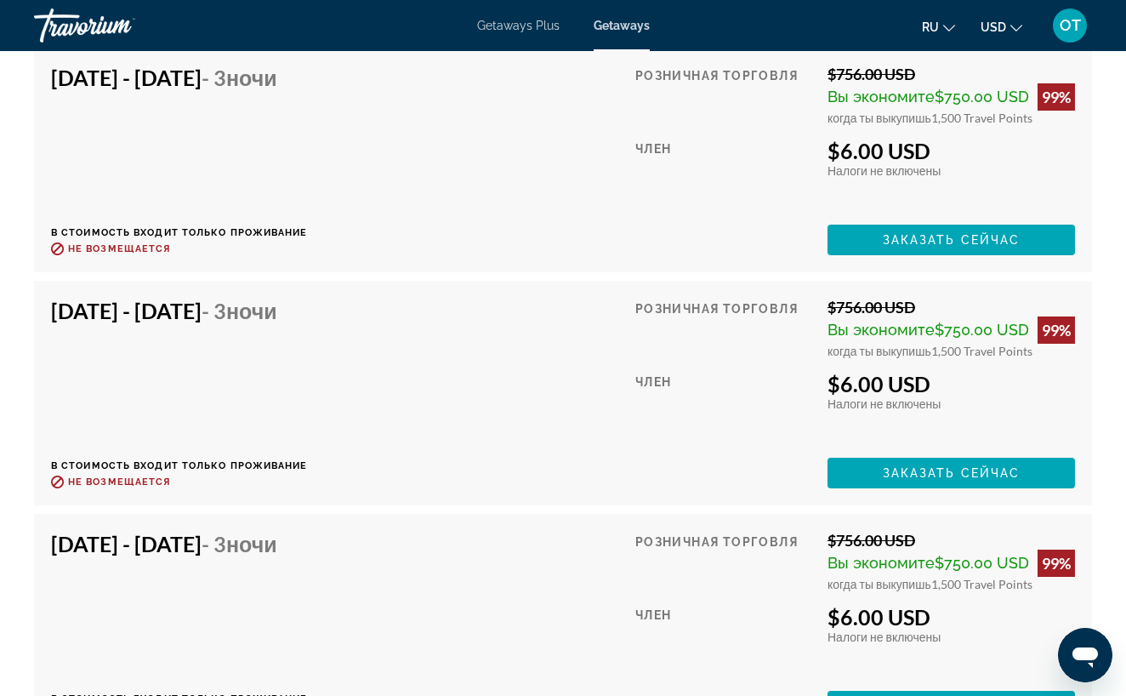
scroll to position [3143, 0]
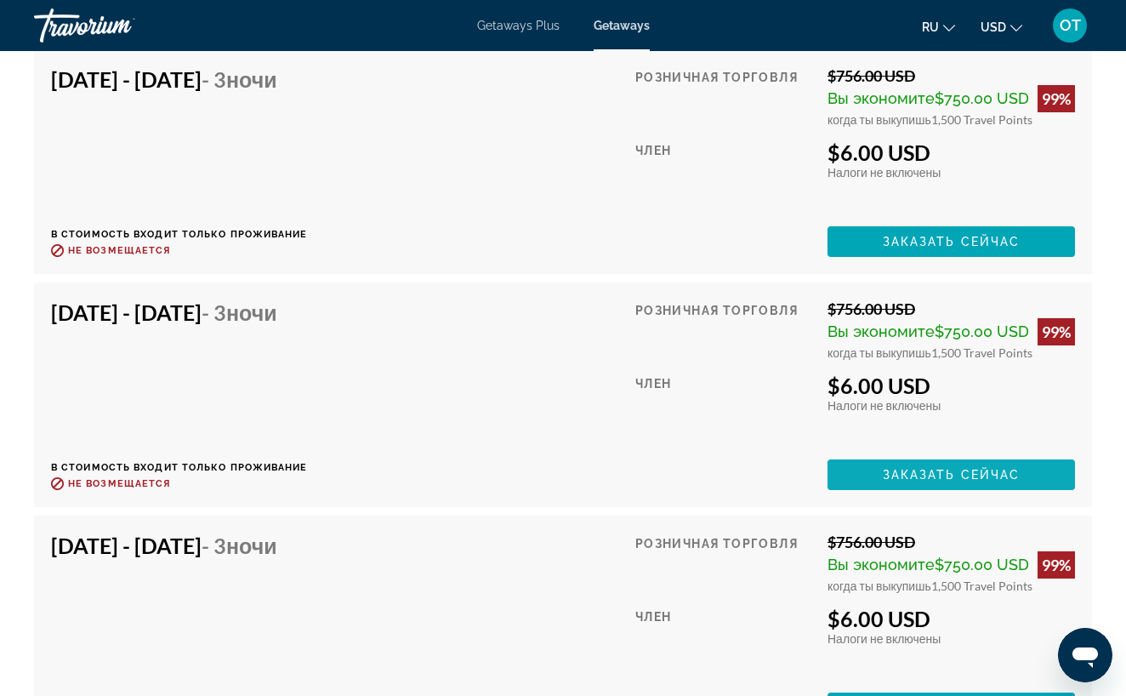
click at [922, 478] on span "Заказать сейчас" at bounding box center [952, 475] width 138 height 14
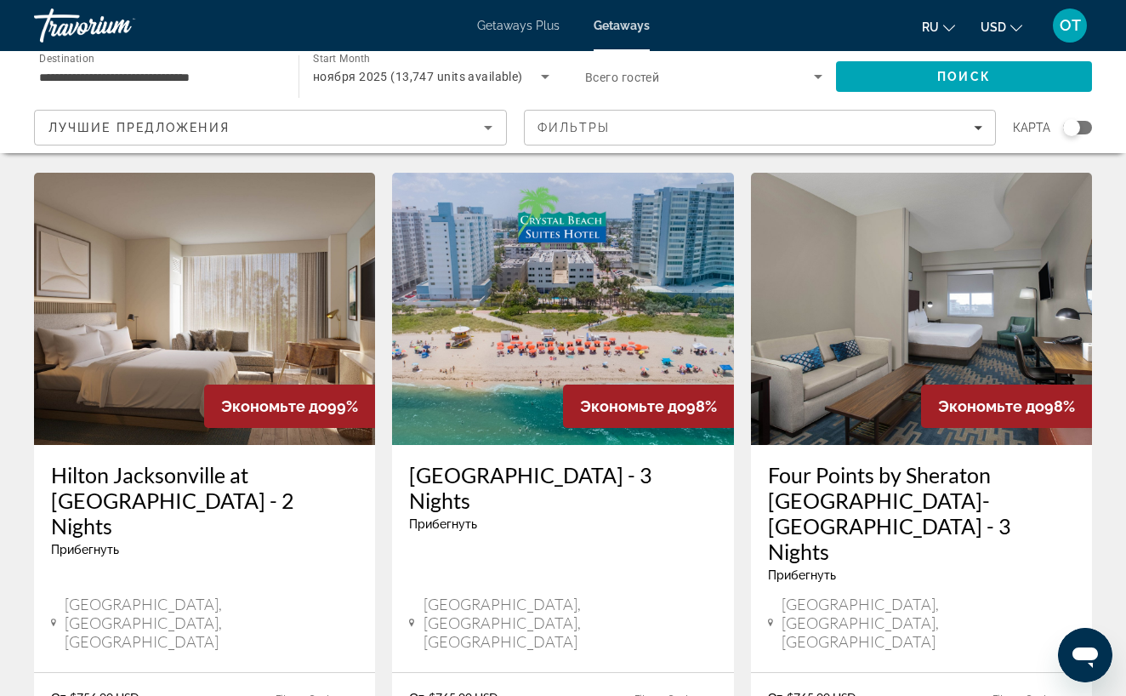
scroll to position [1356, 0]
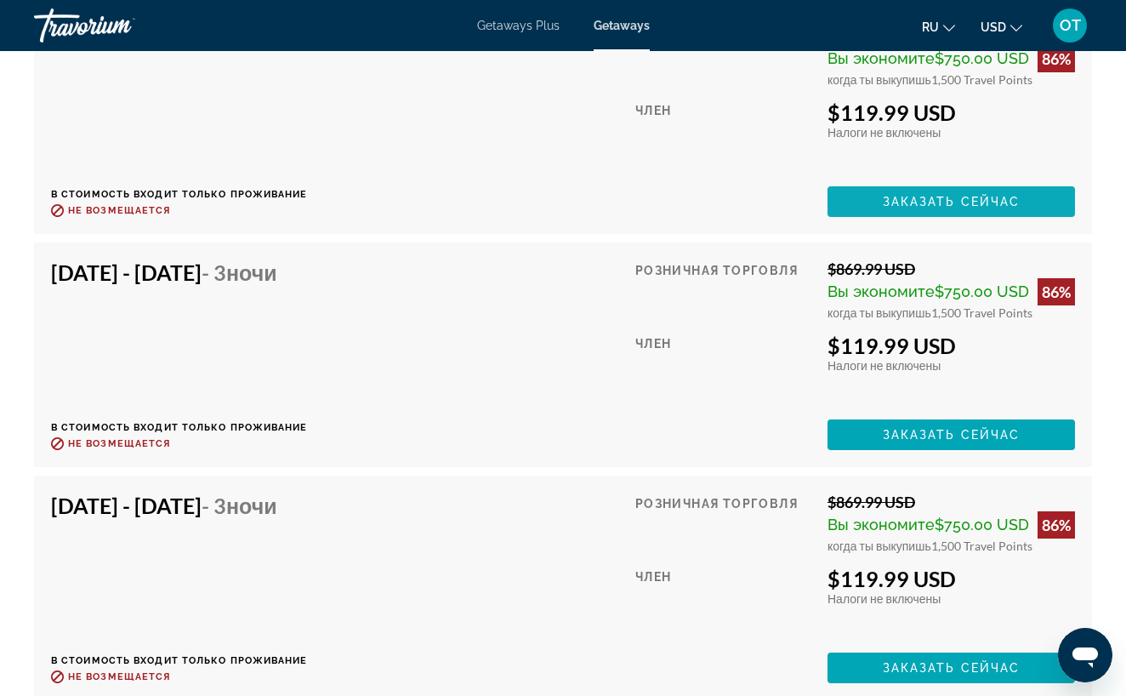
click at [995, 207] on span "Заказать сейчас" at bounding box center [952, 202] width 138 height 14
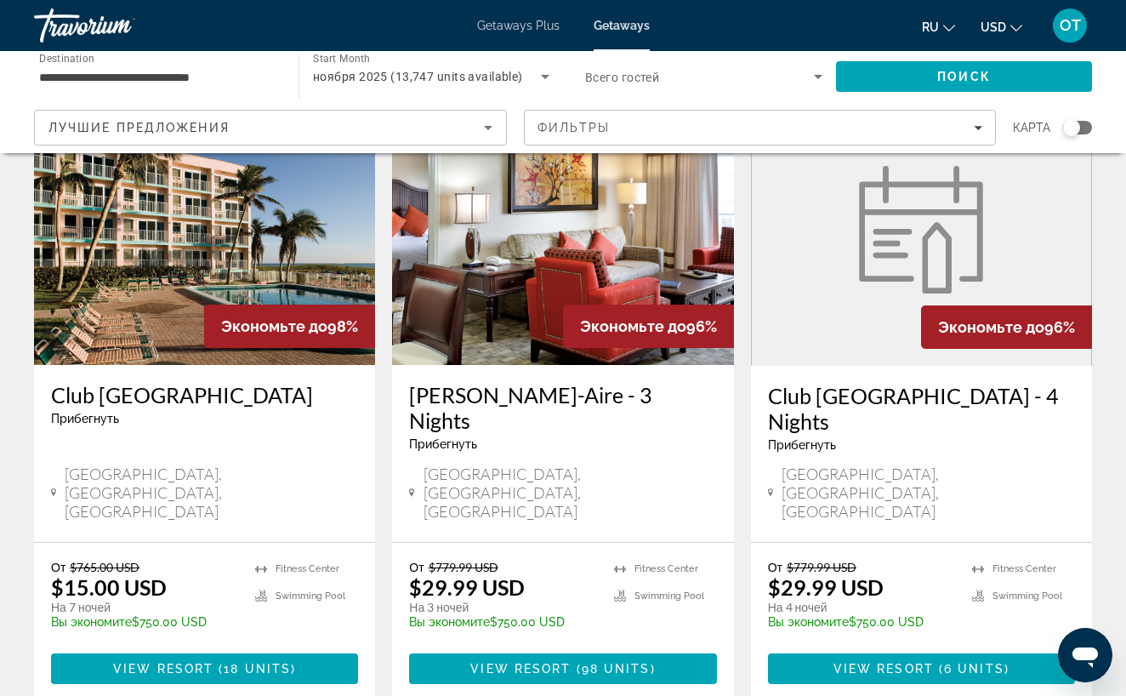
scroll to position [2127, 0]
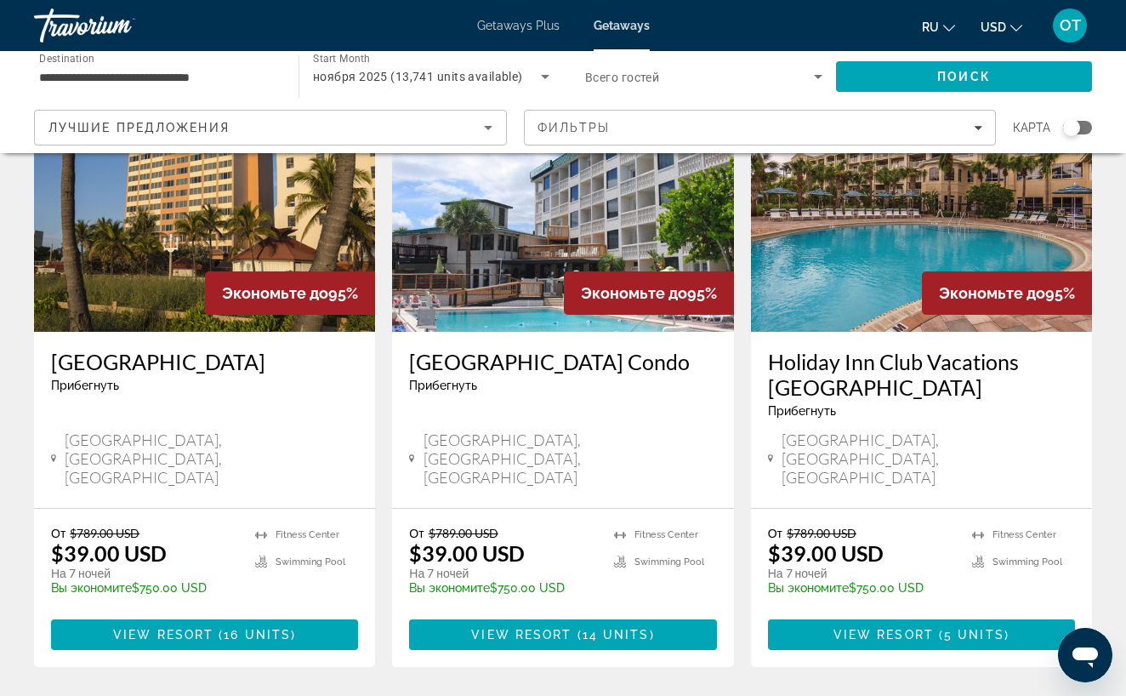
scroll to position [163, 0]
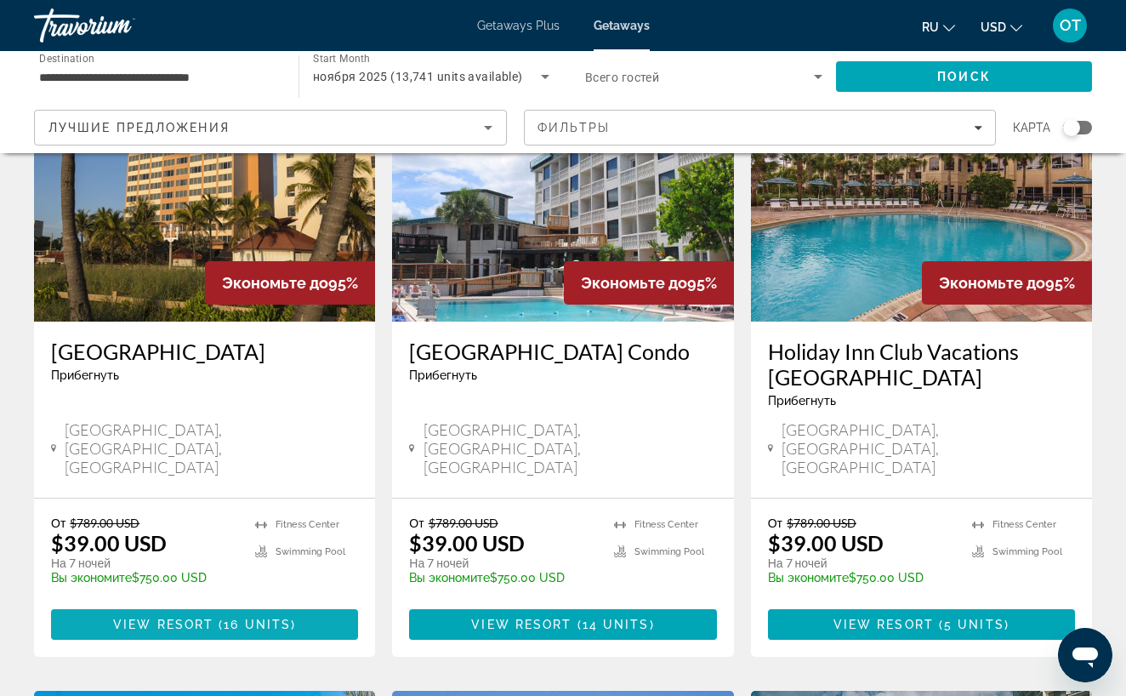
click at [244, 618] on span "16 units" at bounding box center [257, 625] width 67 height 14
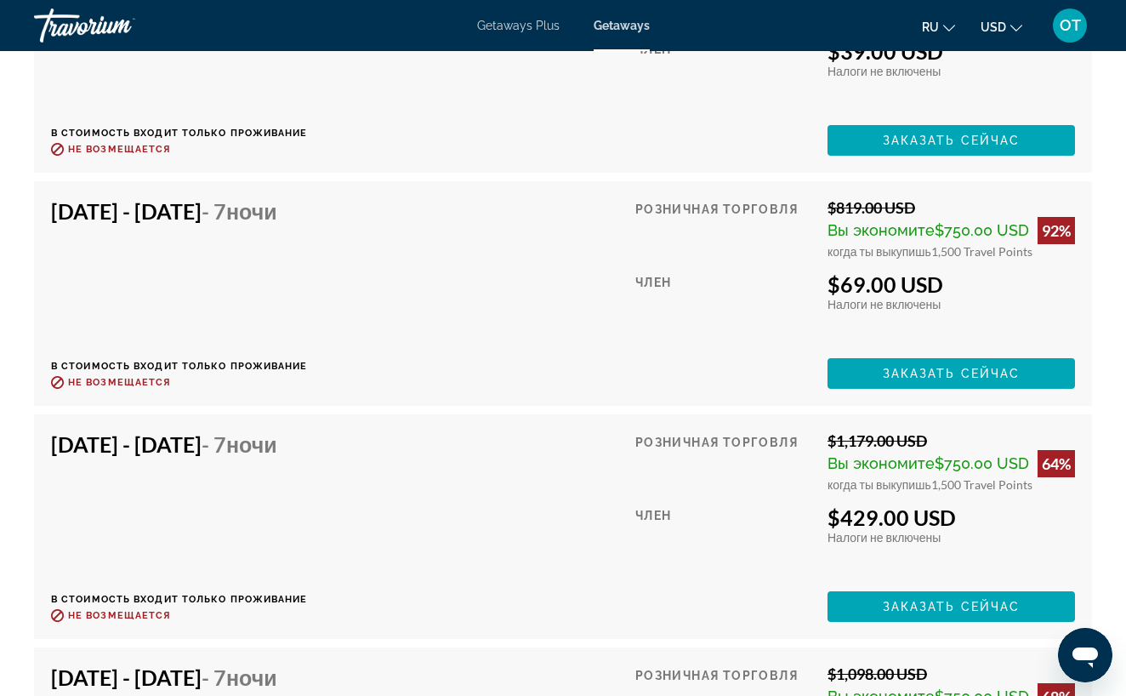
scroll to position [3938, 0]
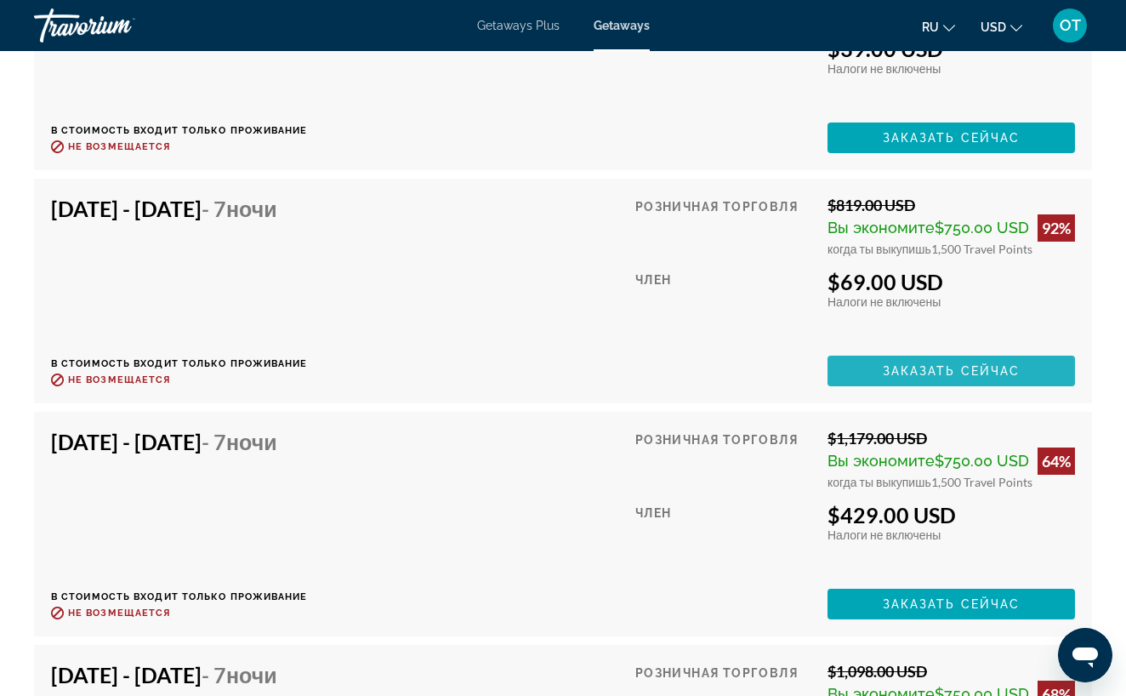
click at [964, 364] on span "Заказать сейчас" at bounding box center [952, 371] width 138 height 14
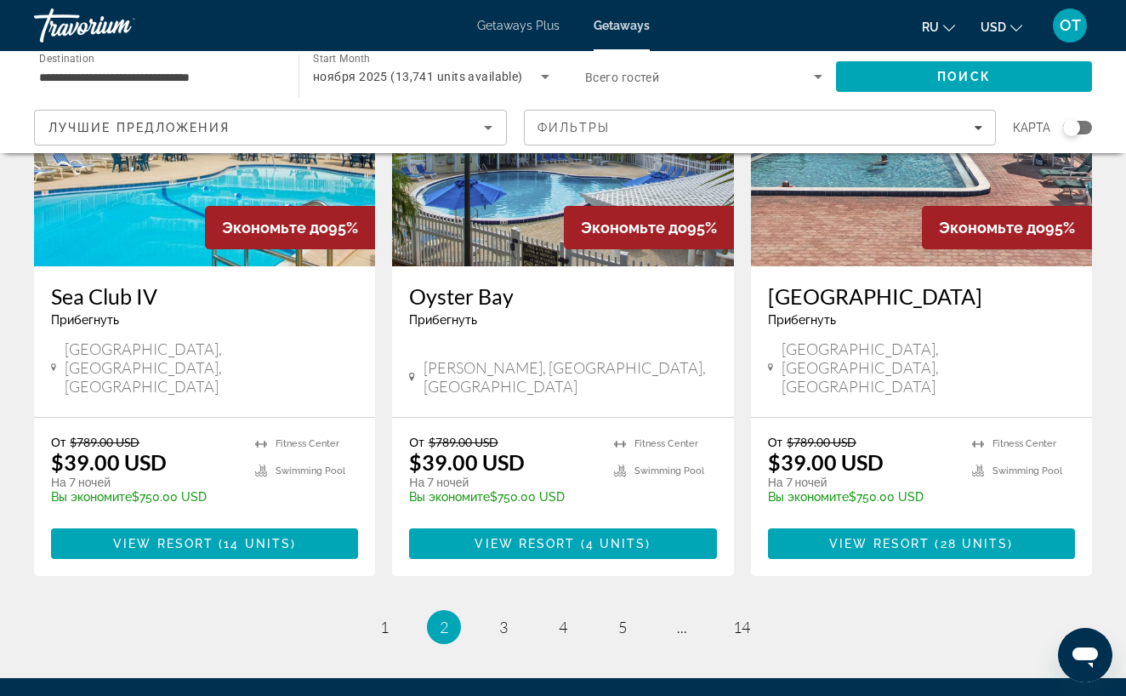
scroll to position [2094, 0]
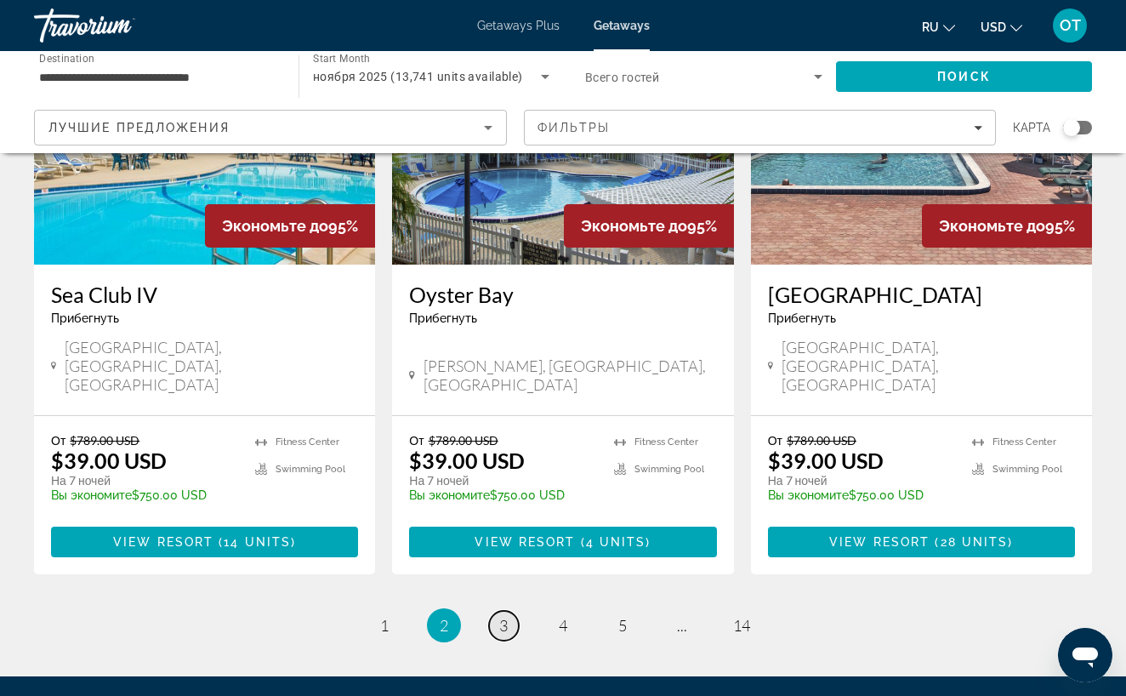
click at [508, 616] on span "3" at bounding box center [503, 625] width 9 height 19
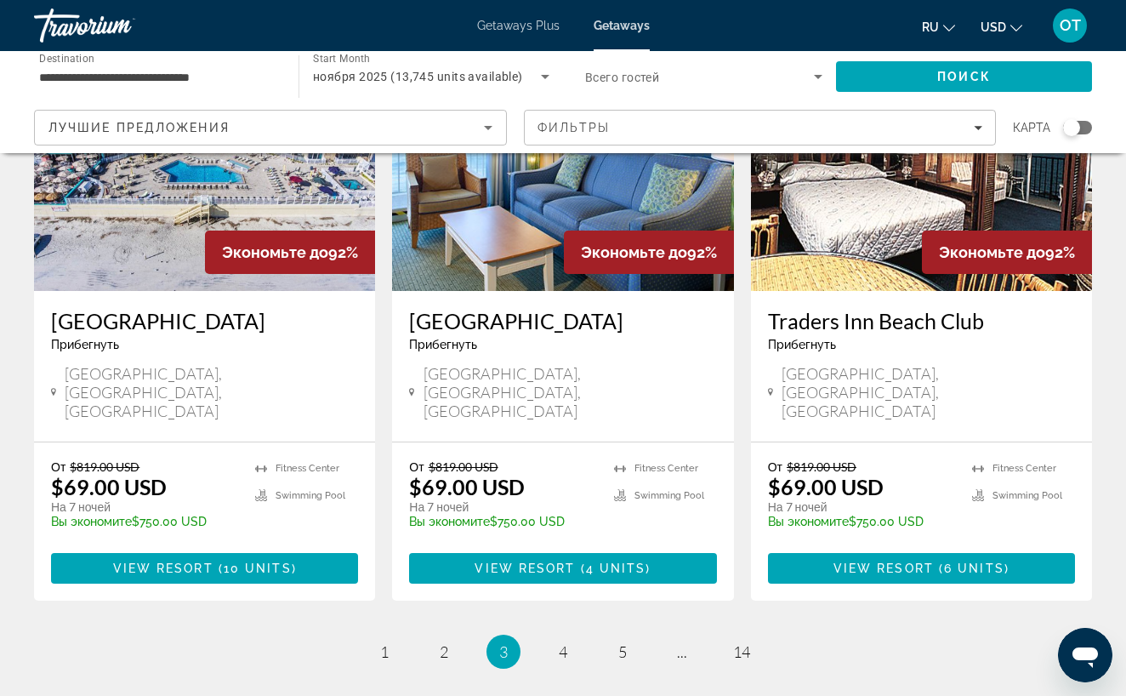
scroll to position [2098, 0]
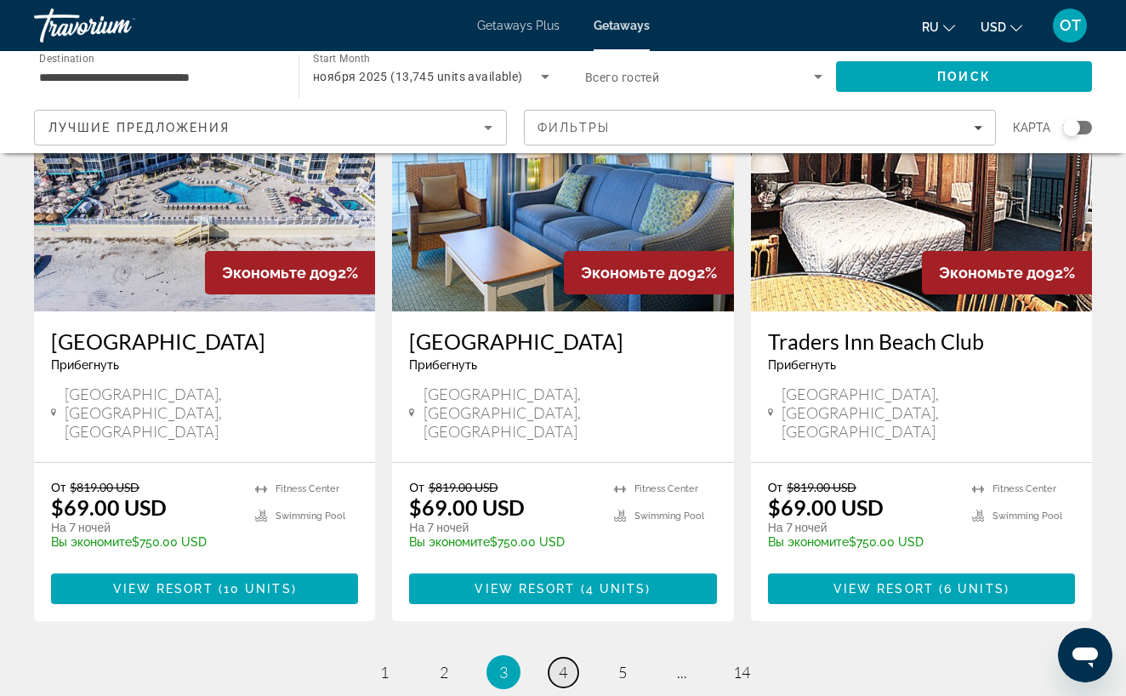
click at [567, 663] on span "4" at bounding box center [563, 672] width 9 height 19
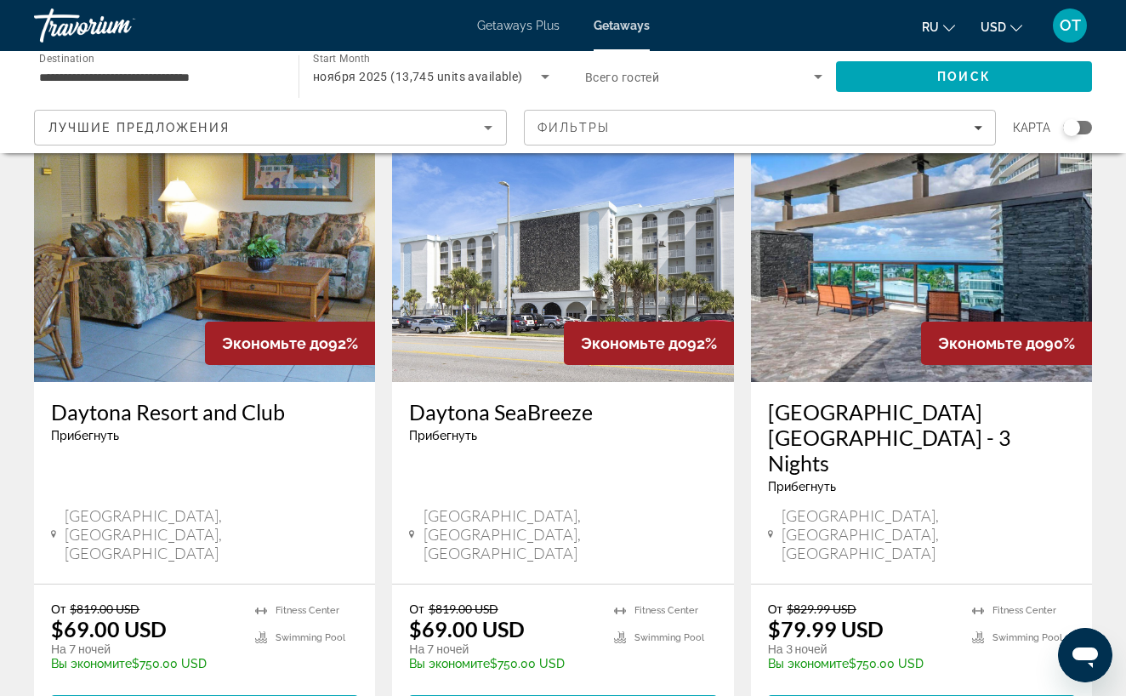
scroll to position [722, 0]
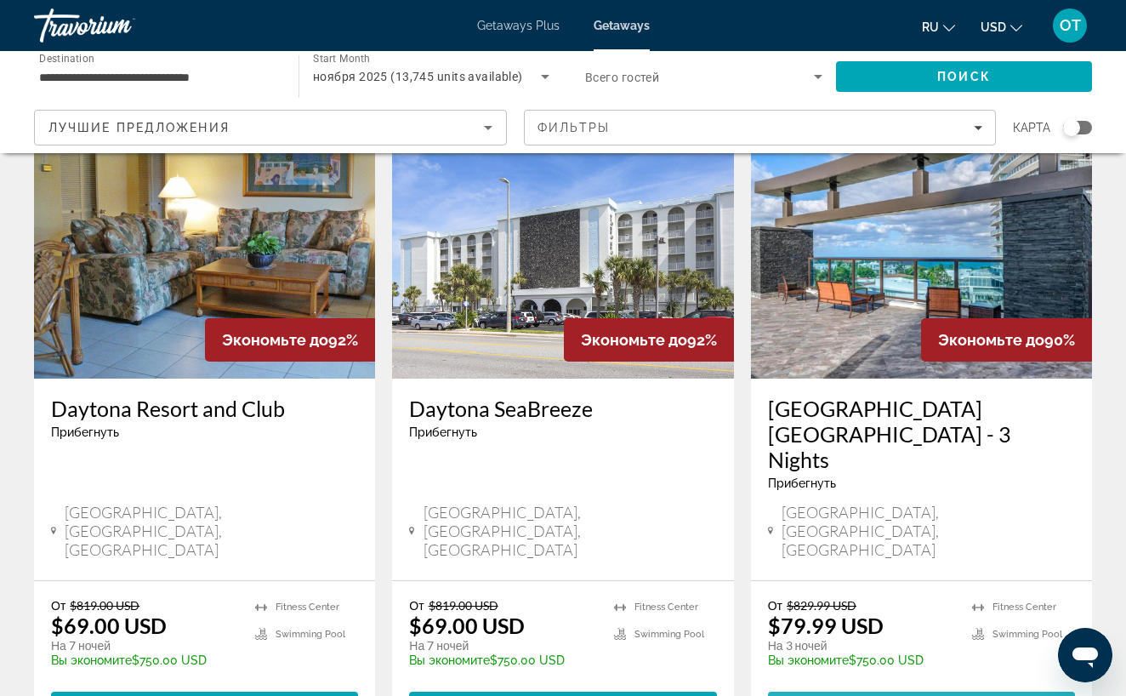
click at [917, 695] on span "View Resort" at bounding box center [880, 707] width 100 height 14
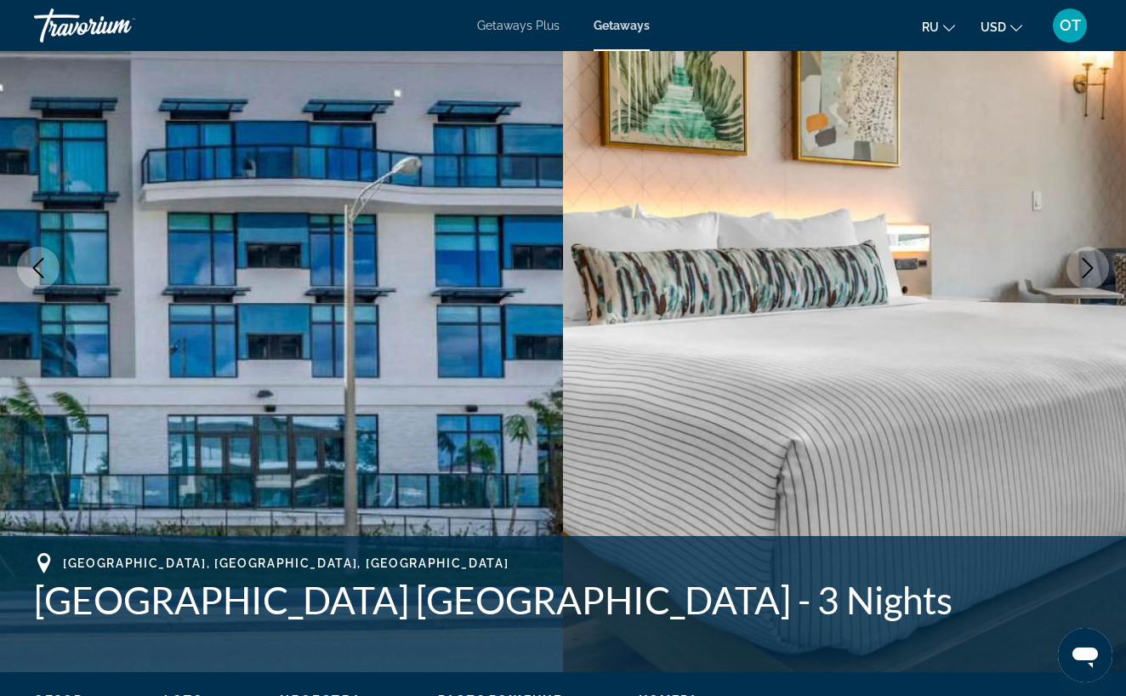
scroll to position [162, 0]
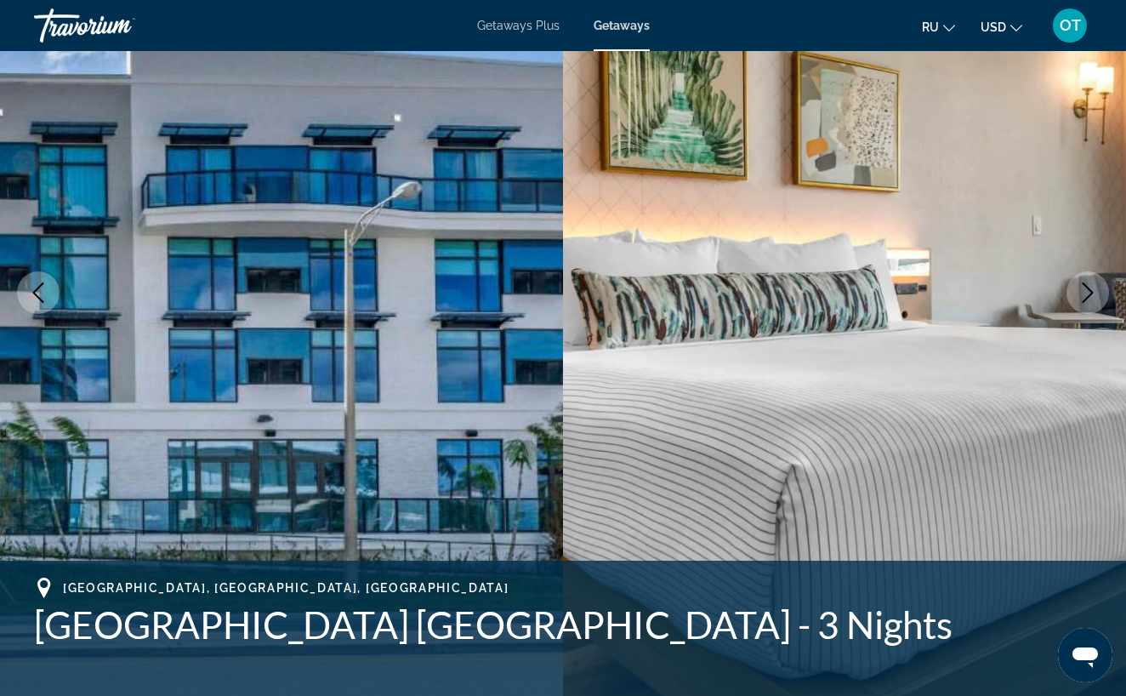
click at [1090, 294] on icon "Next image" at bounding box center [1088, 292] width 20 height 20
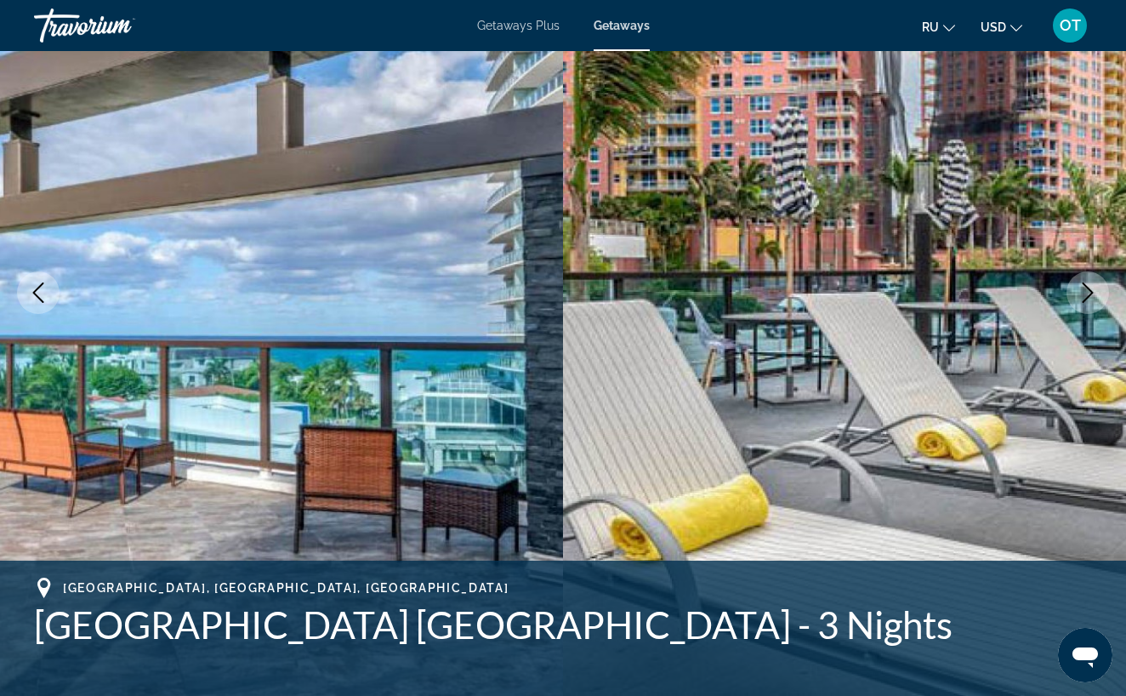
click at [1090, 294] on icon "Next image" at bounding box center [1088, 292] width 20 height 20
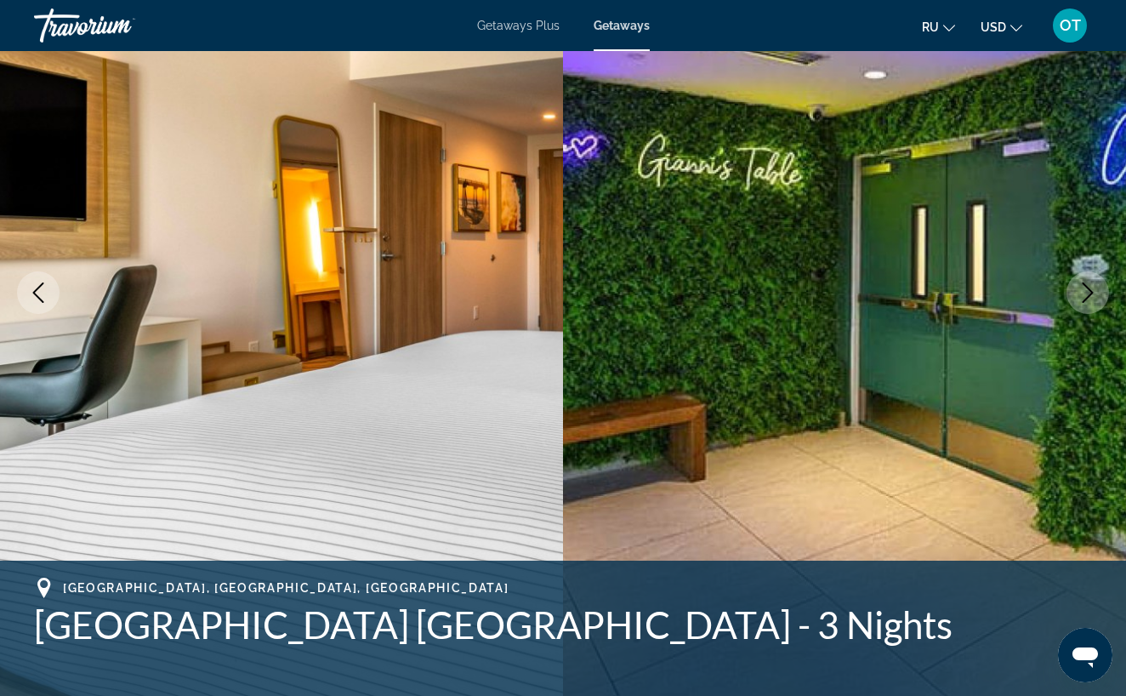
click at [1090, 294] on icon "Next image" at bounding box center [1088, 292] width 20 height 20
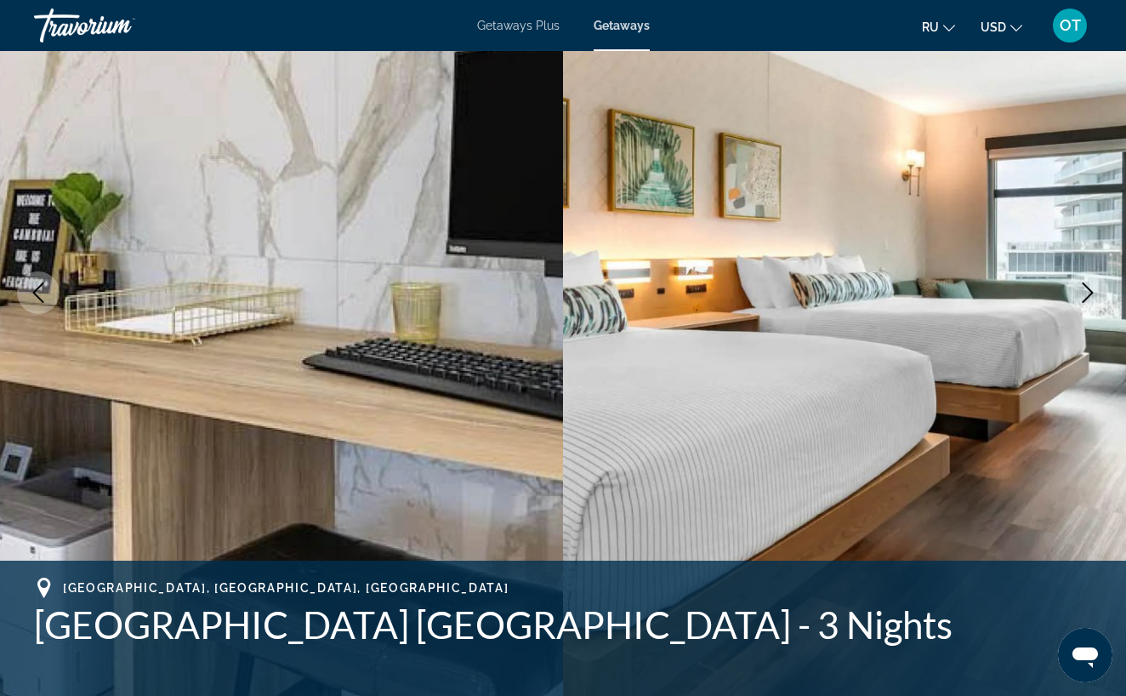
click at [1090, 294] on icon "Next image" at bounding box center [1088, 292] width 20 height 20
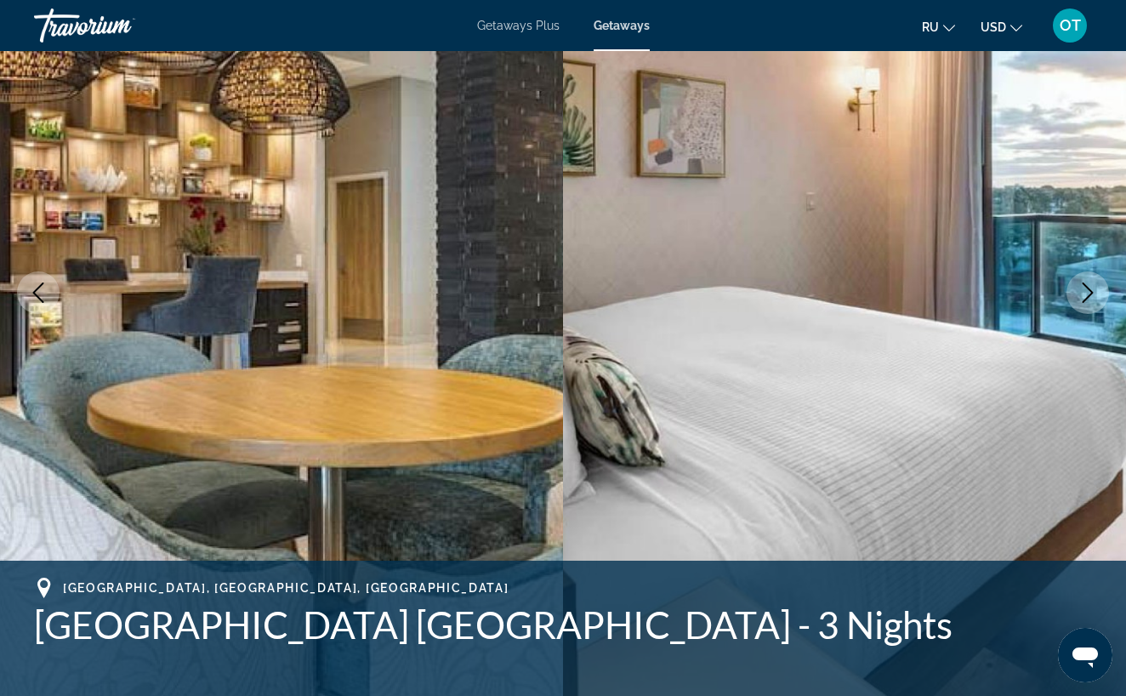
click at [1090, 293] on icon "Next image" at bounding box center [1088, 292] width 20 height 20
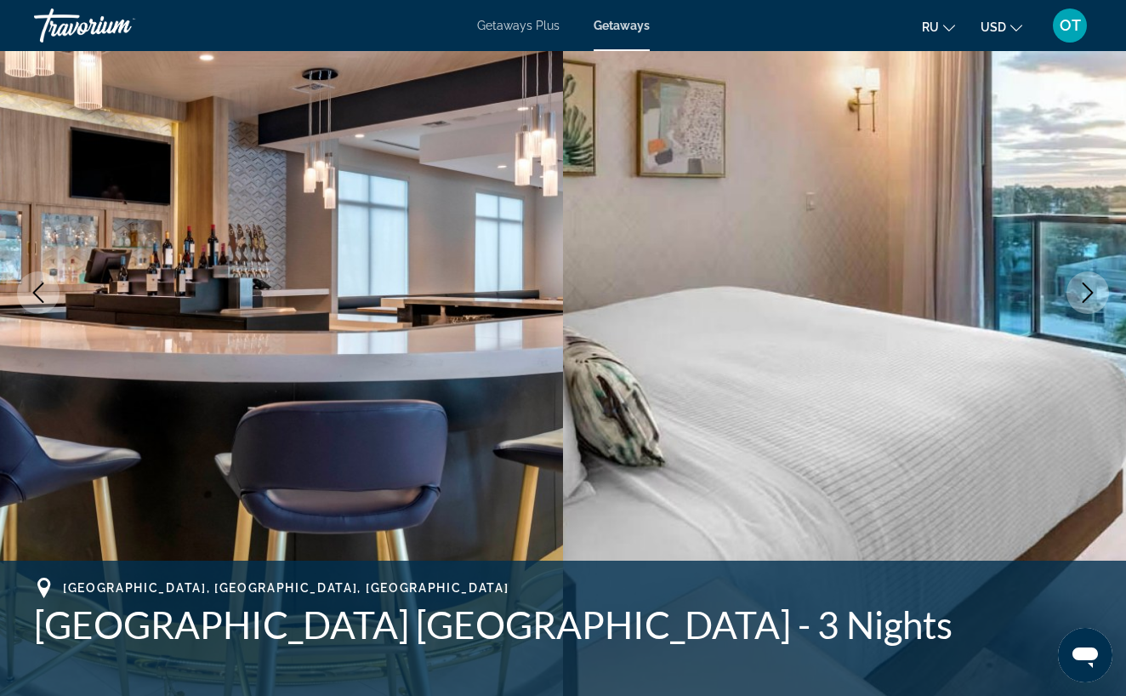
click at [1090, 293] on icon "Next image" at bounding box center [1088, 292] width 20 height 20
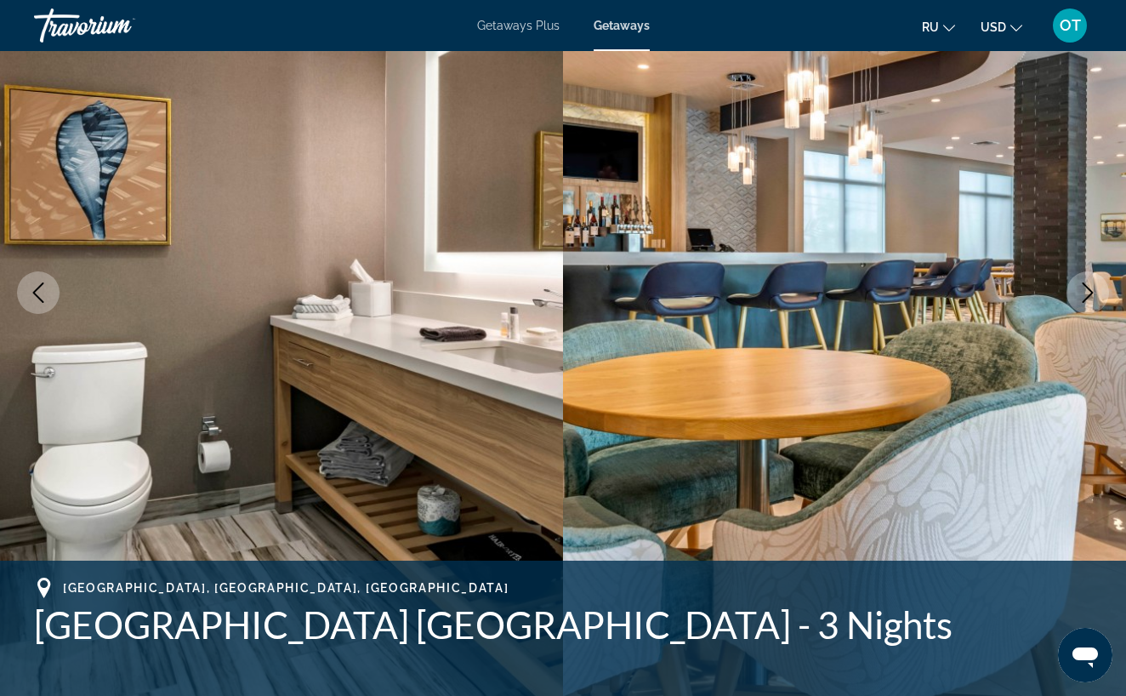
click at [1090, 293] on icon "Next image" at bounding box center [1088, 292] width 20 height 20
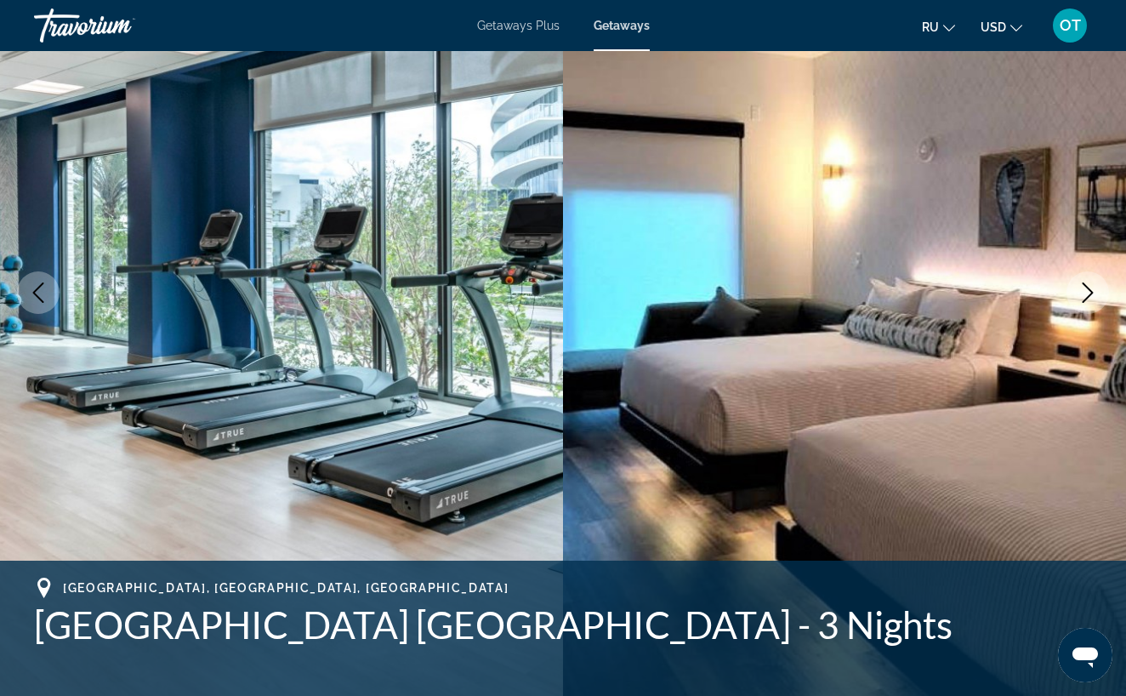
click at [1090, 293] on icon "Next image" at bounding box center [1088, 292] width 20 height 20
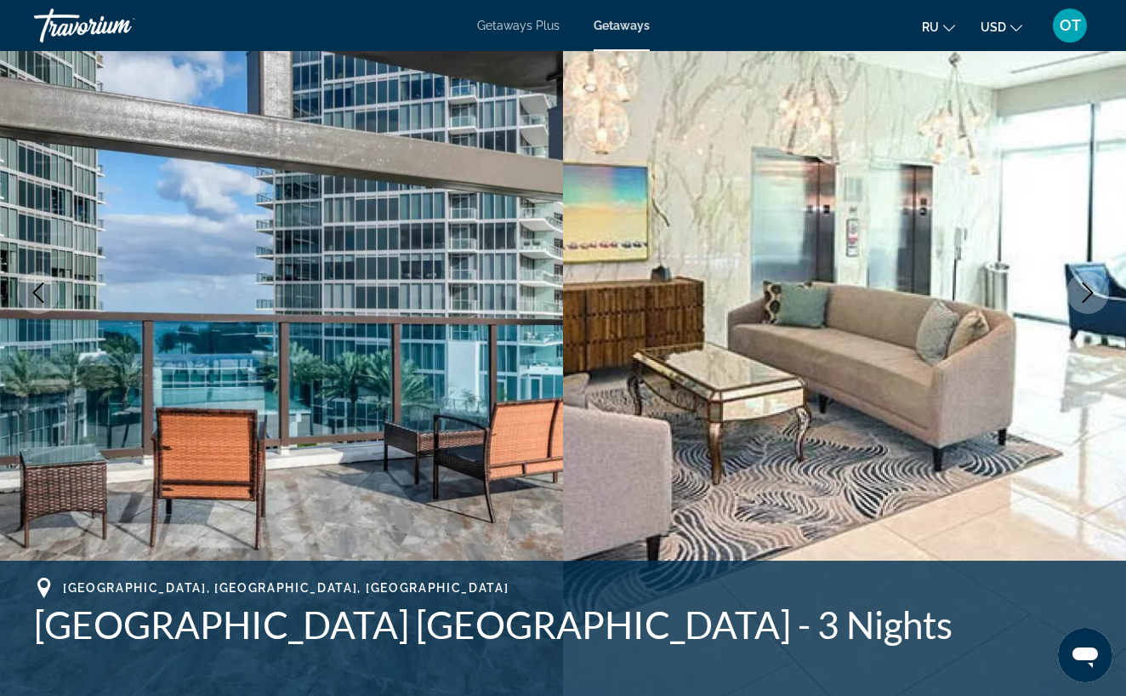
click at [1090, 293] on icon "Next image" at bounding box center [1088, 292] width 20 height 20
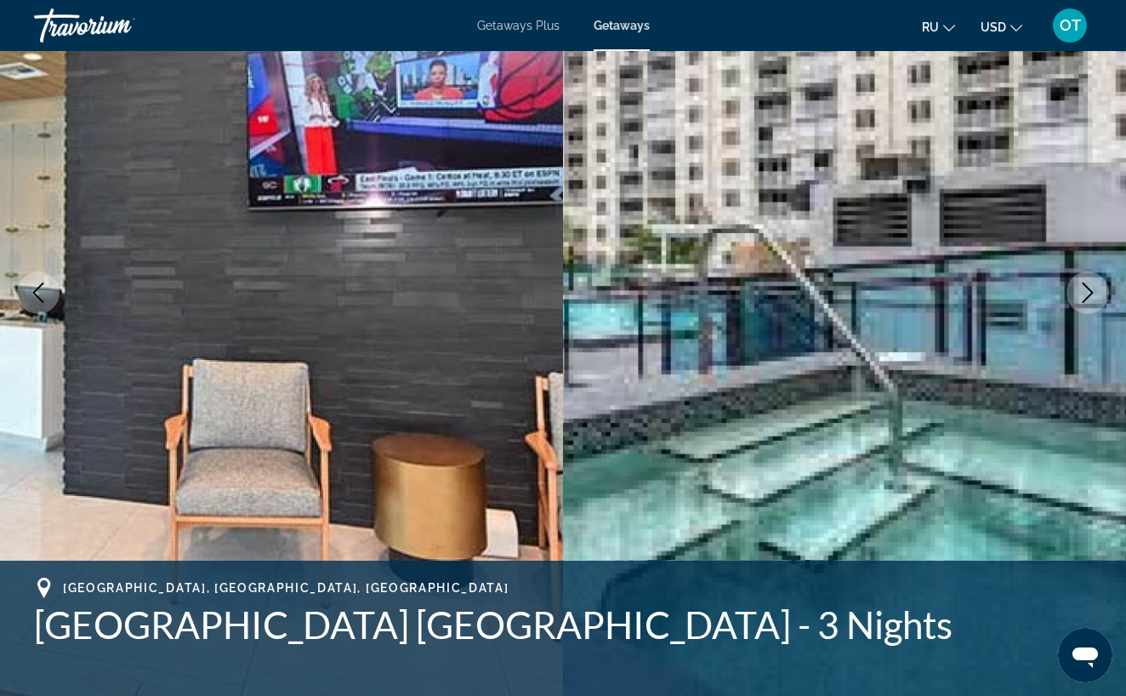
click at [1090, 293] on icon "Next image" at bounding box center [1088, 292] width 20 height 20
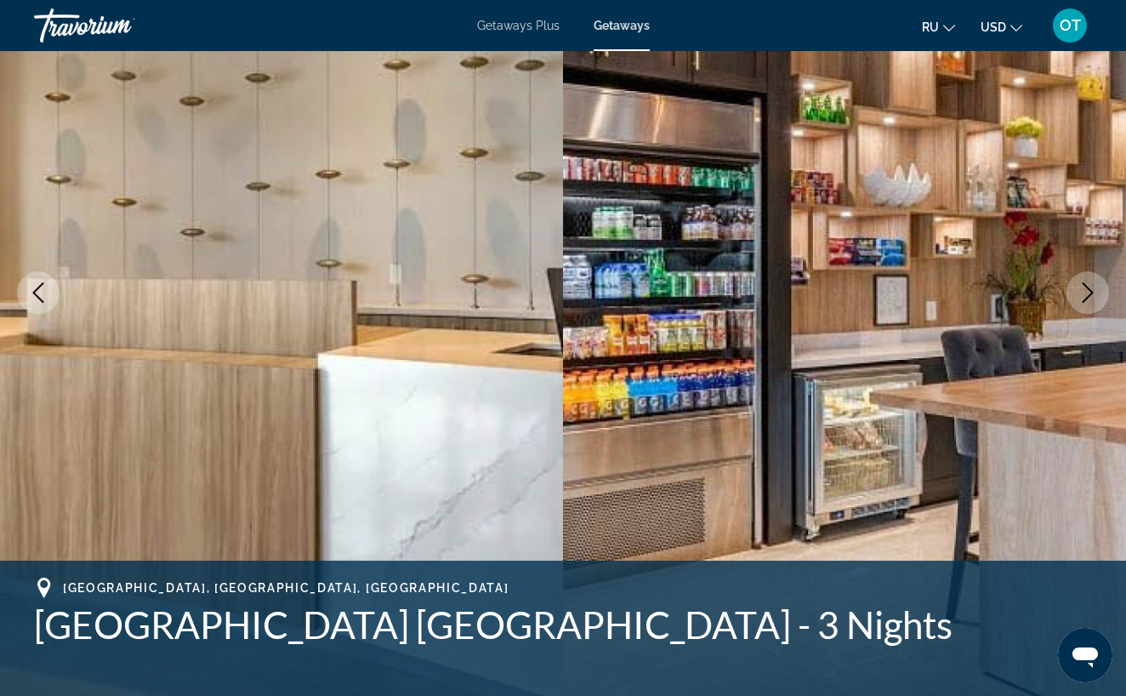
click at [1090, 293] on icon "Next image" at bounding box center [1088, 292] width 20 height 20
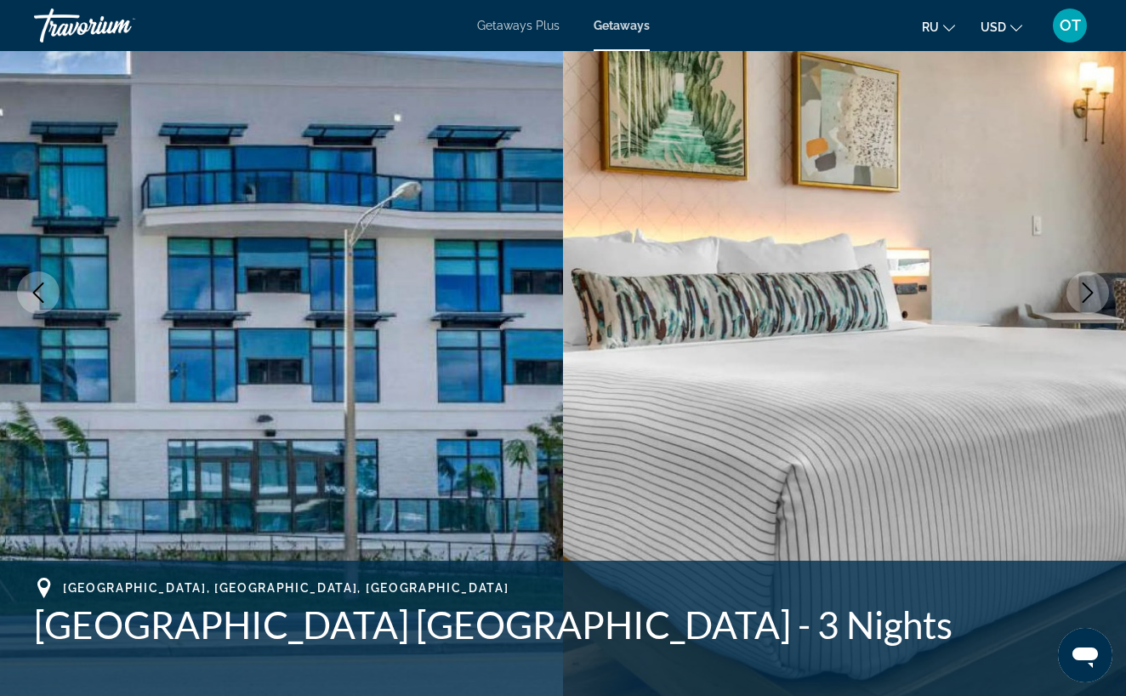
click at [1090, 292] on icon "Next image" at bounding box center [1088, 292] width 20 height 20
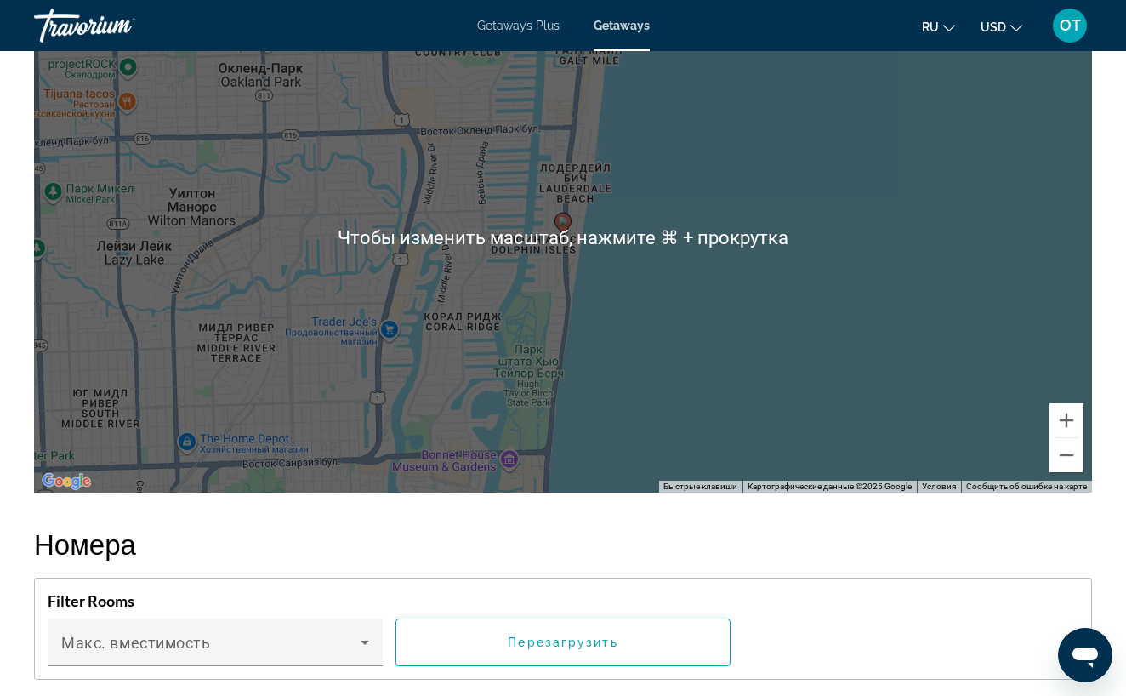
scroll to position [2245, 0]
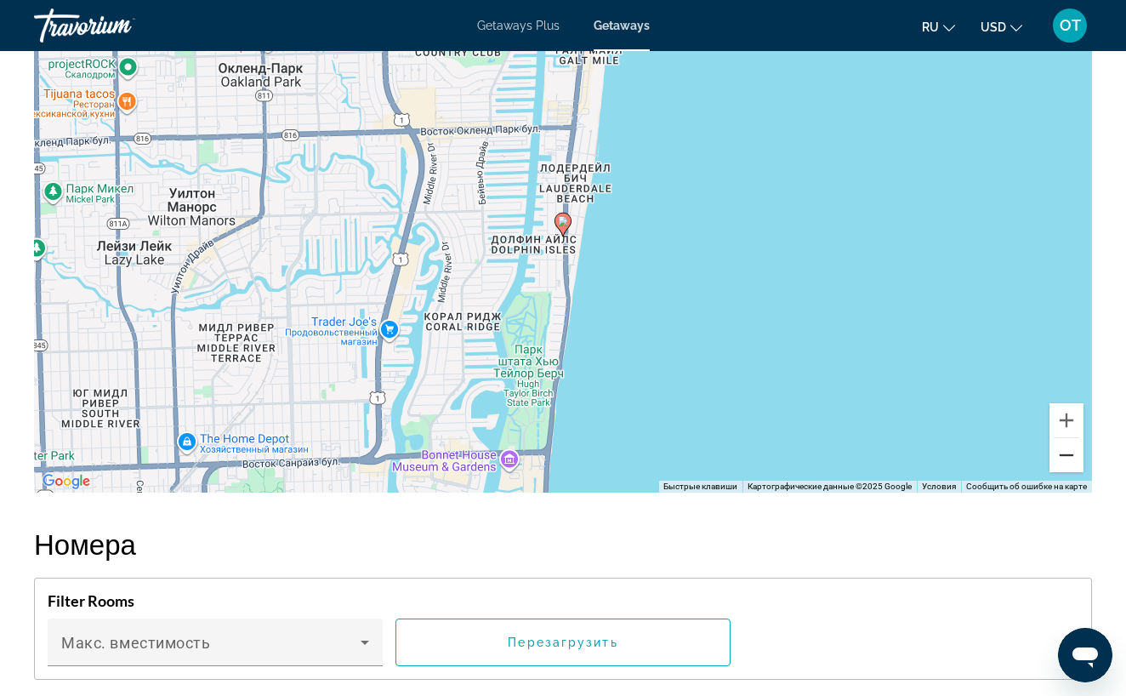
click at [1070, 457] on button "Уменьшить" at bounding box center [1067, 455] width 34 height 34
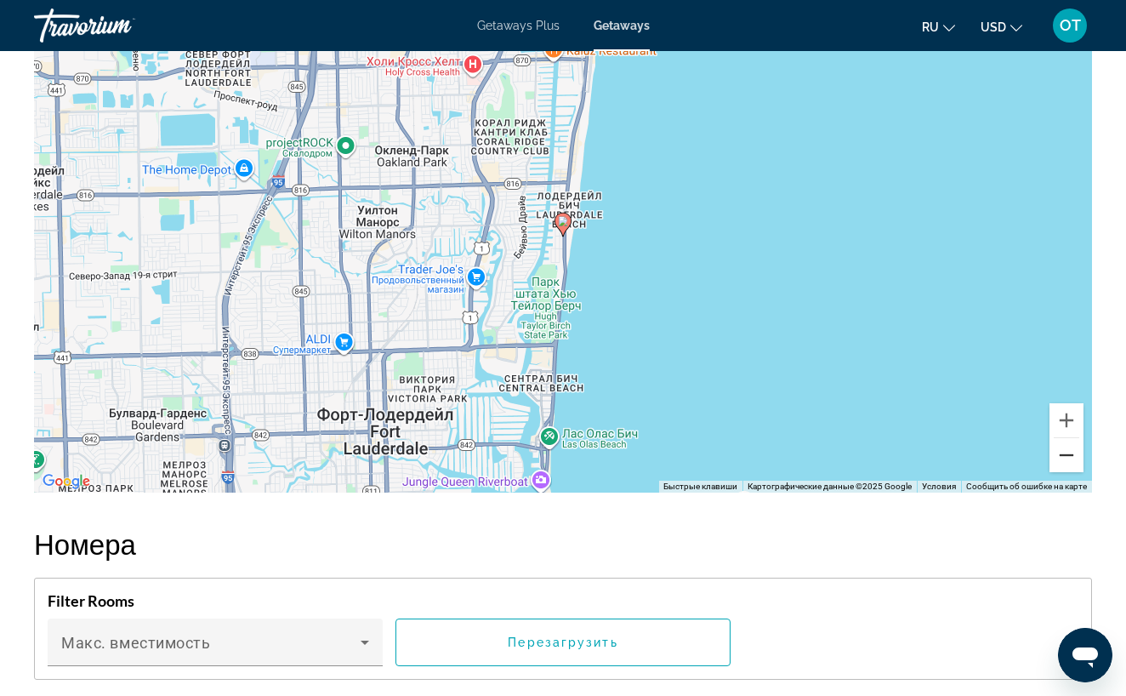
click at [1070, 457] on button "Уменьшить" at bounding box center [1067, 455] width 34 height 34
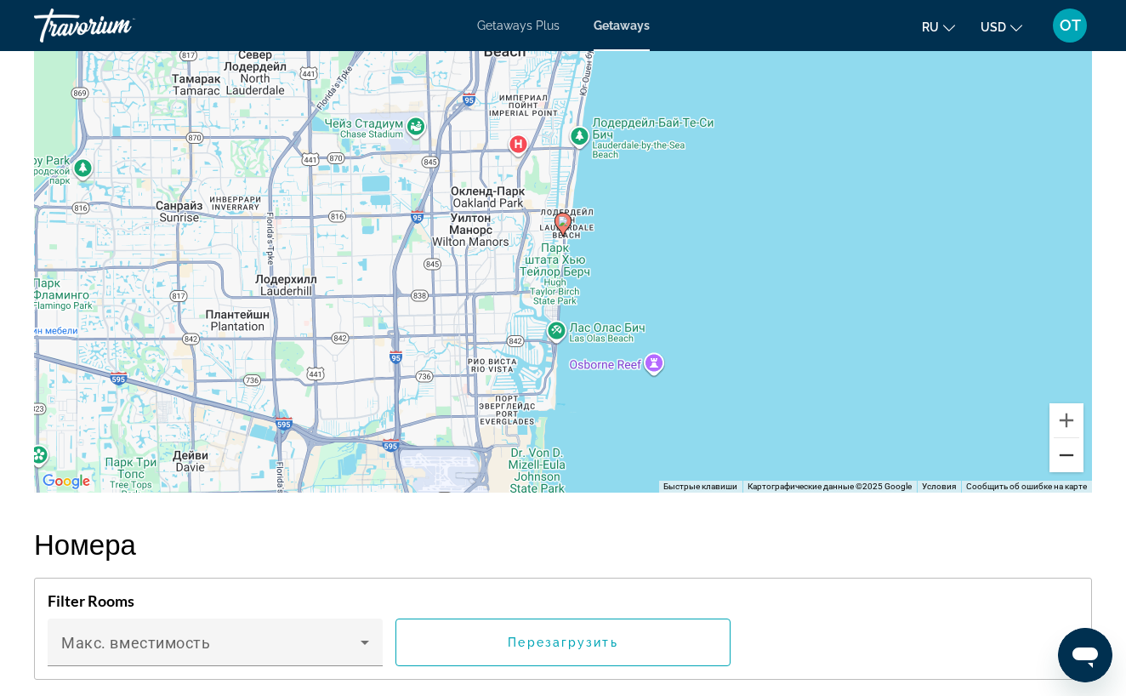
click at [1070, 457] on button "Уменьшить" at bounding box center [1067, 455] width 34 height 34
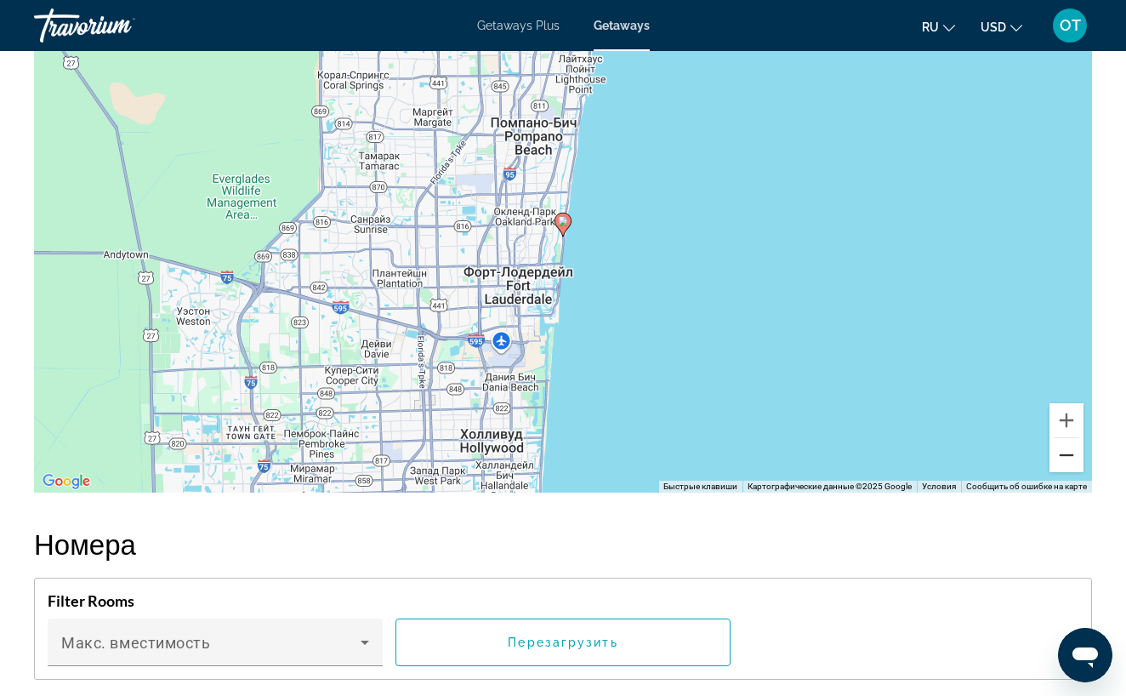
click at [1070, 457] on button "Уменьшить" at bounding box center [1067, 455] width 34 height 34
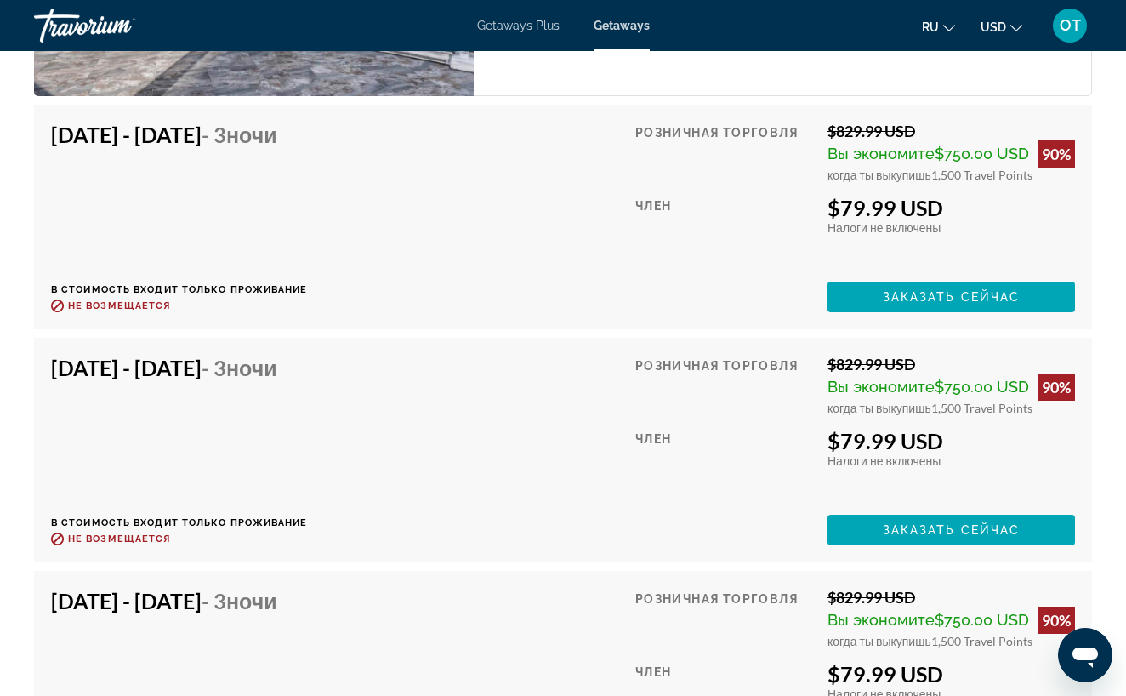
scroll to position [3189, 0]
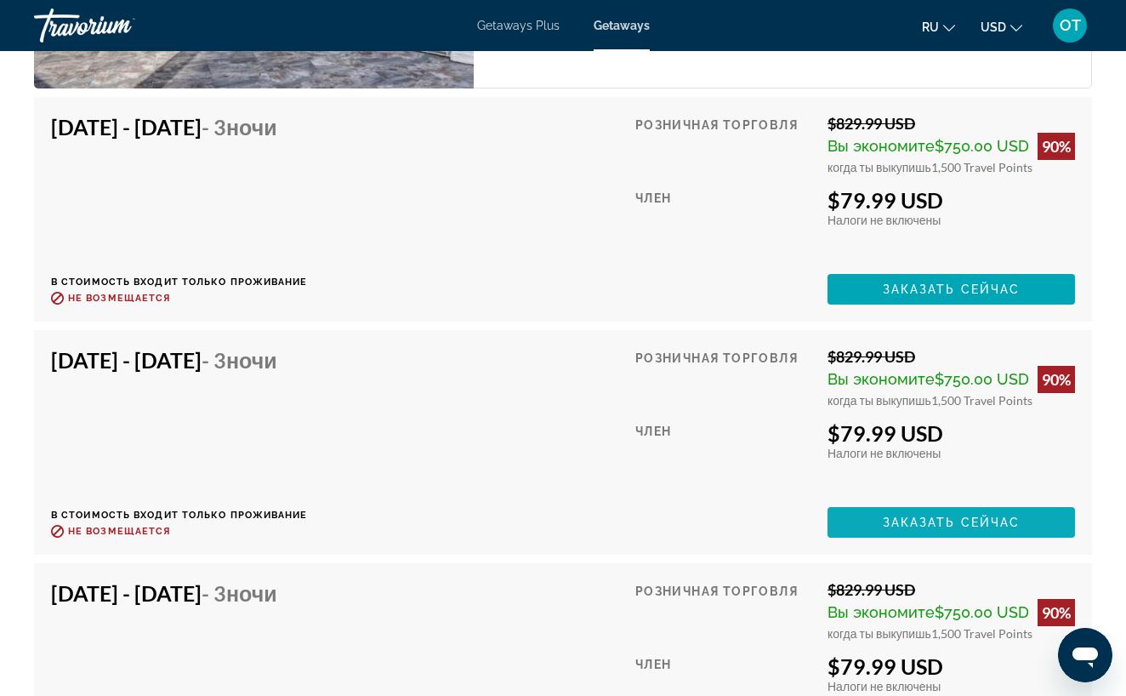
click at [924, 523] on span "Заказать сейчас" at bounding box center [952, 523] width 138 height 14
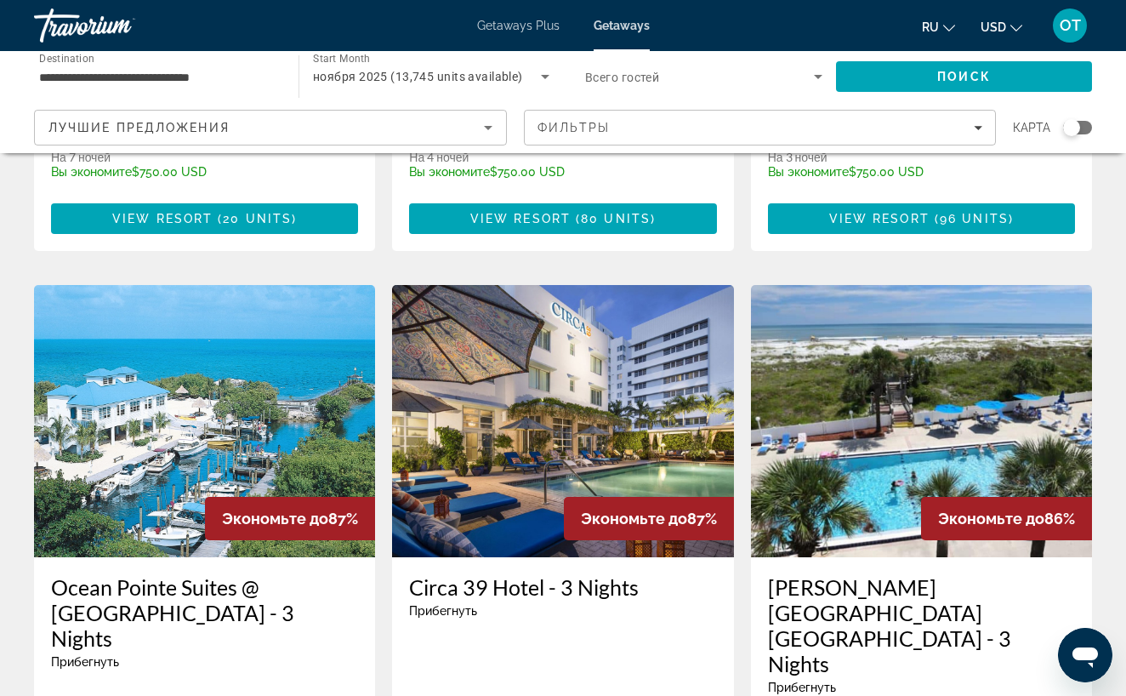
scroll to position [1888, 0]
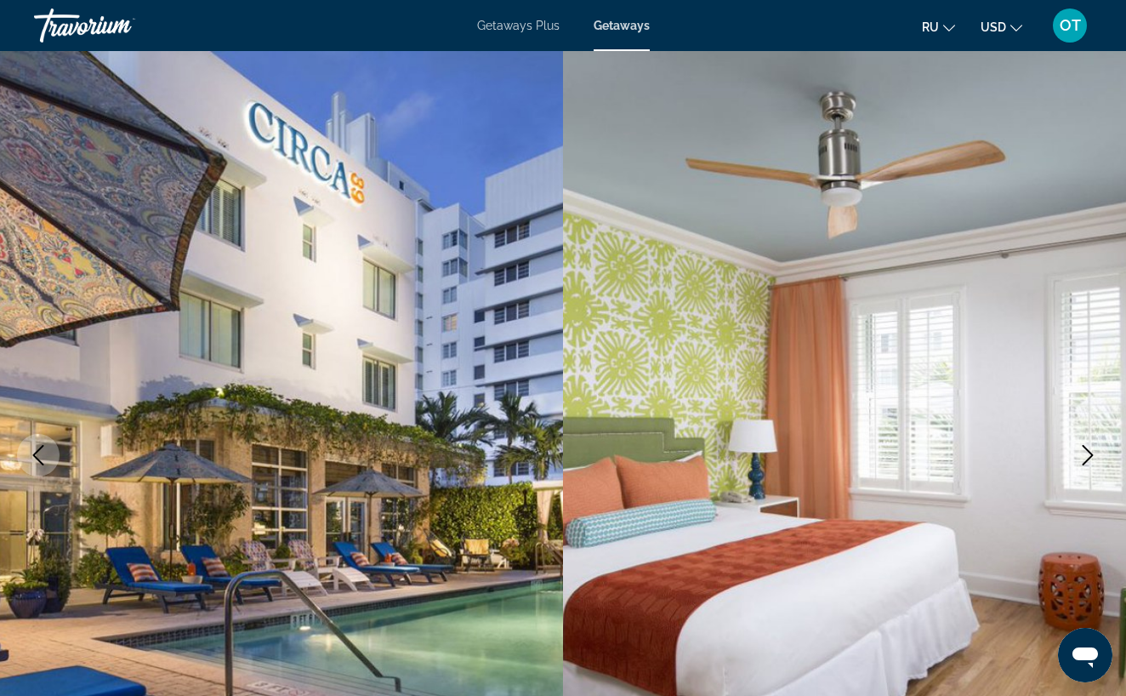
click at [1086, 454] on icon "Next image" at bounding box center [1088, 455] width 20 height 20
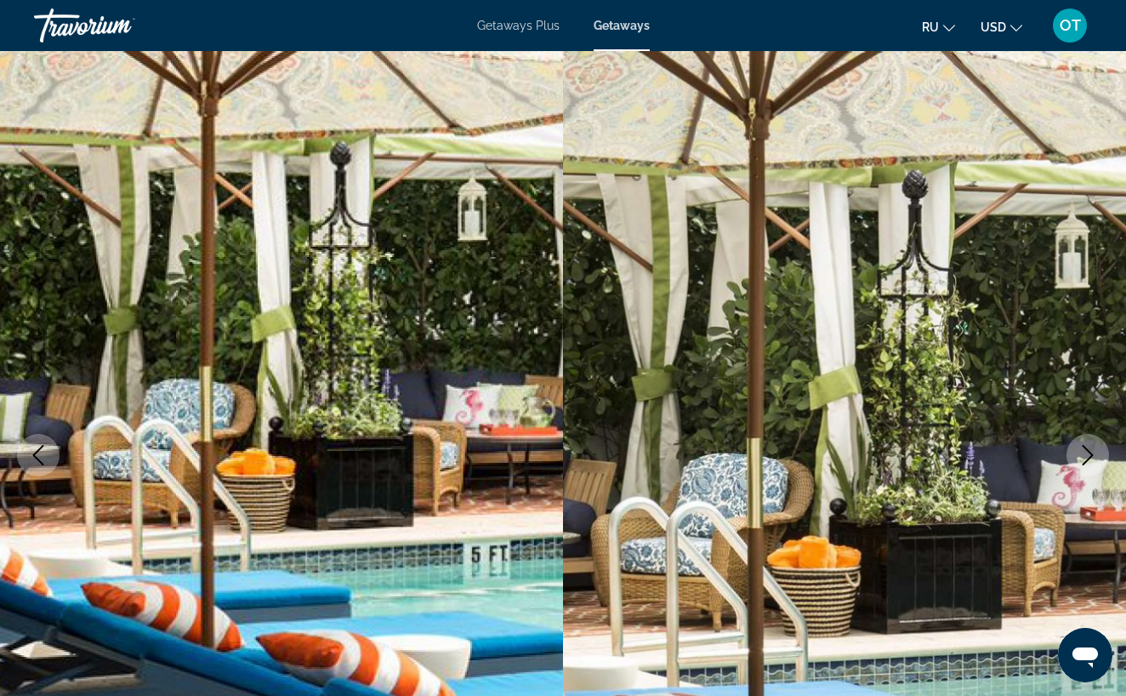
click at [1086, 454] on icon "Next image" at bounding box center [1088, 455] width 20 height 20
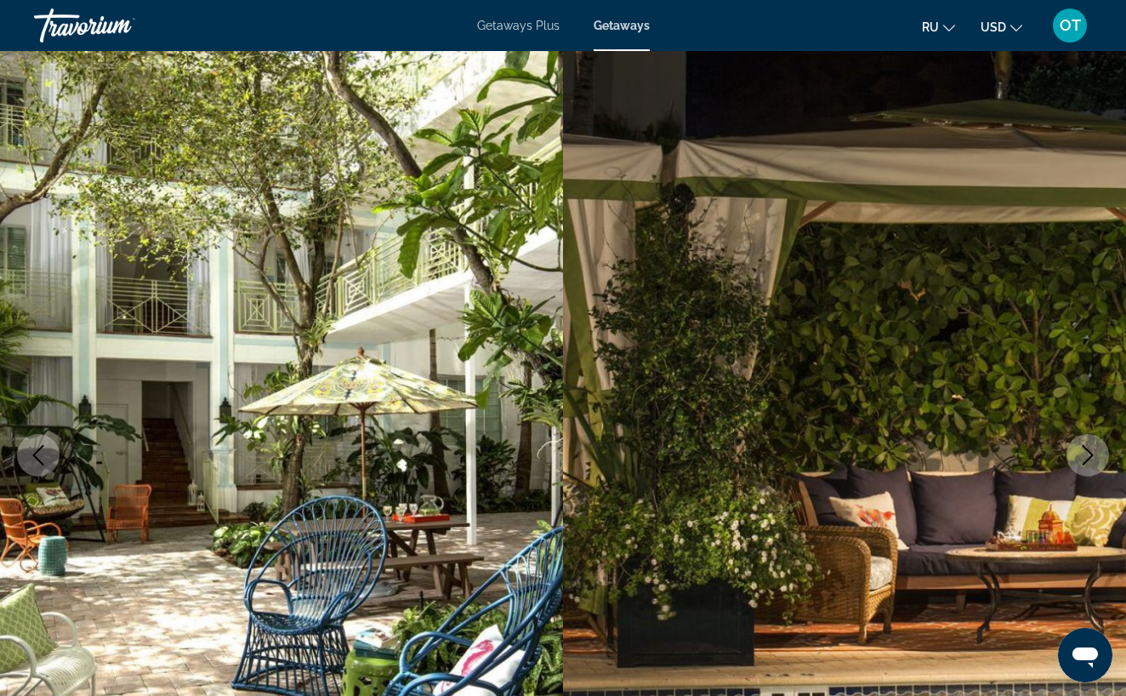
click at [1086, 454] on icon "Next image" at bounding box center [1088, 455] width 20 height 20
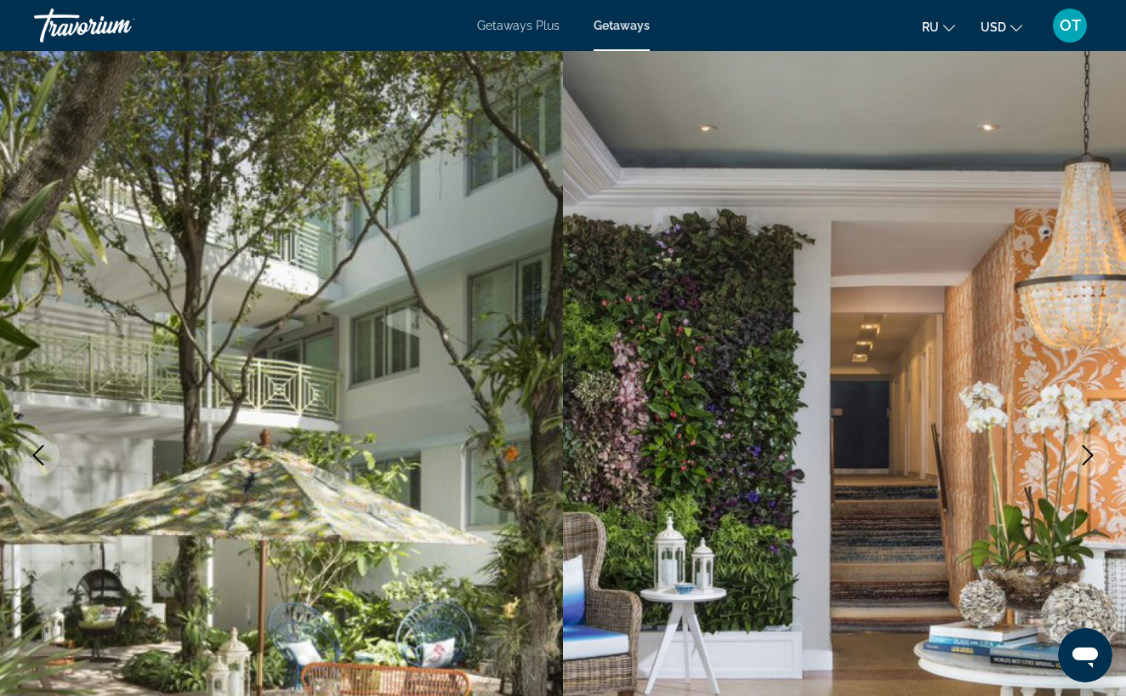
click at [1086, 454] on icon "Next image" at bounding box center [1088, 455] width 20 height 20
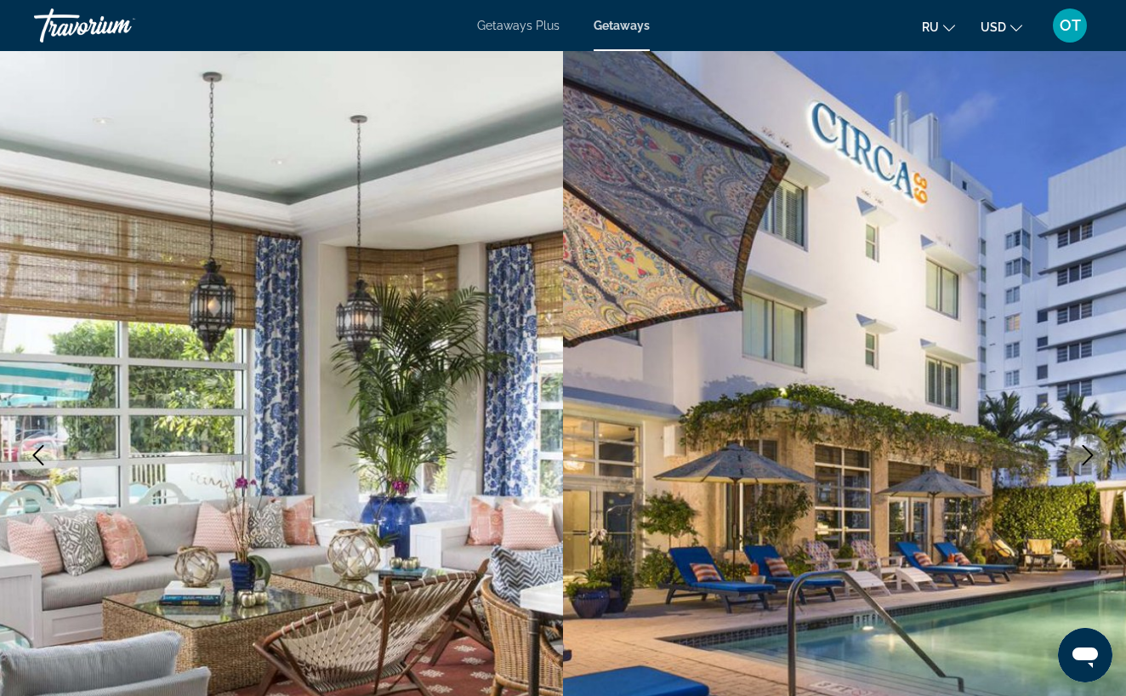
click at [1086, 453] on icon "Next image" at bounding box center [1088, 455] width 20 height 20
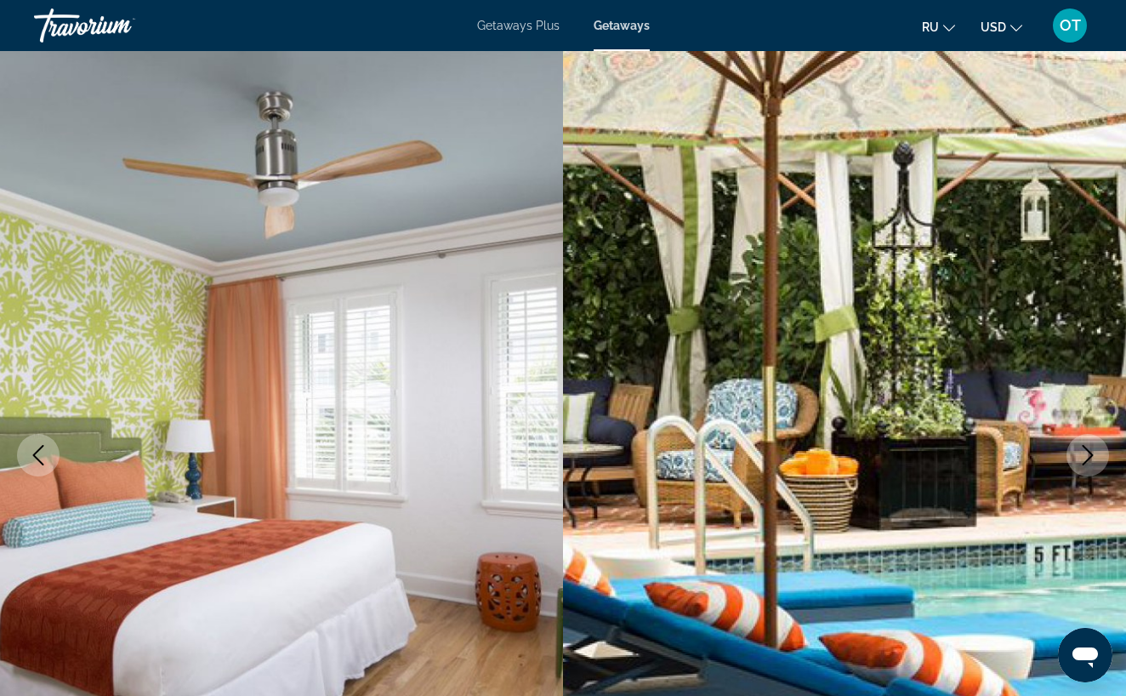
click at [1086, 453] on icon "Next image" at bounding box center [1088, 455] width 20 height 20
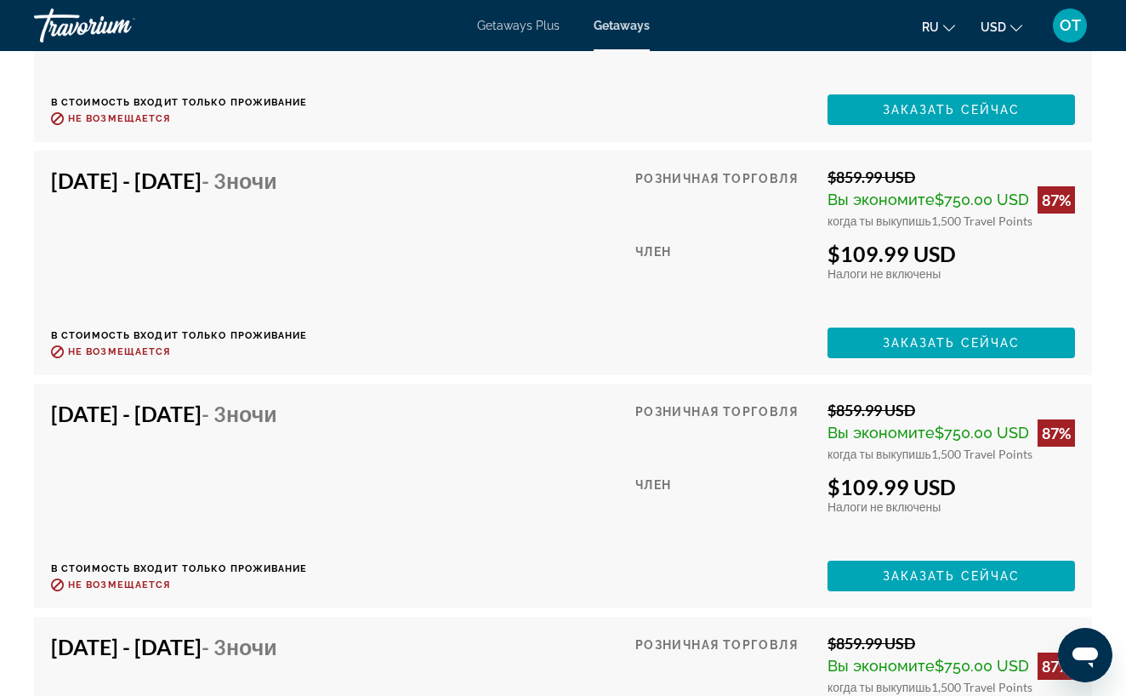
scroll to position [3315, 0]
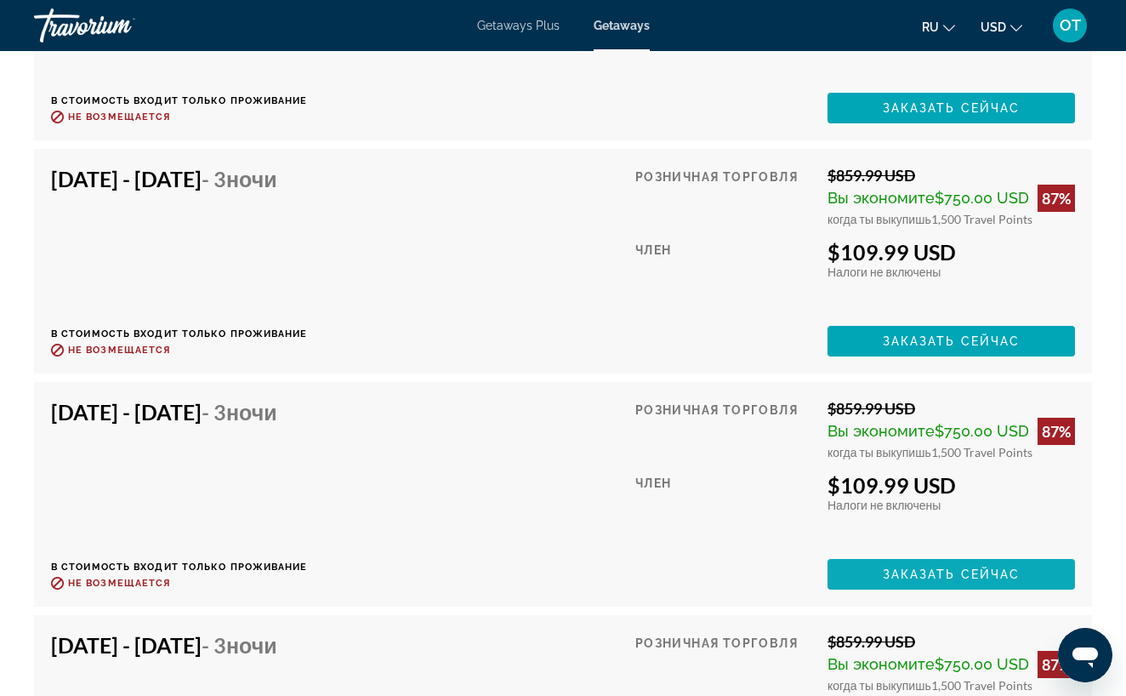
click at [962, 567] on span "Заказать сейчас" at bounding box center [952, 574] width 138 height 14
